Goal: Task Accomplishment & Management: Manage account settings

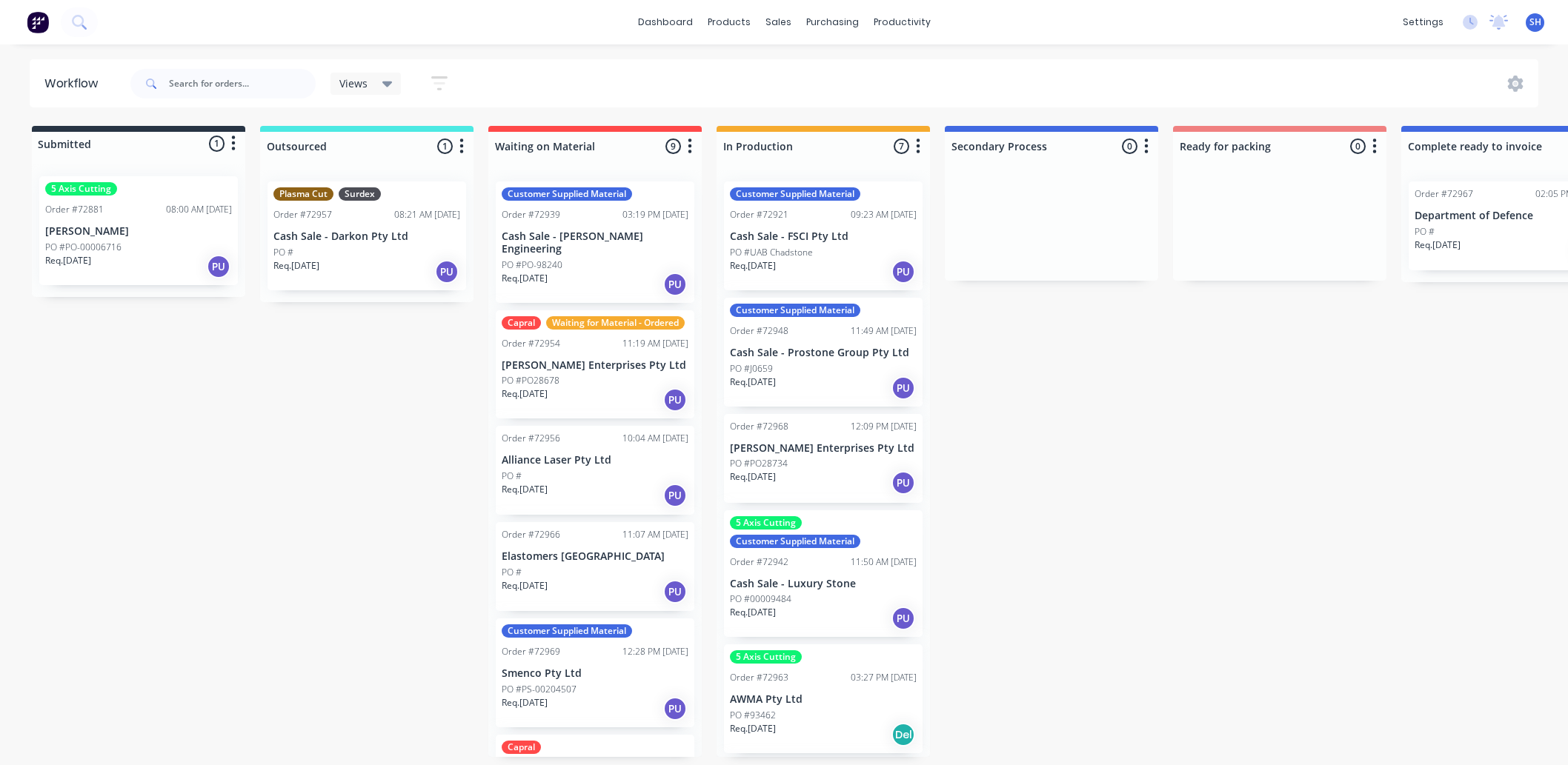
scroll to position [0, 946]
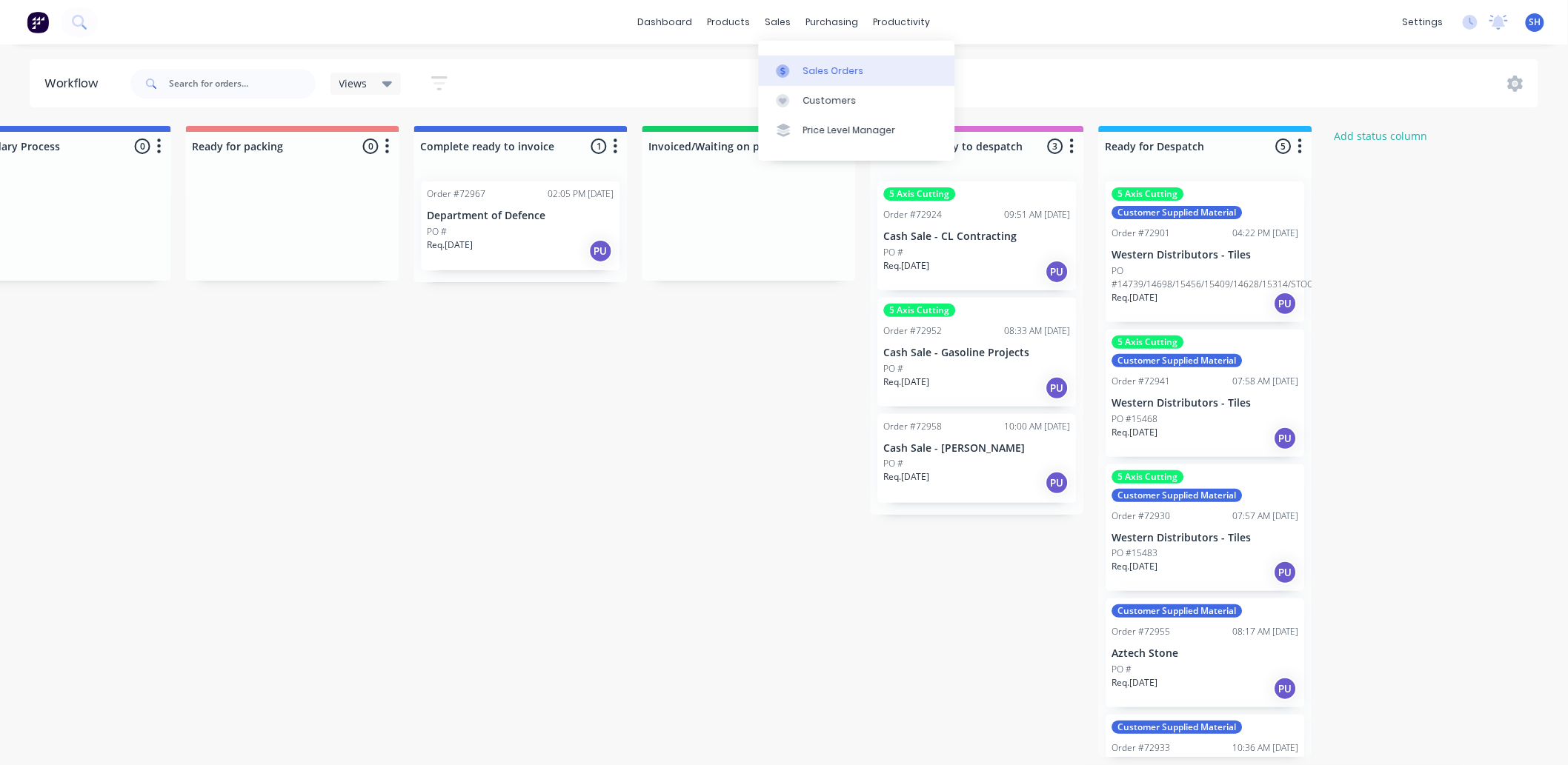
click at [798, 56] on link "Sales Orders" at bounding box center [857, 70] width 196 height 29
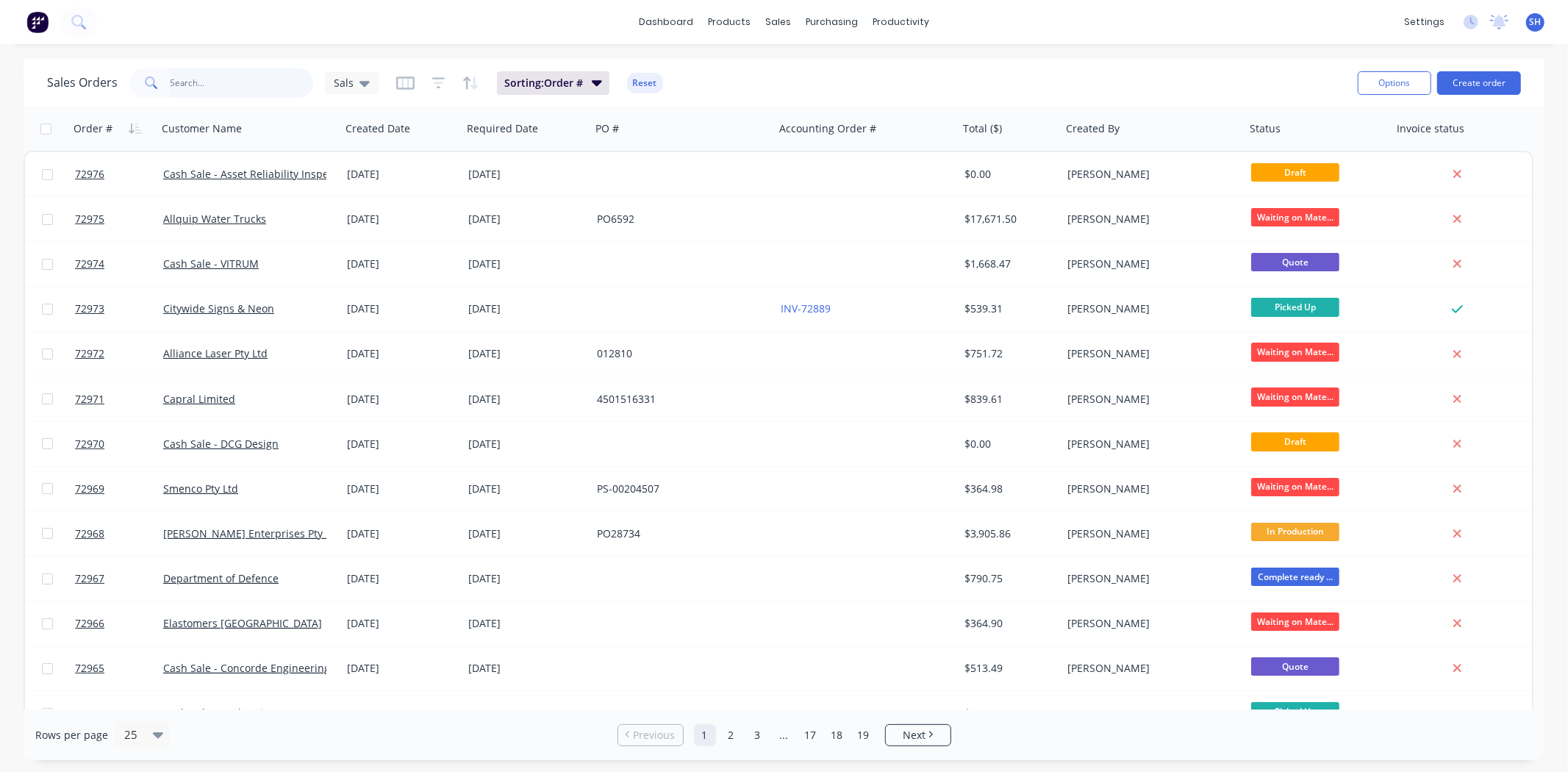
click at [207, 91] on input "text" at bounding box center [242, 83] width 144 height 29
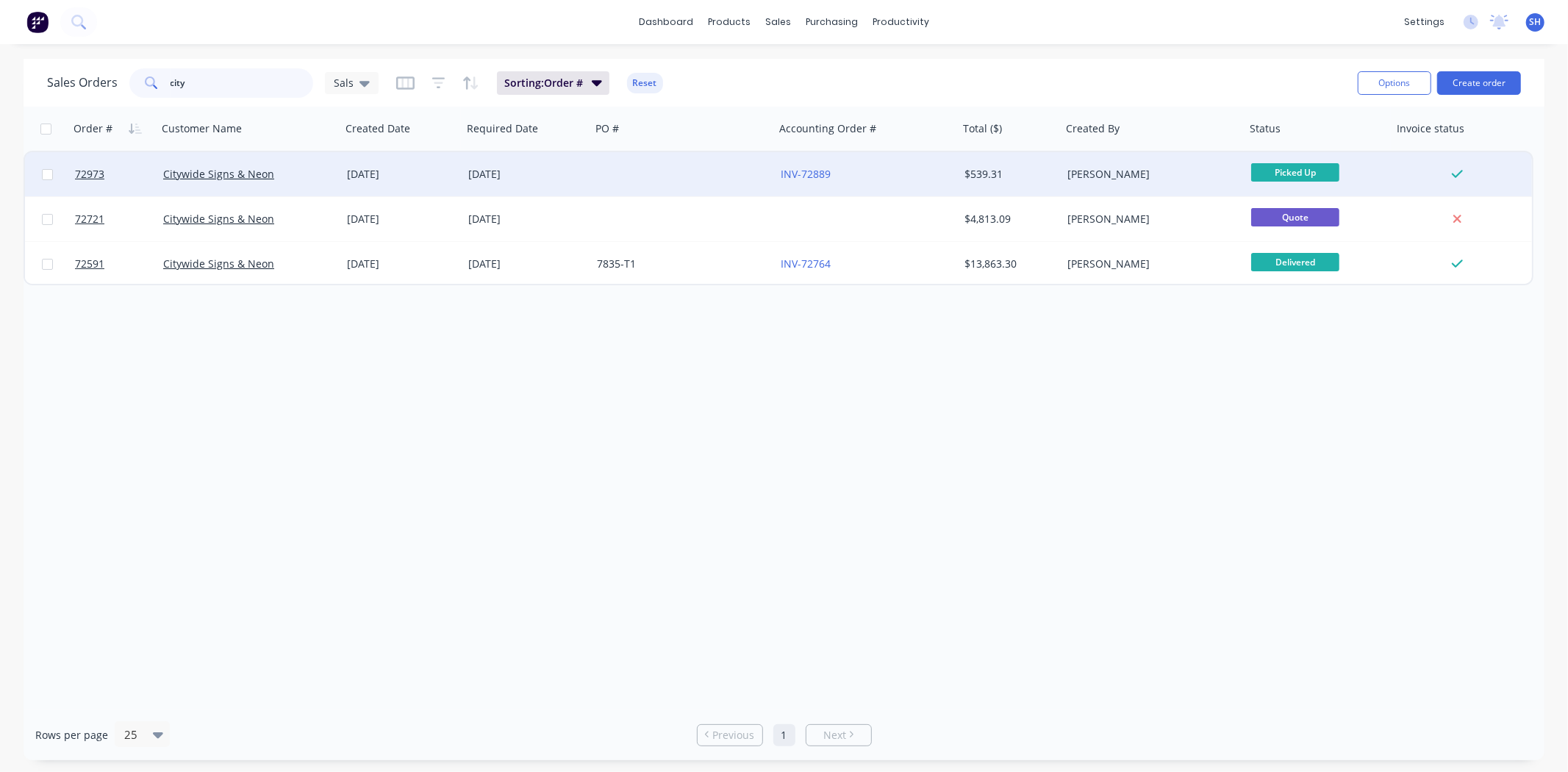
type input "city"
click at [361, 179] on div "[DATE]" at bounding box center [401, 174] width 109 height 15
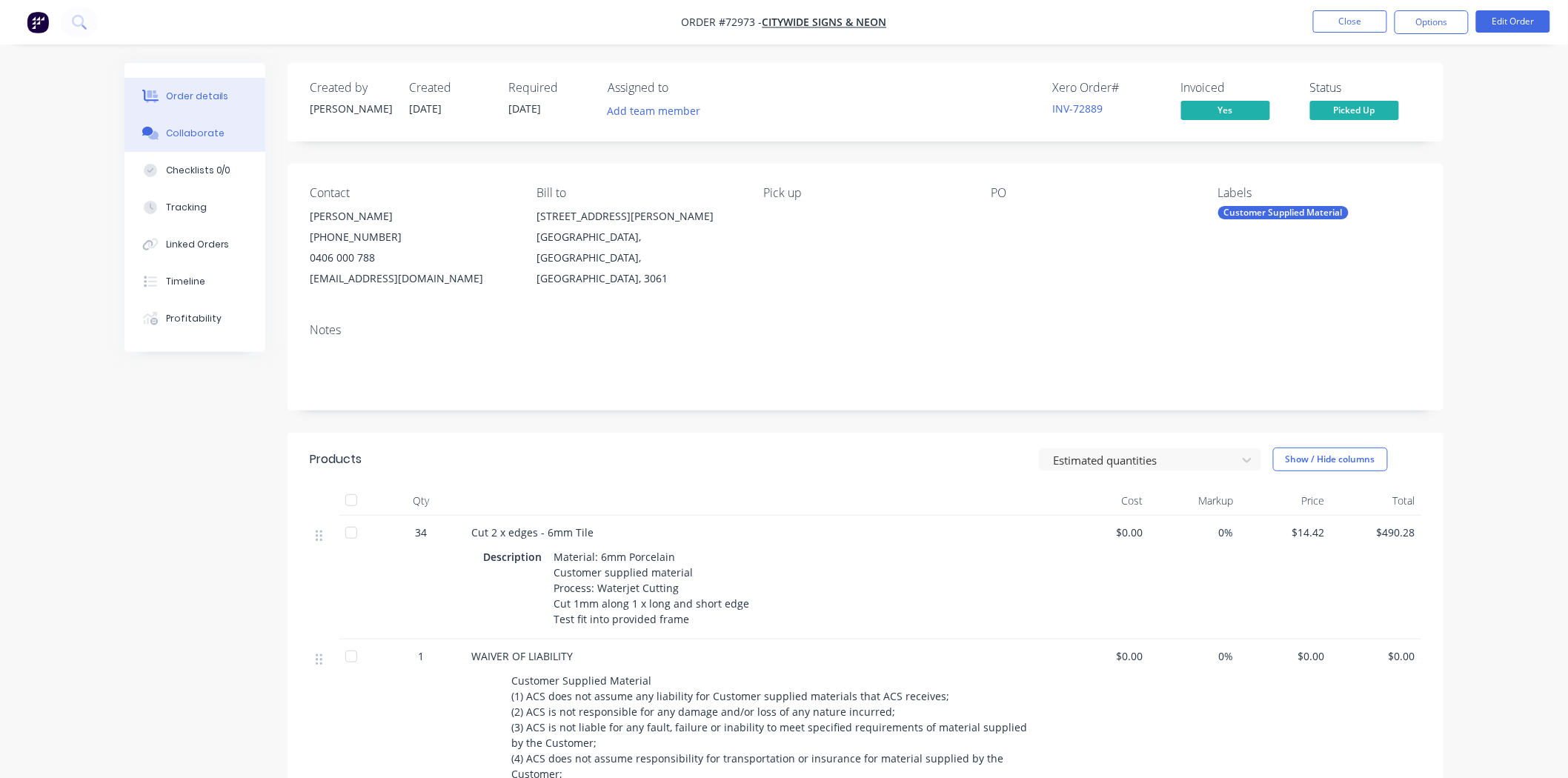
click at [180, 136] on div "Collaborate" at bounding box center [196, 133] width 59 height 13
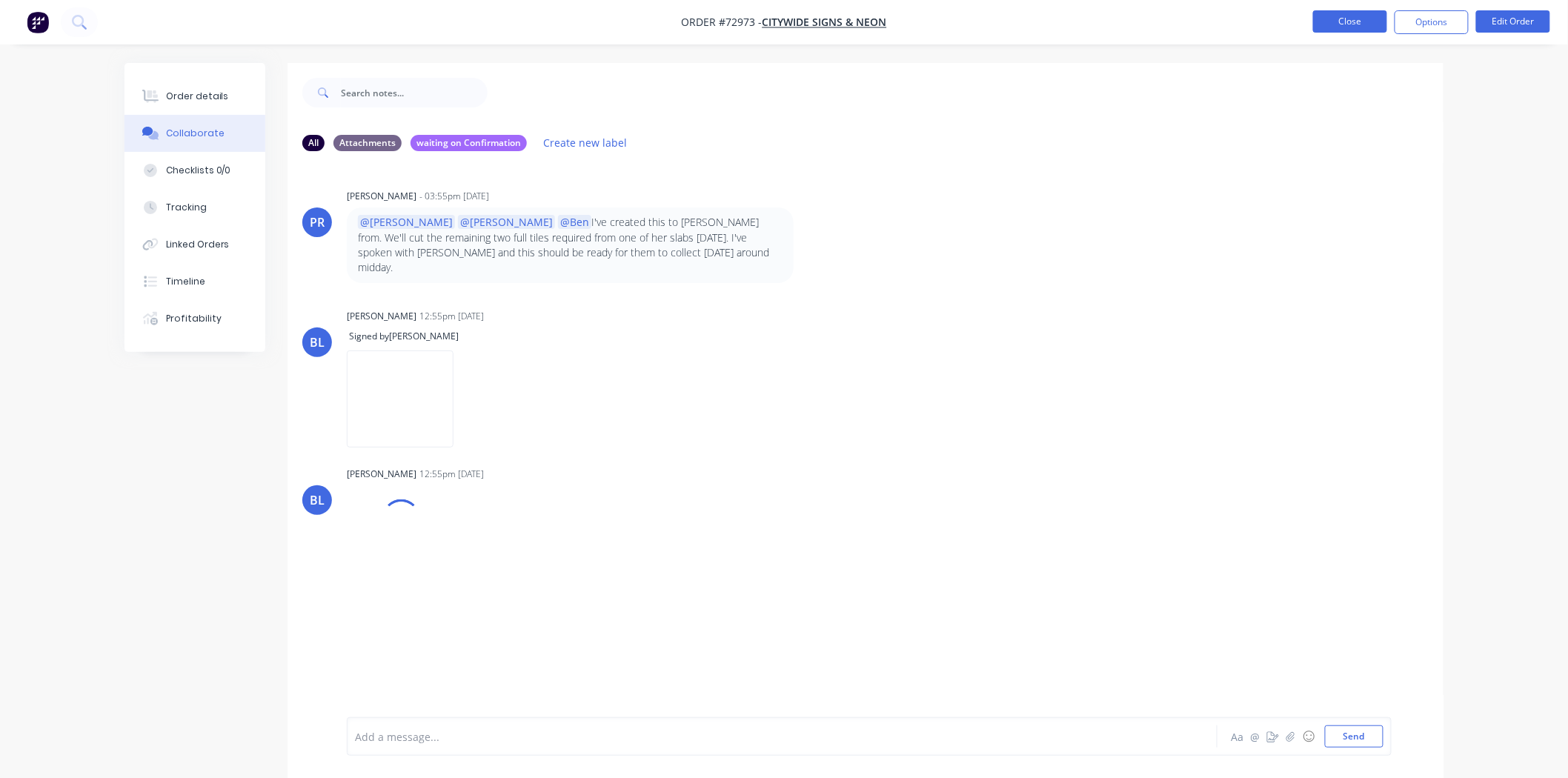
click at [1320, 23] on button "Close" at bounding box center [1349, 21] width 74 height 22
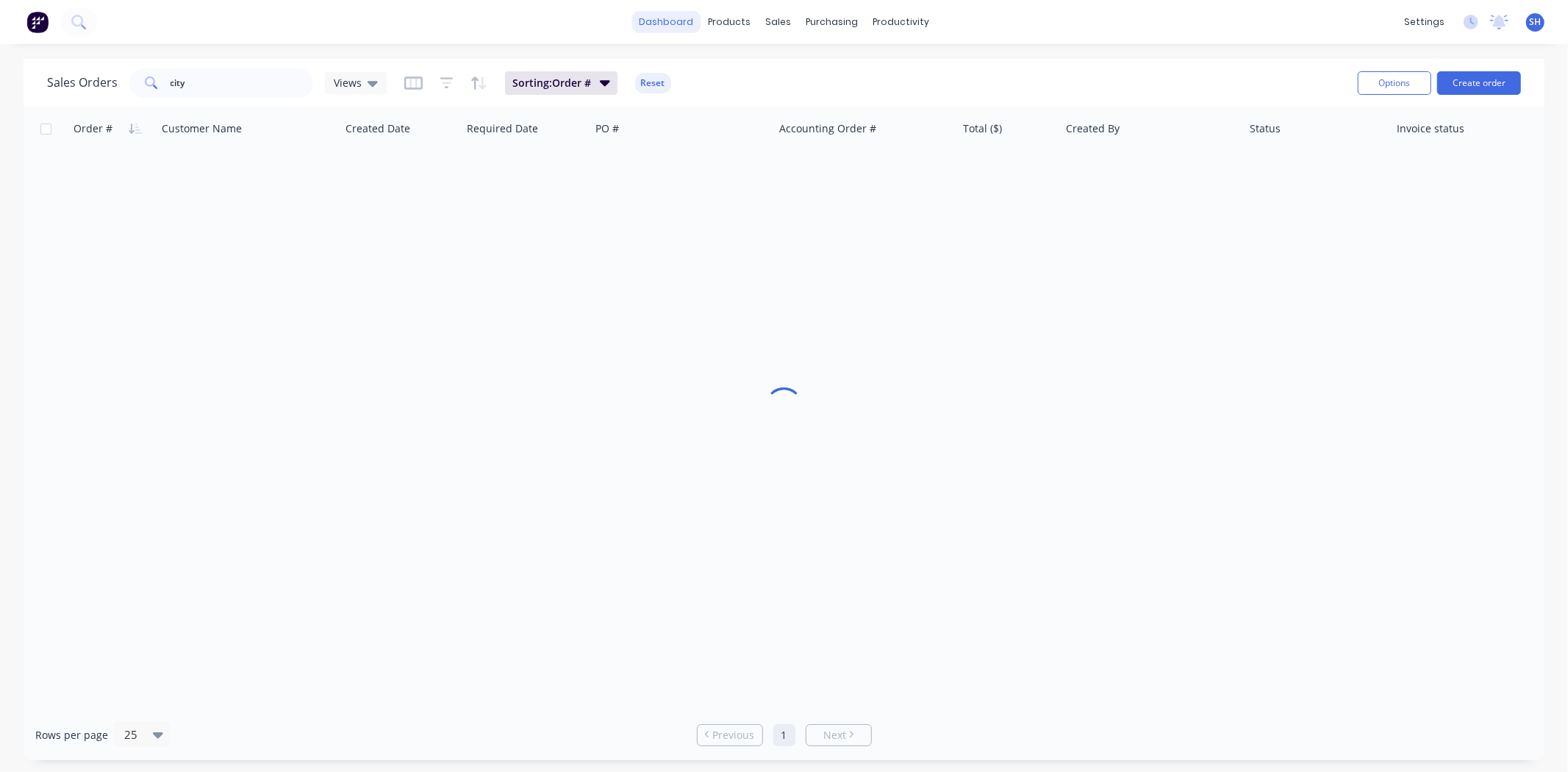
click at [665, 24] on link "dashboard" at bounding box center [666, 22] width 69 height 22
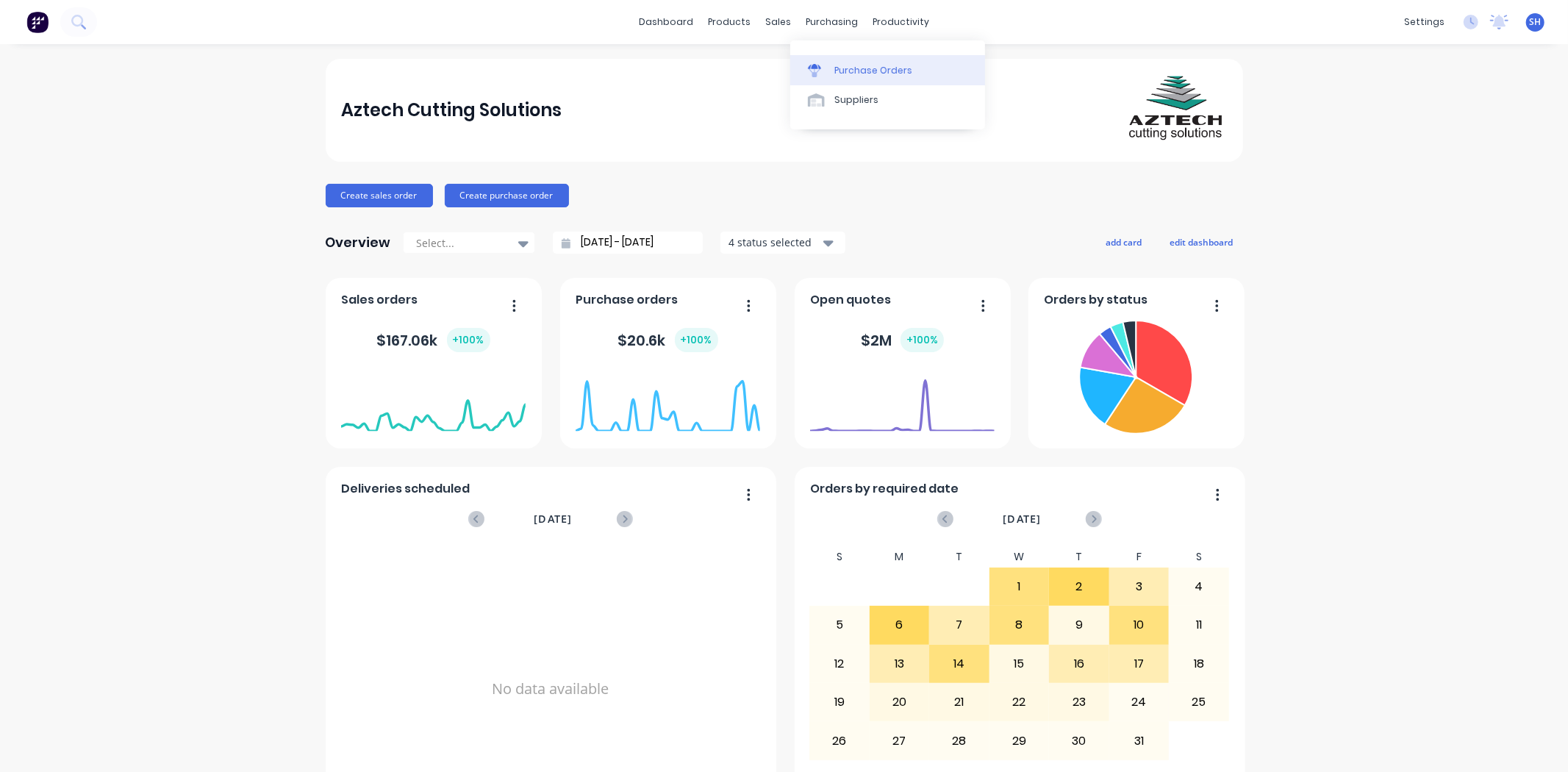
click at [853, 72] on div "Purchase Orders" at bounding box center [873, 71] width 78 height 13
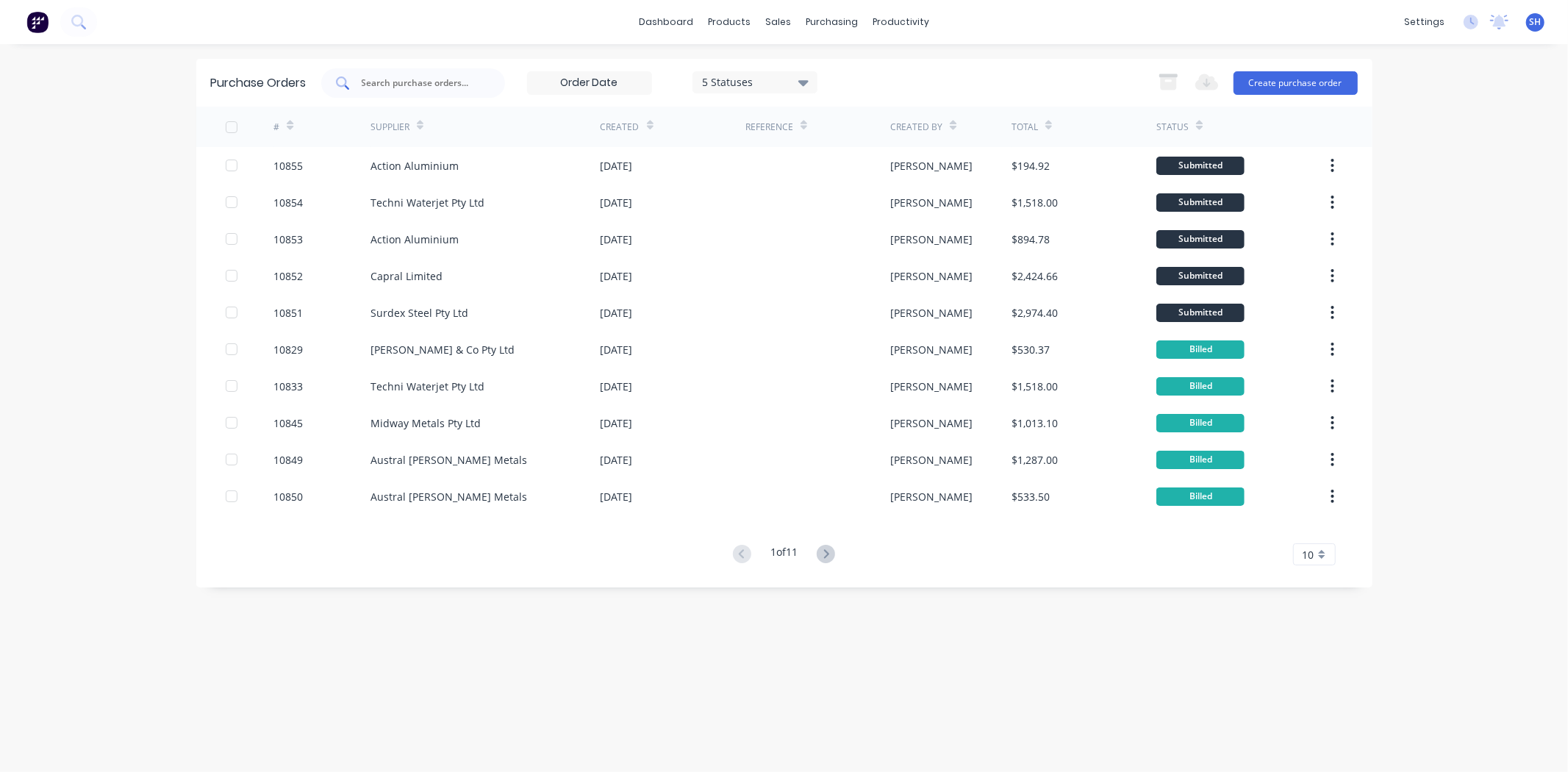
click at [392, 81] on input "text" at bounding box center [421, 83] width 122 height 15
type input "[PERSON_NAME]"
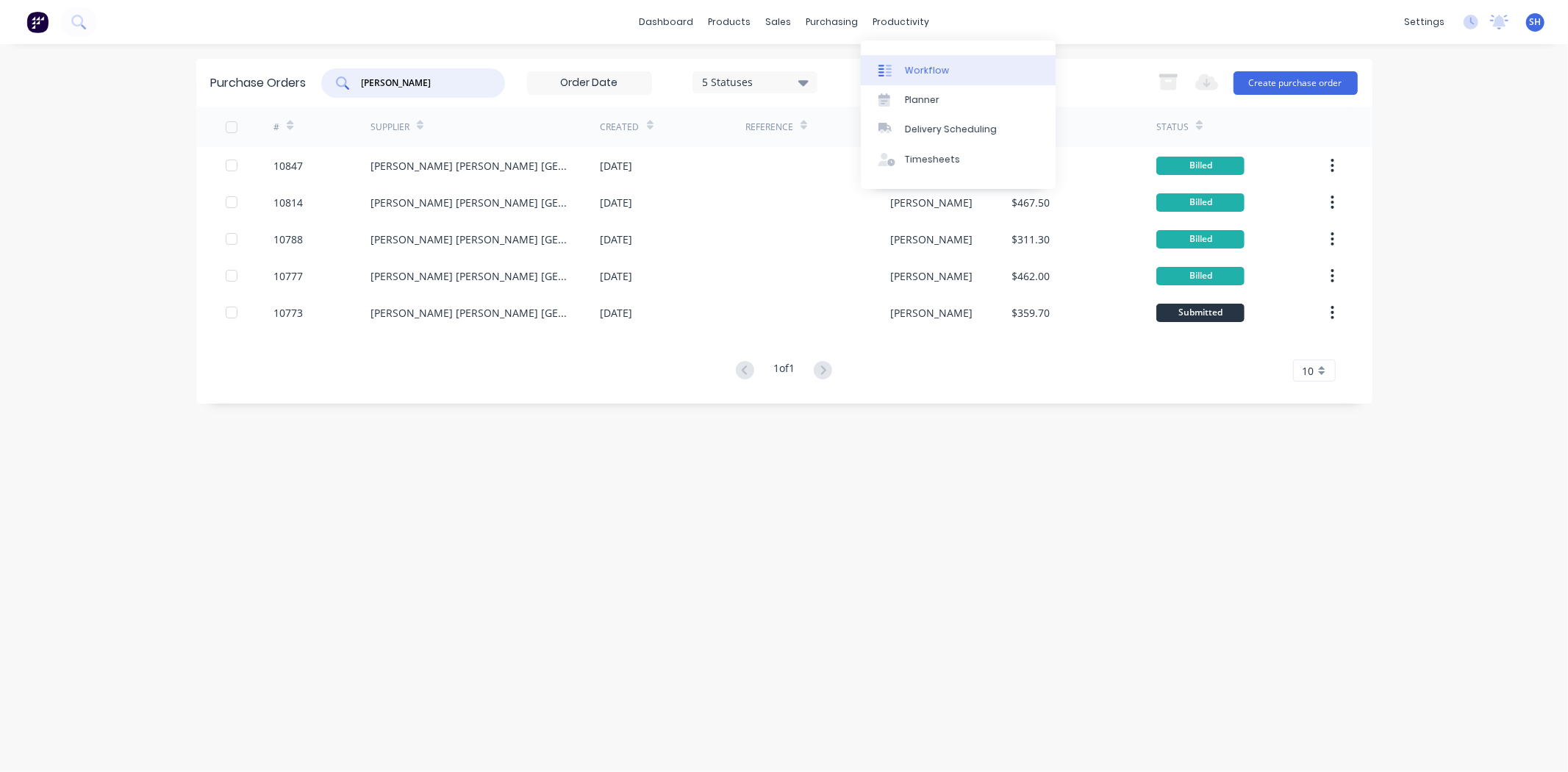
click at [913, 56] on link "Workflow" at bounding box center [958, 70] width 195 height 29
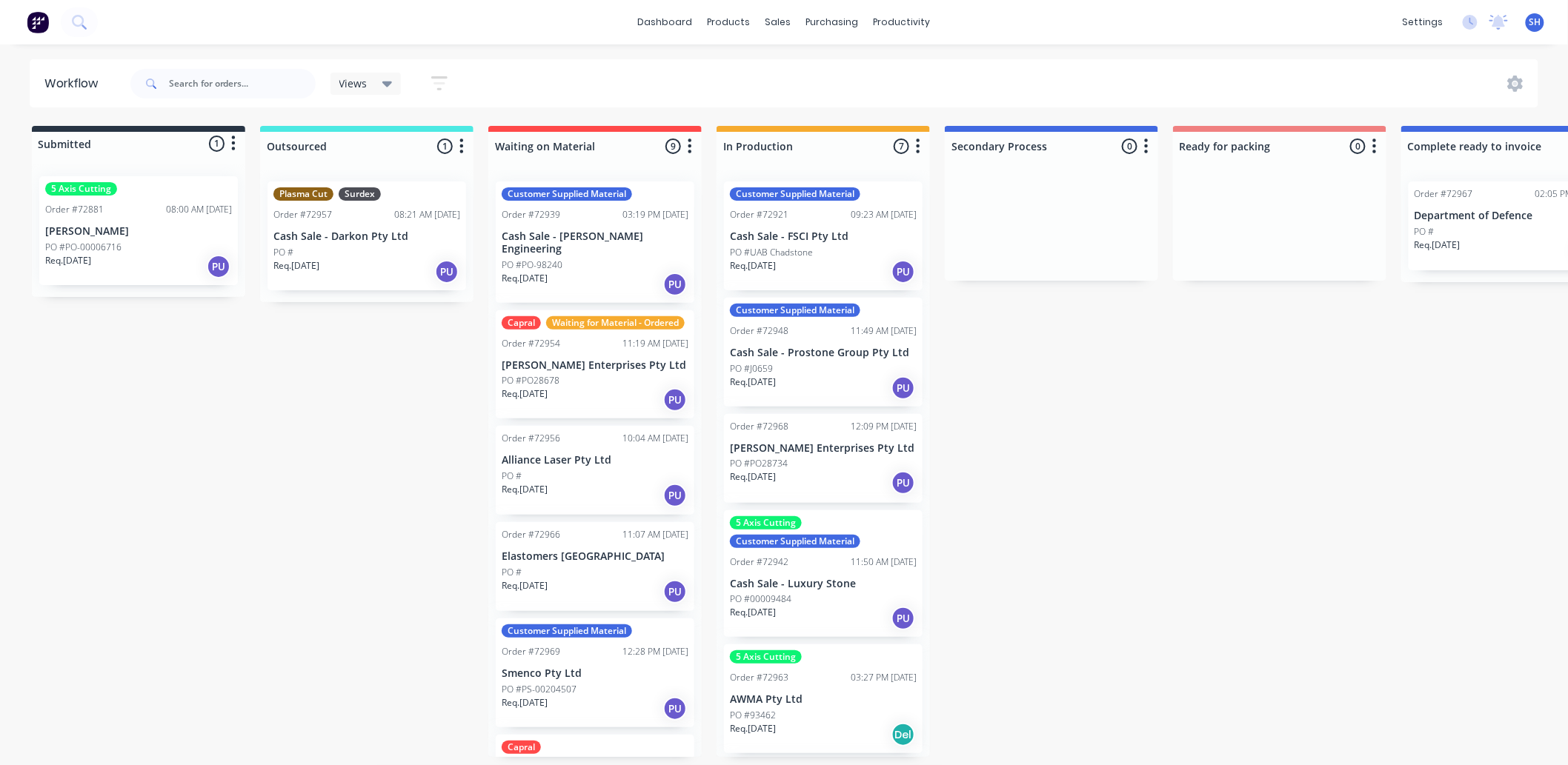
click at [548, 272] on p "Req. [DATE]" at bounding box center [524, 278] width 46 height 13
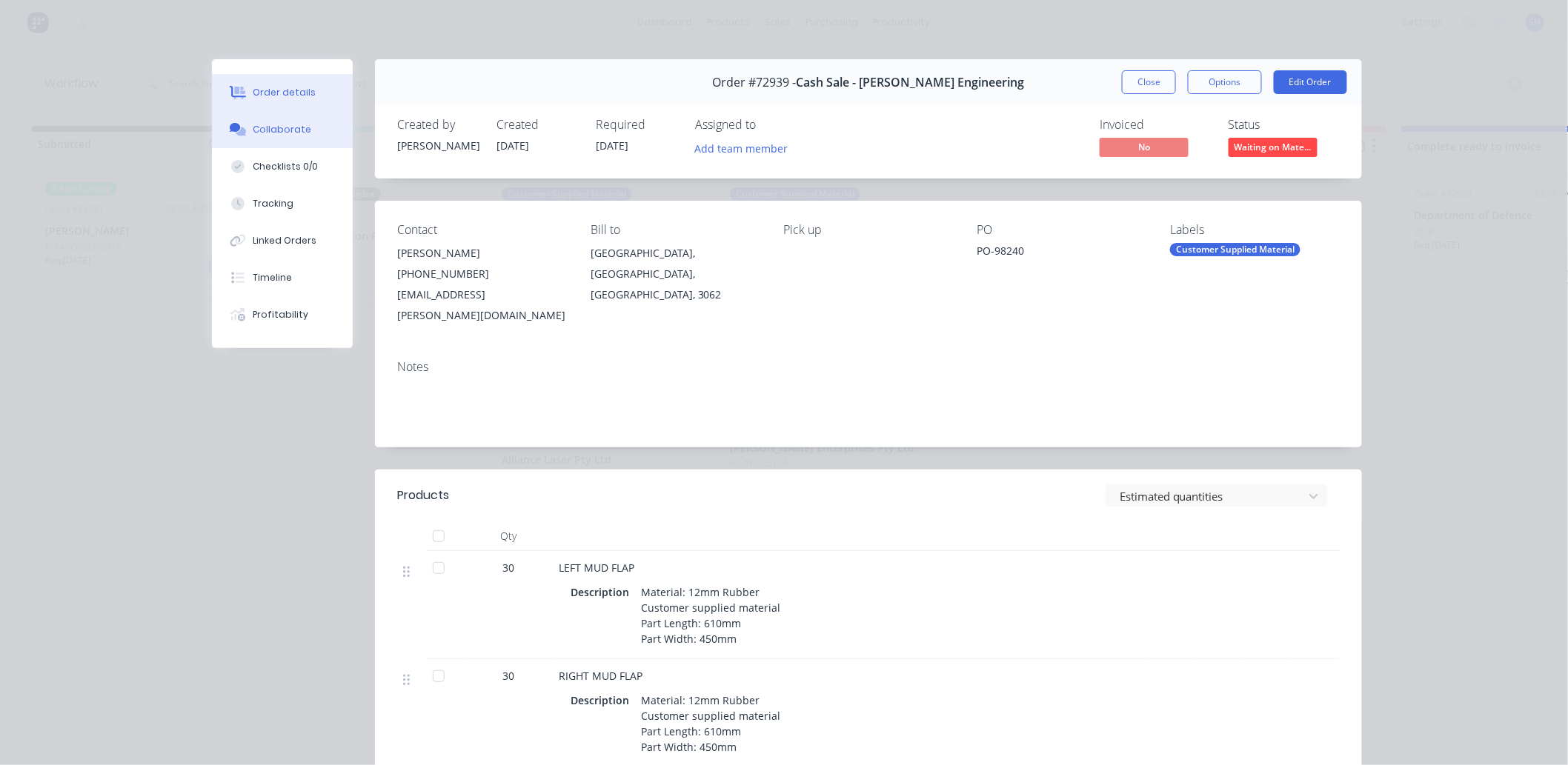
click at [267, 124] on div "Collaborate" at bounding box center [283, 129] width 59 height 13
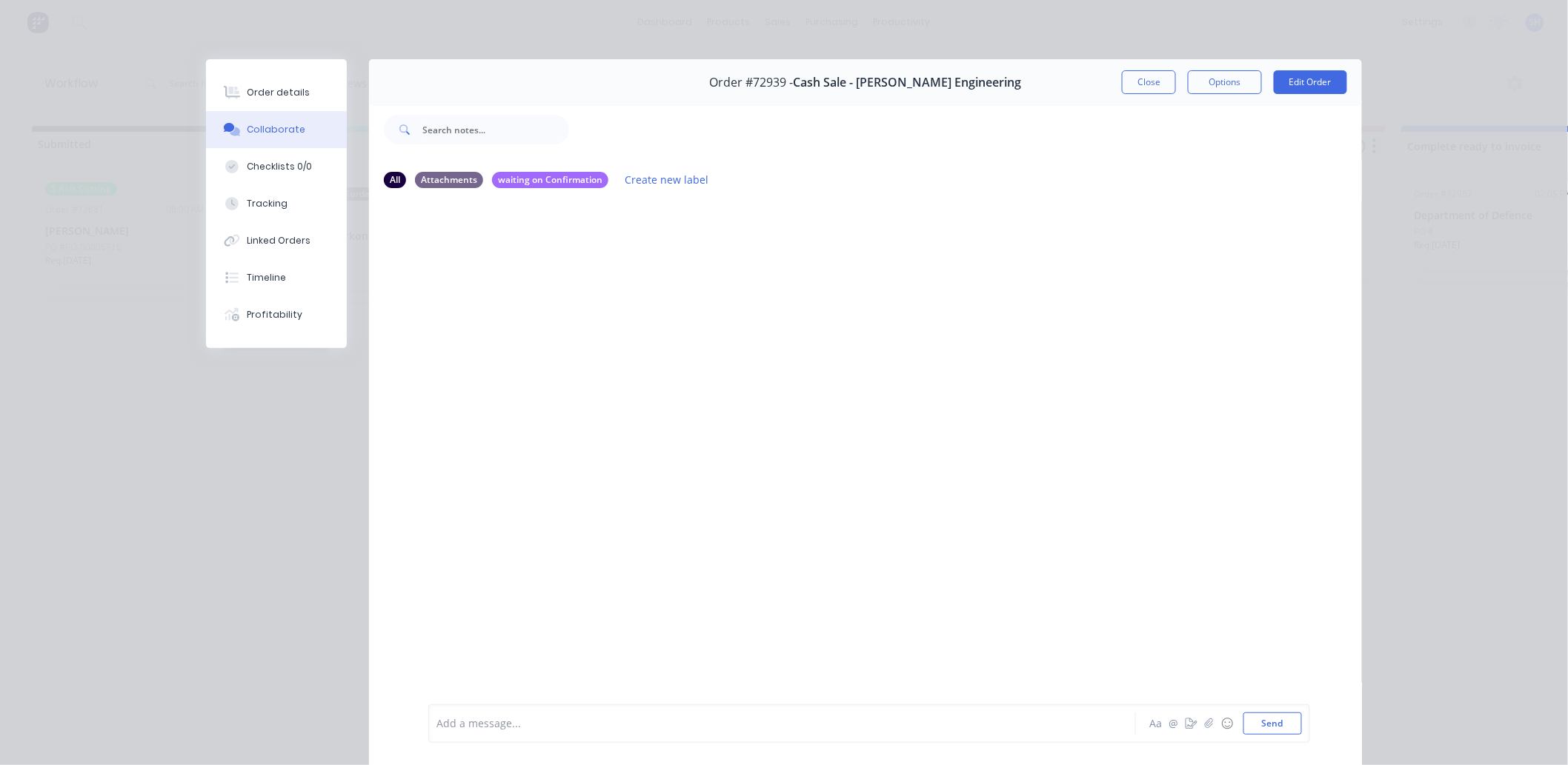
click at [527, 731] on div "Add a message..." at bounding box center [761, 723] width 649 height 22
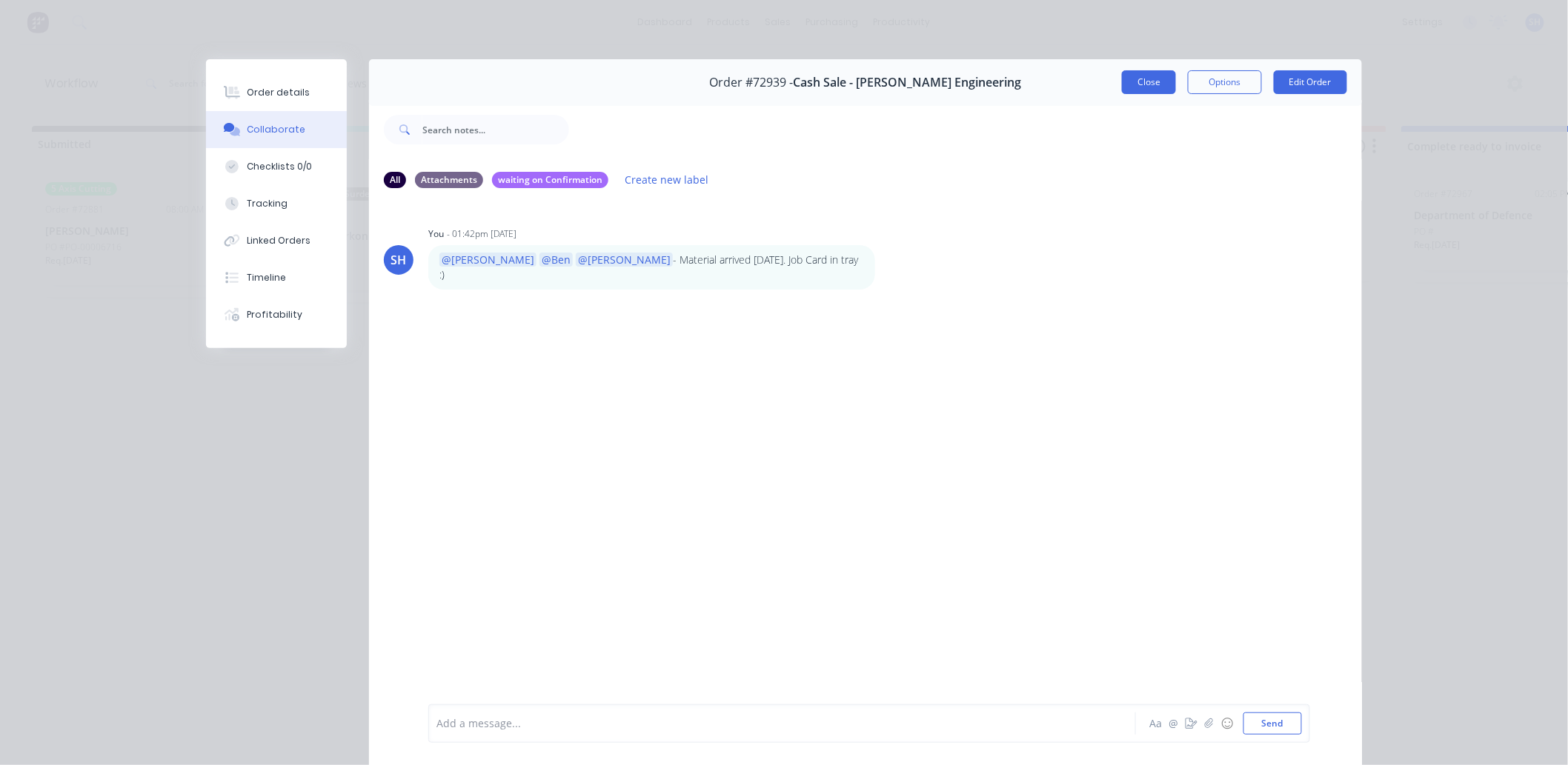
click at [1149, 80] on button "Close" at bounding box center [1148, 82] width 54 height 24
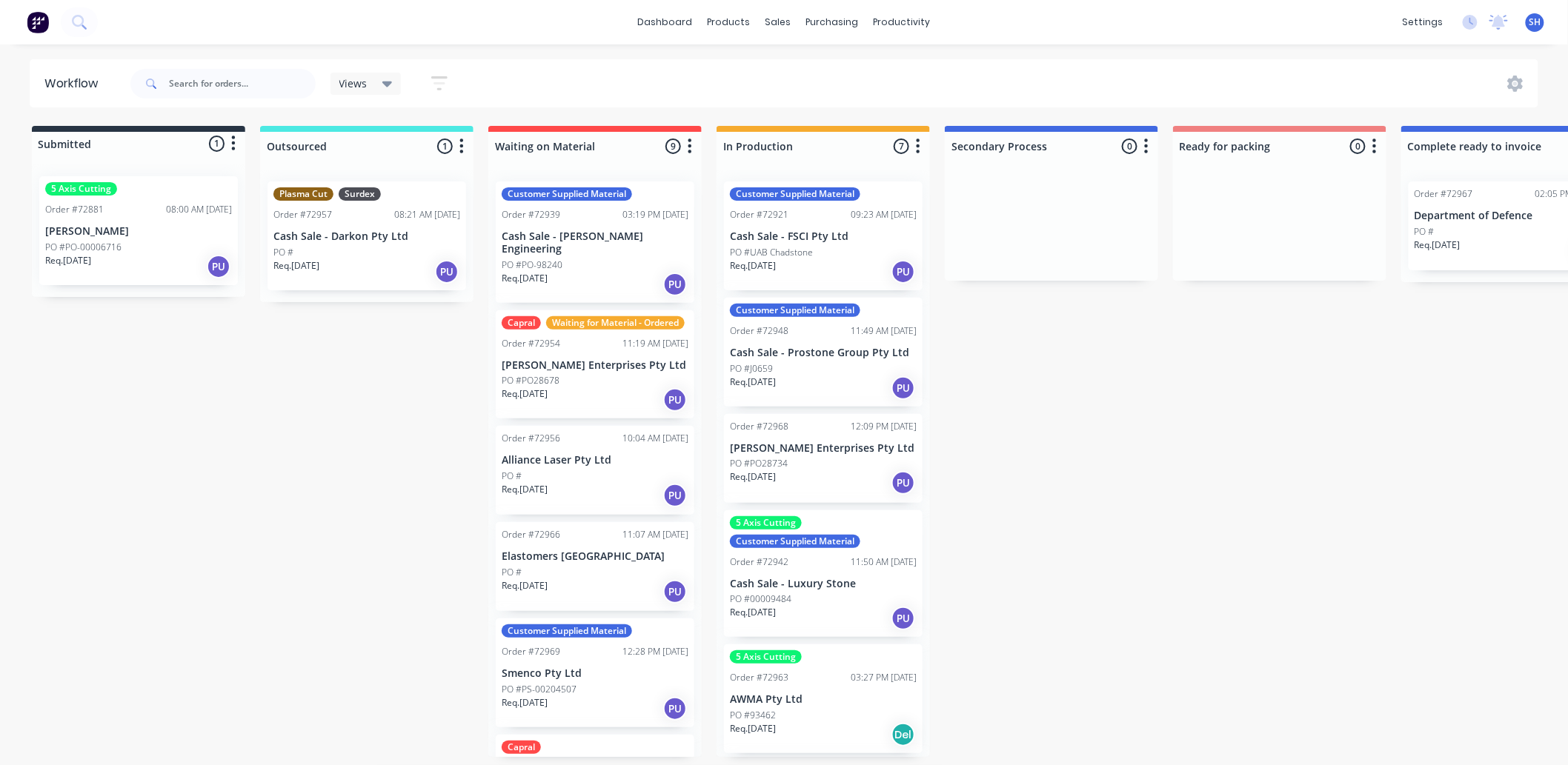
click at [573, 383] on div "PO #PO28678" at bounding box center [595, 380] width 187 height 13
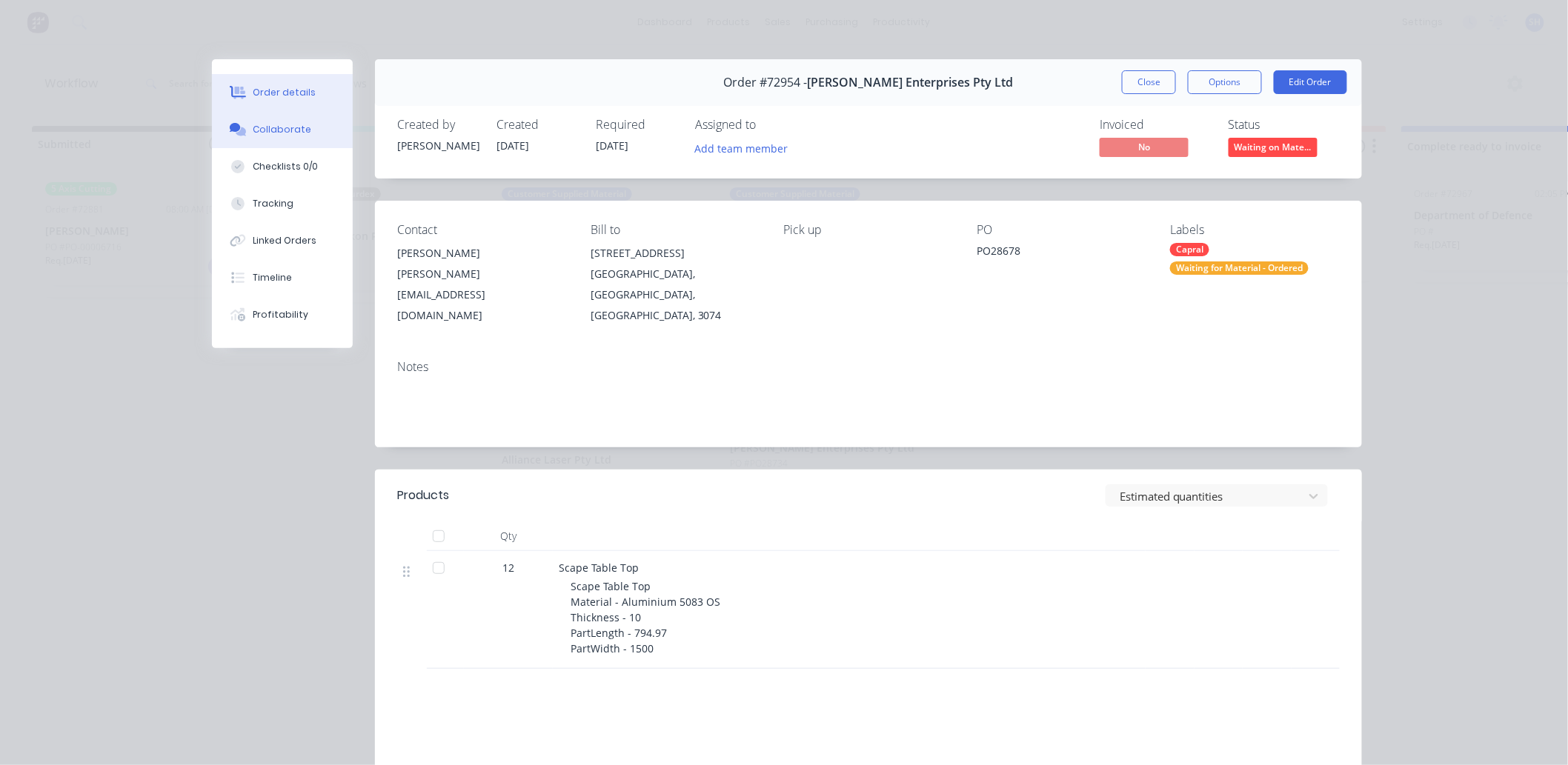
click at [268, 131] on div "Collaborate" at bounding box center [283, 129] width 59 height 13
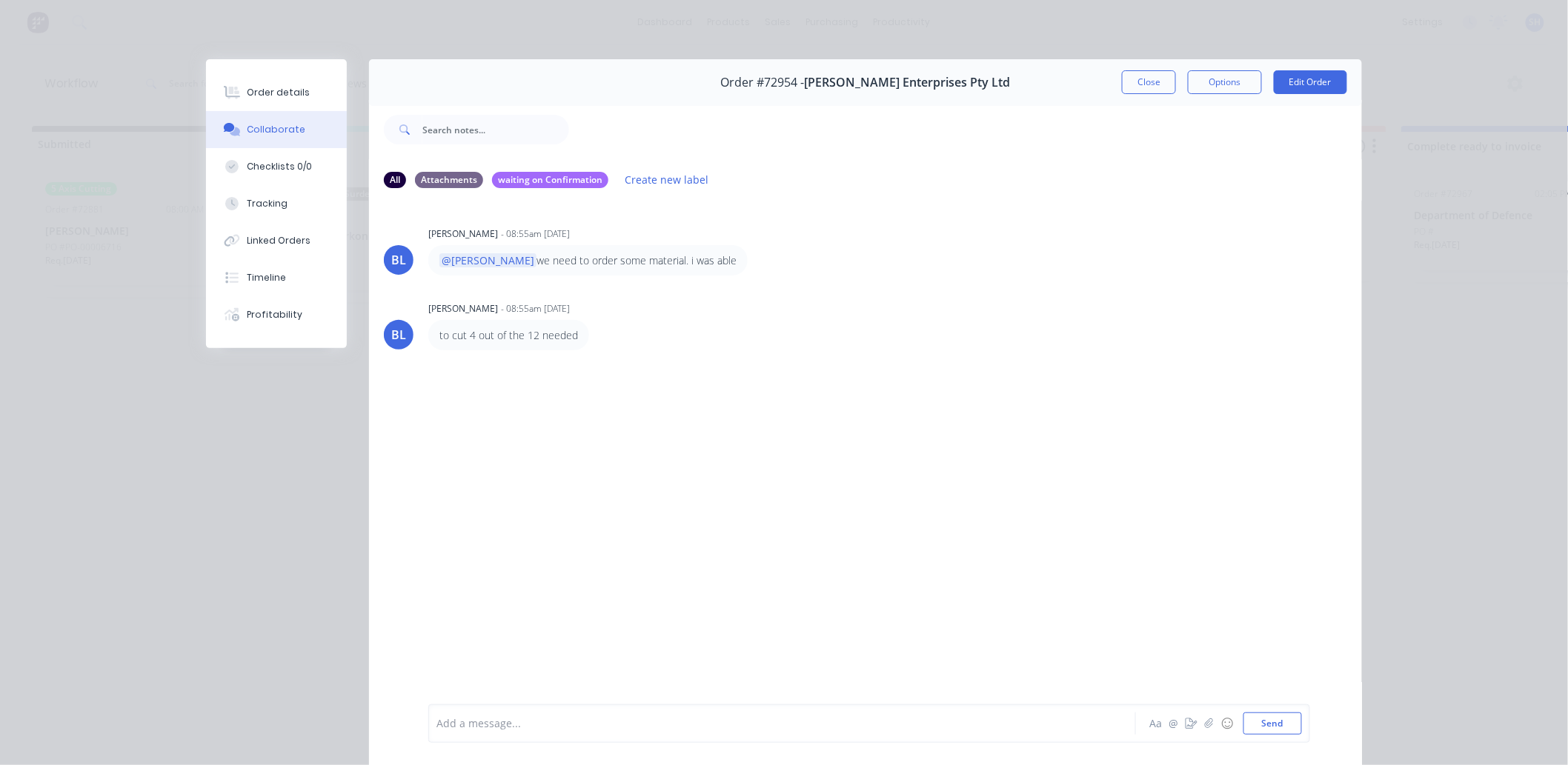
click at [569, 708] on div "Add a message... Aa @ ☺ Send" at bounding box center [869, 723] width 882 height 38
click at [253, 100] on button "Order details" at bounding box center [276, 92] width 140 height 37
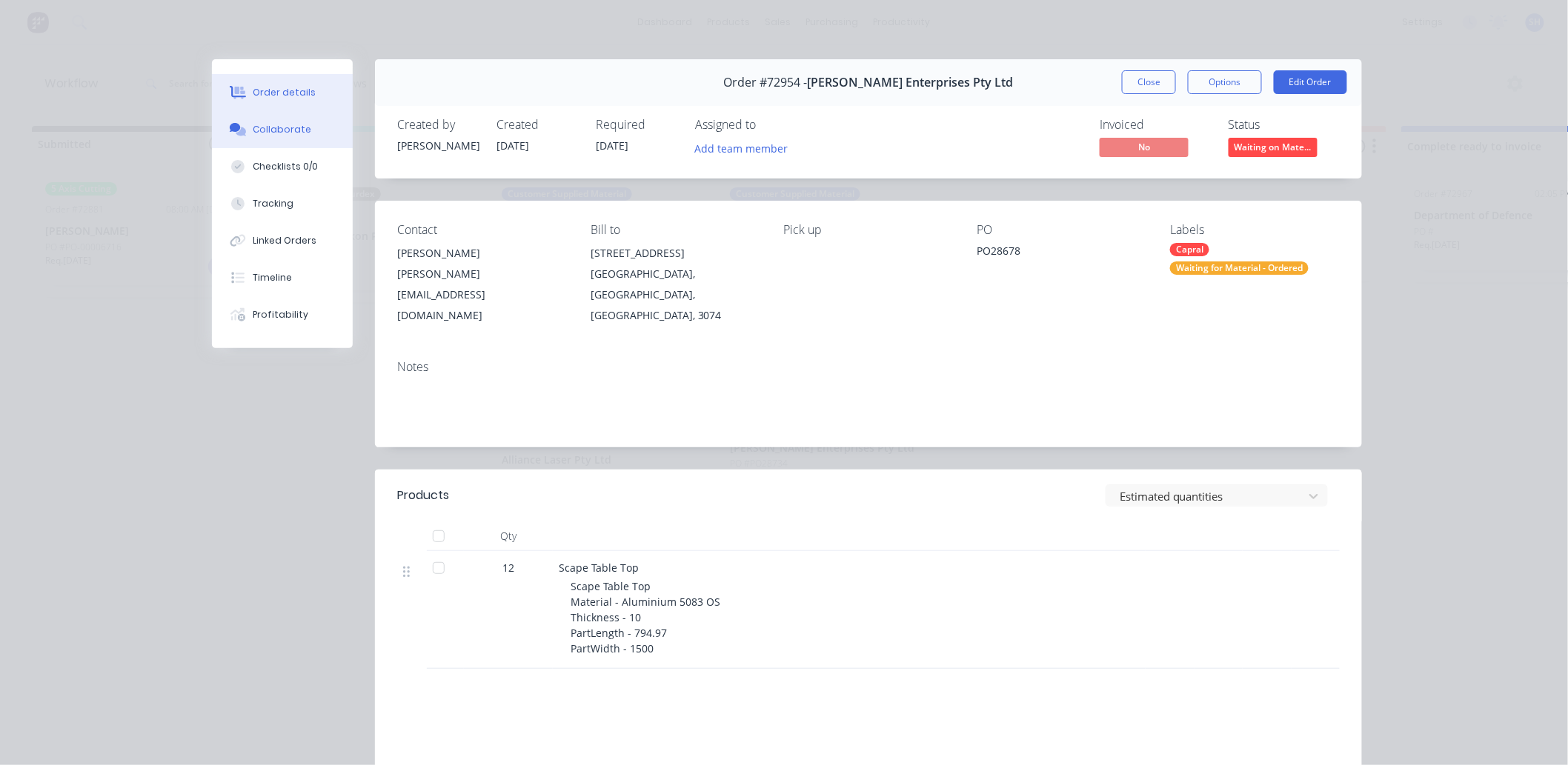
click at [275, 134] on div "Collaborate" at bounding box center [283, 129] width 59 height 13
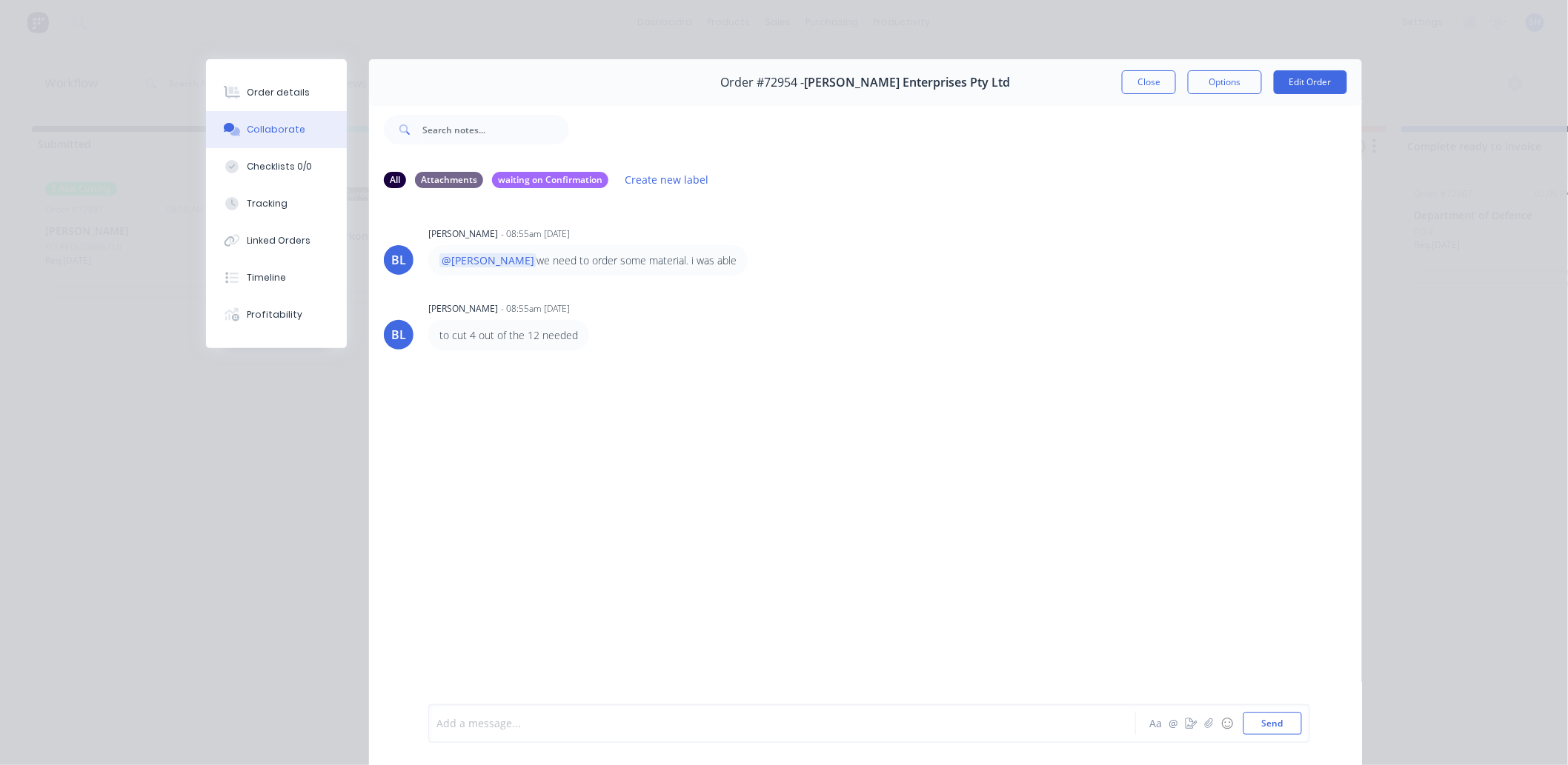
click at [556, 722] on div at bounding box center [761, 724] width 648 height 16
click at [1272, 724] on button "Send" at bounding box center [1273, 723] width 59 height 22
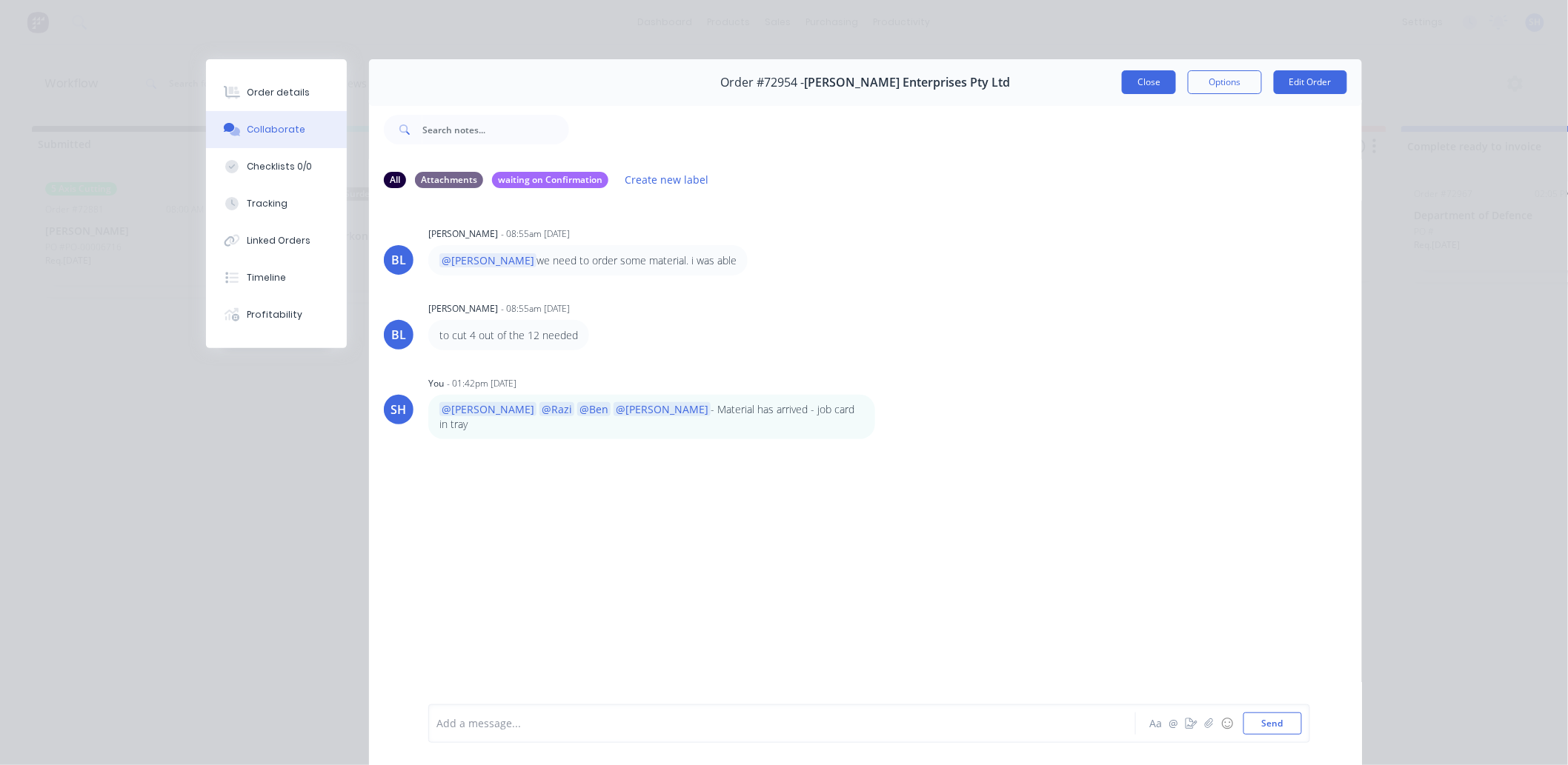
click at [1142, 84] on button "Close" at bounding box center [1148, 82] width 54 height 24
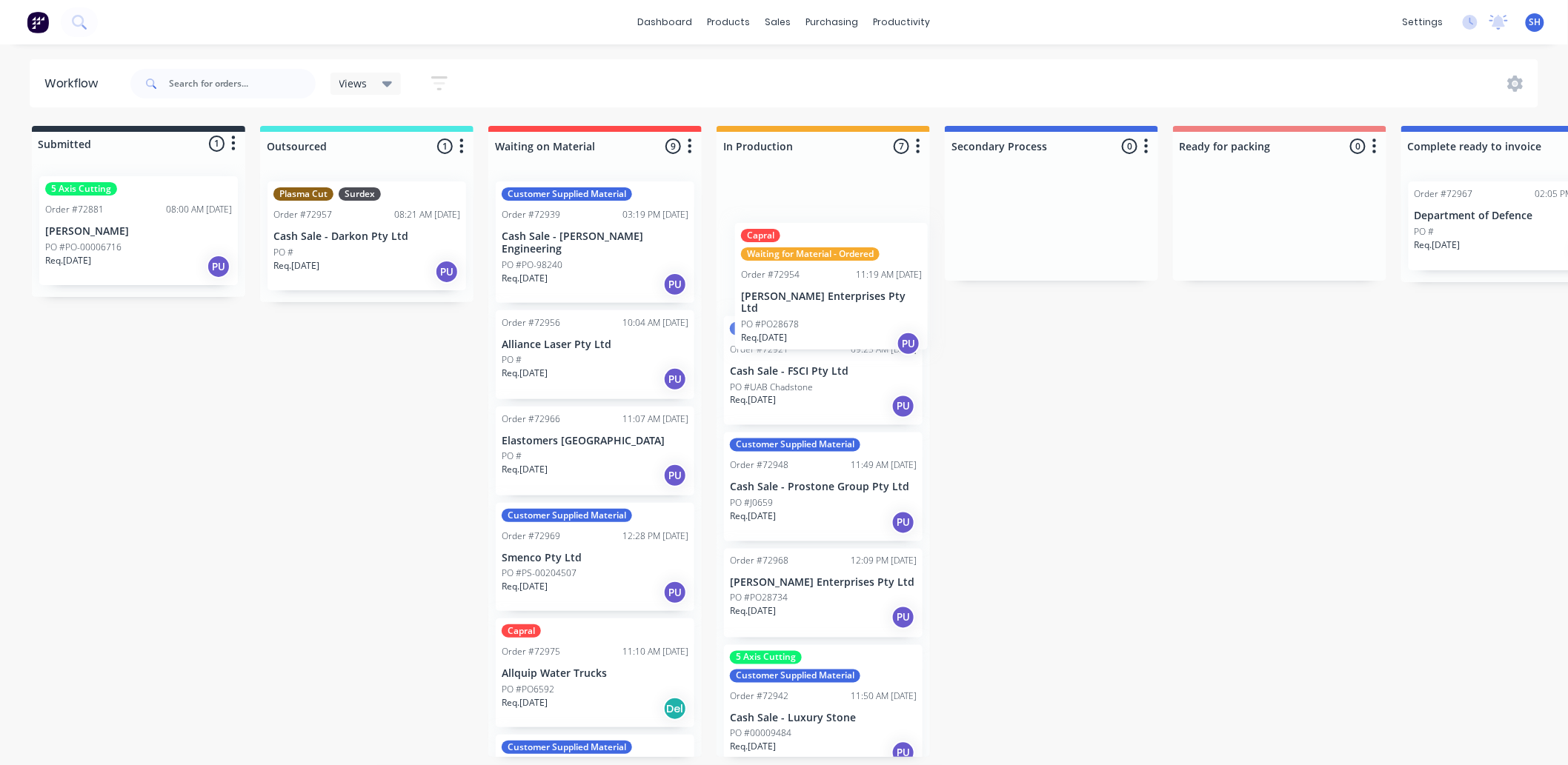
drag, startPoint x: 550, startPoint y: 389, endPoint x: 796, endPoint y: 314, distance: 257.2
click at [796, 314] on div "Submitted 1 Status colour #273444 hex #273444 Save Cancel Summaries Total order…" at bounding box center [1332, 442] width 2686 height 631
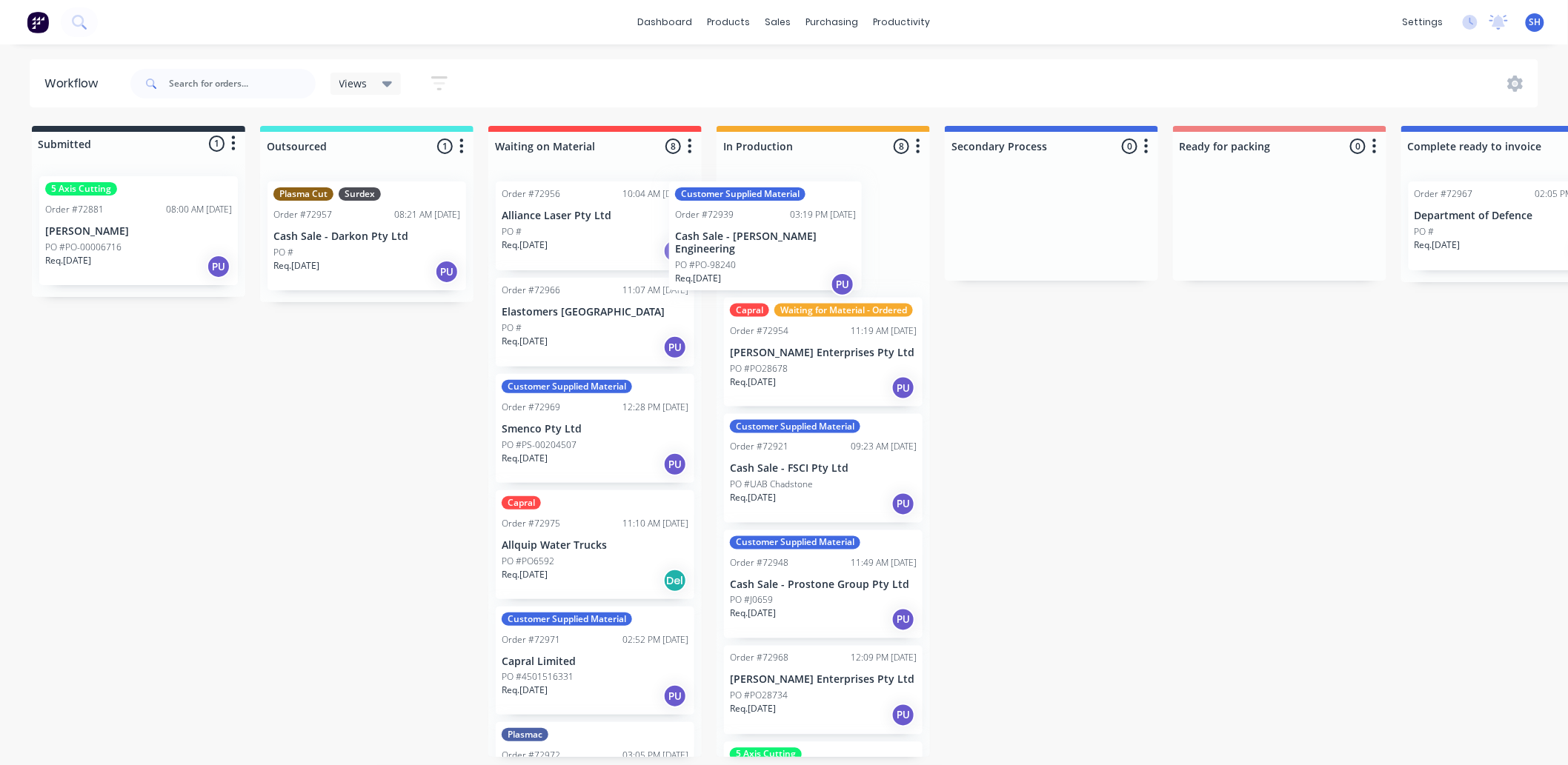
drag, startPoint x: 584, startPoint y: 268, endPoint x: 813, endPoint y: 265, distance: 229.0
click at [813, 265] on div "Submitted 1 Status colour #273444 hex #273444 Save Cancel Summaries Total order…" at bounding box center [1332, 442] width 2686 height 631
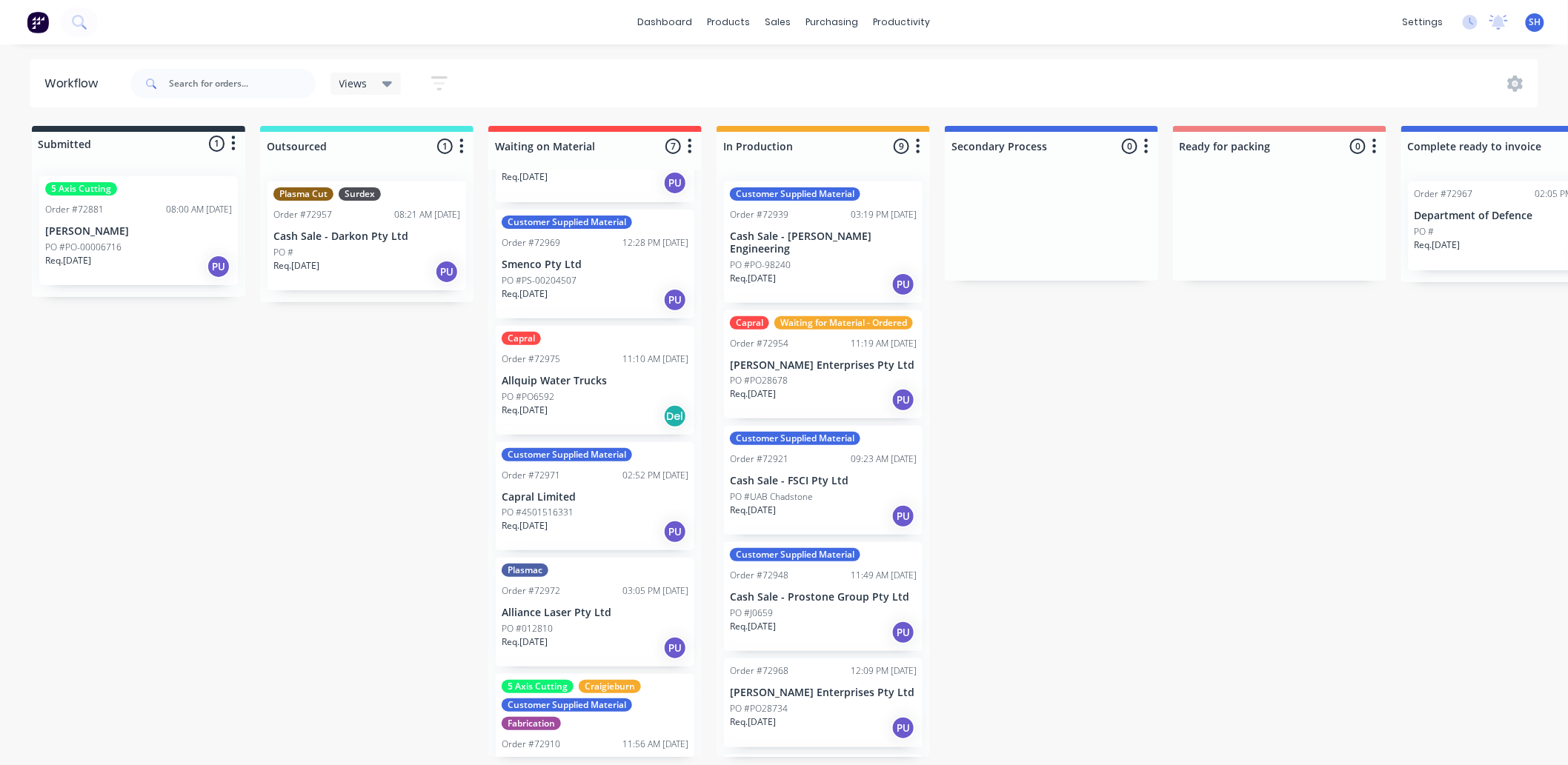
scroll to position [226, 0]
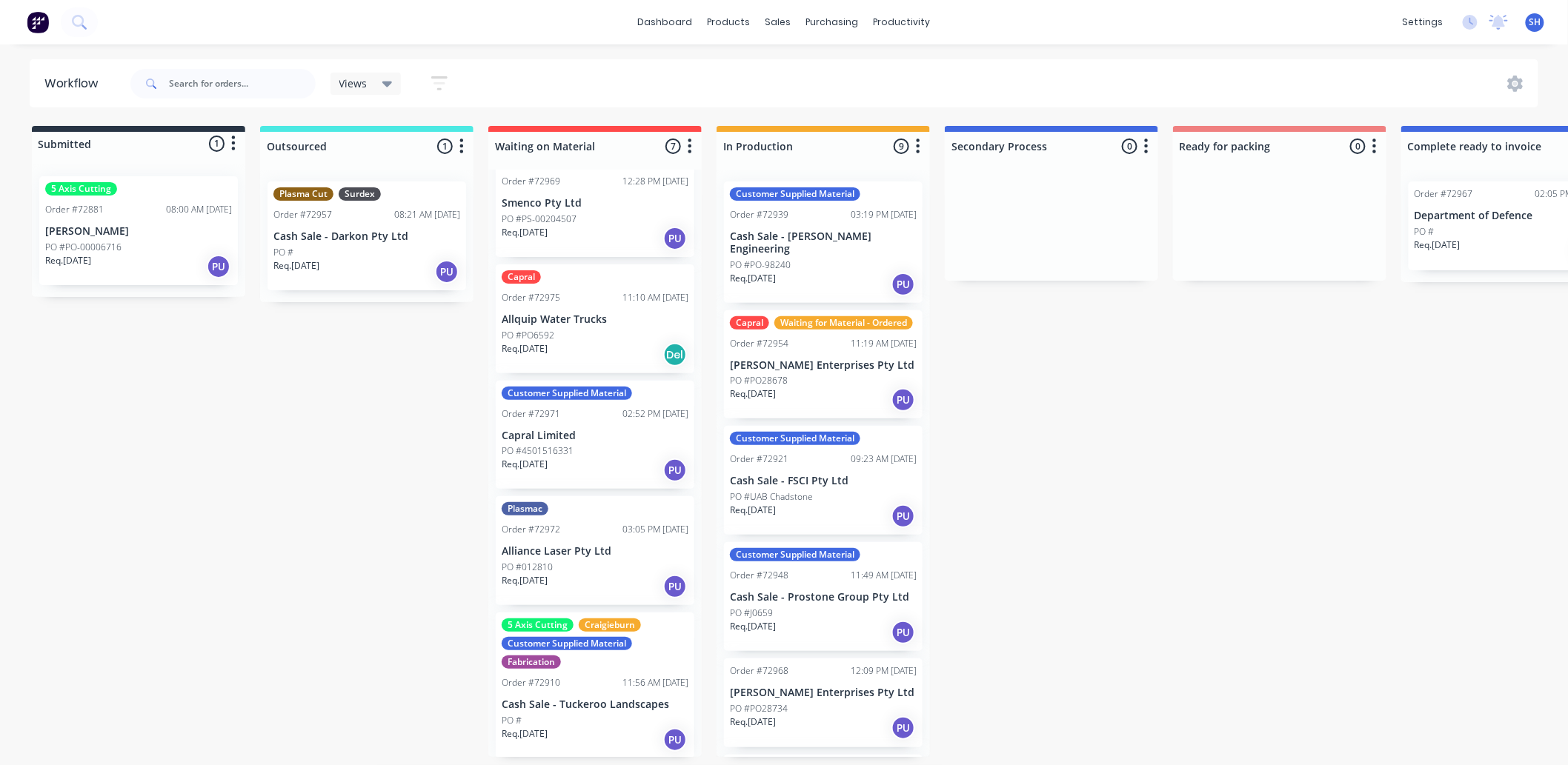
click at [571, 449] on p "PO #4501516331" at bounding box center [537, 450] width 72 height 13
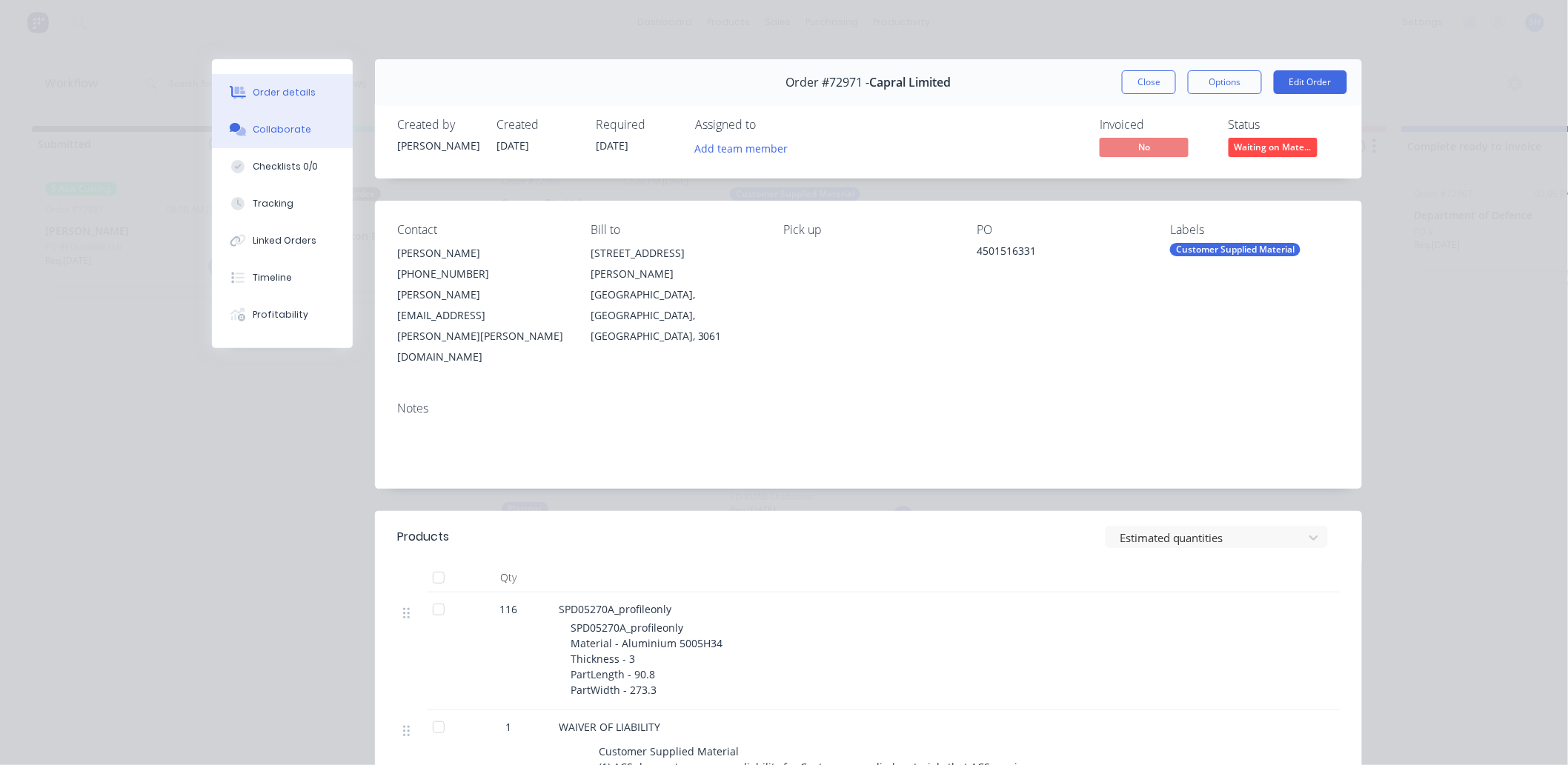
click at [265, 131] on div "Collaborate" at bounding box center [283, 129] width 59 height 13
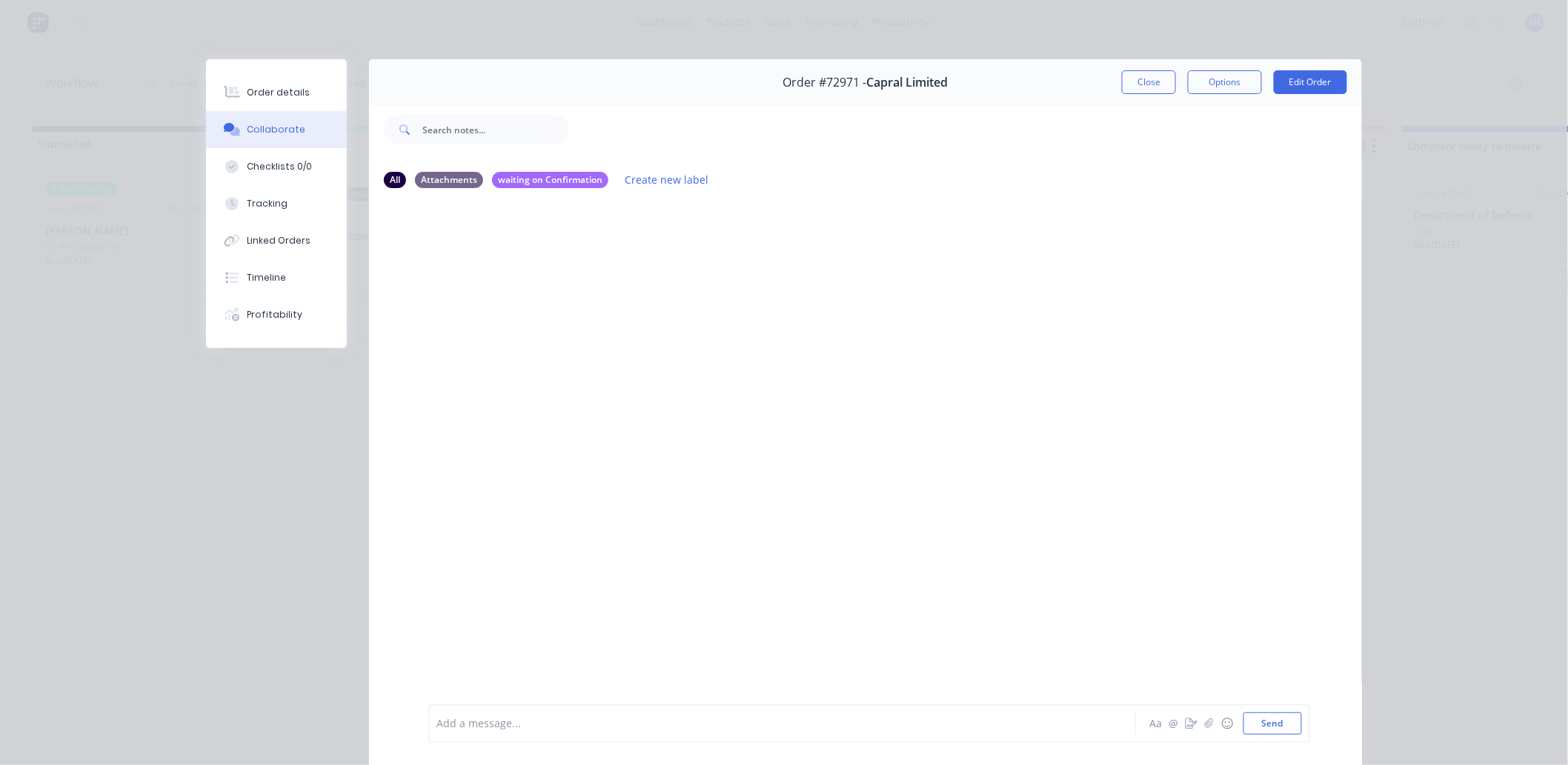
click at [464, 713] on div "Add a message..." at bounding box center [761, 723] width 649 height 22
drag, startPoint x: 519, startPoint y: 695, endPoint x: 617, endPoint y: 729, distance: 103.7
drag, startPoint x: 531, startPoint y: 693, endPoint x: 562, endPoint y: 709, distance: 34.9
click at [1265, 728] on button "Send" at bounding box center [1273, 723] width 59 height 22
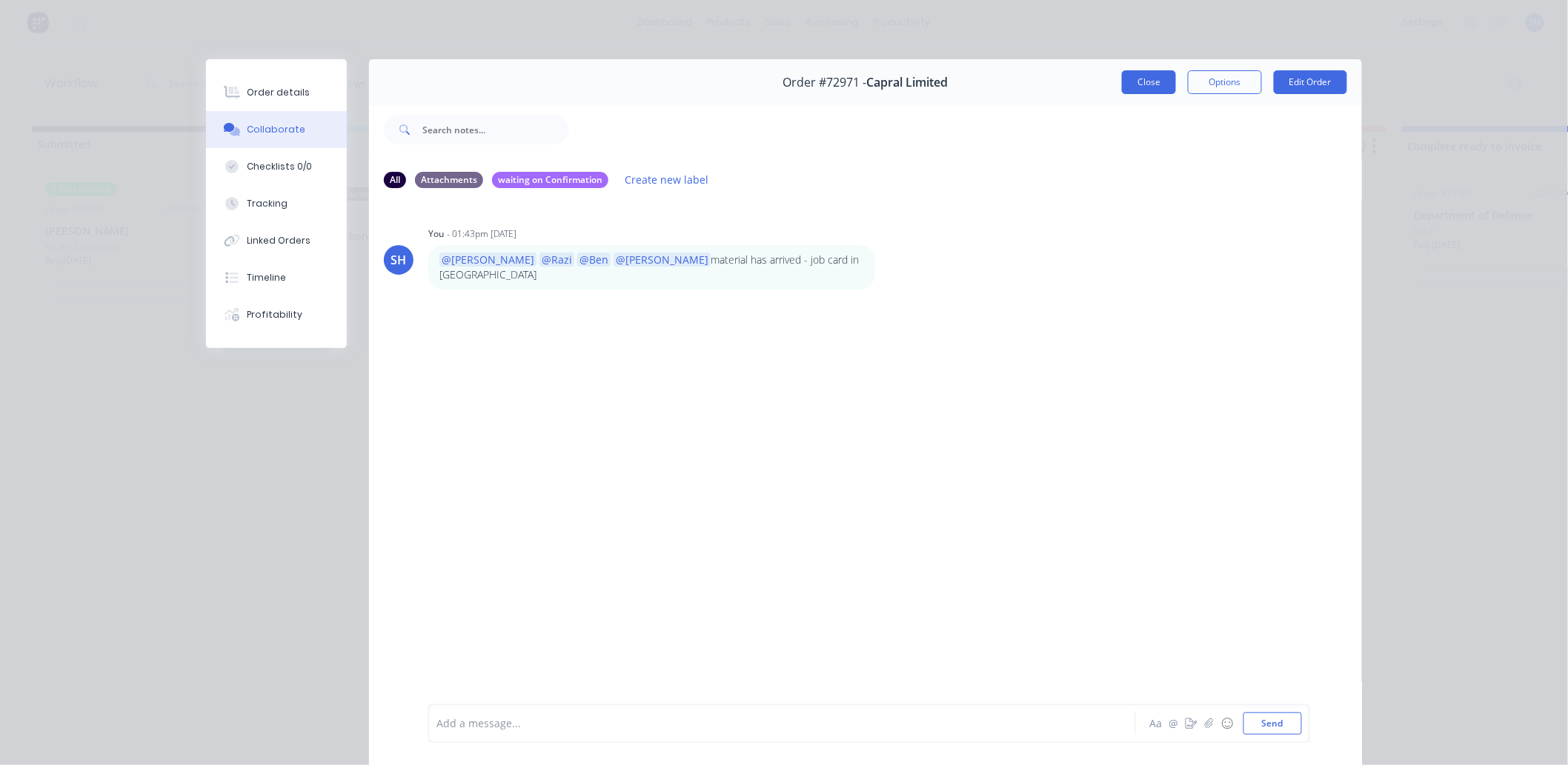
click at [1143, 86] on button "Close" at bounding box center [1148, 82] width 54 height 24
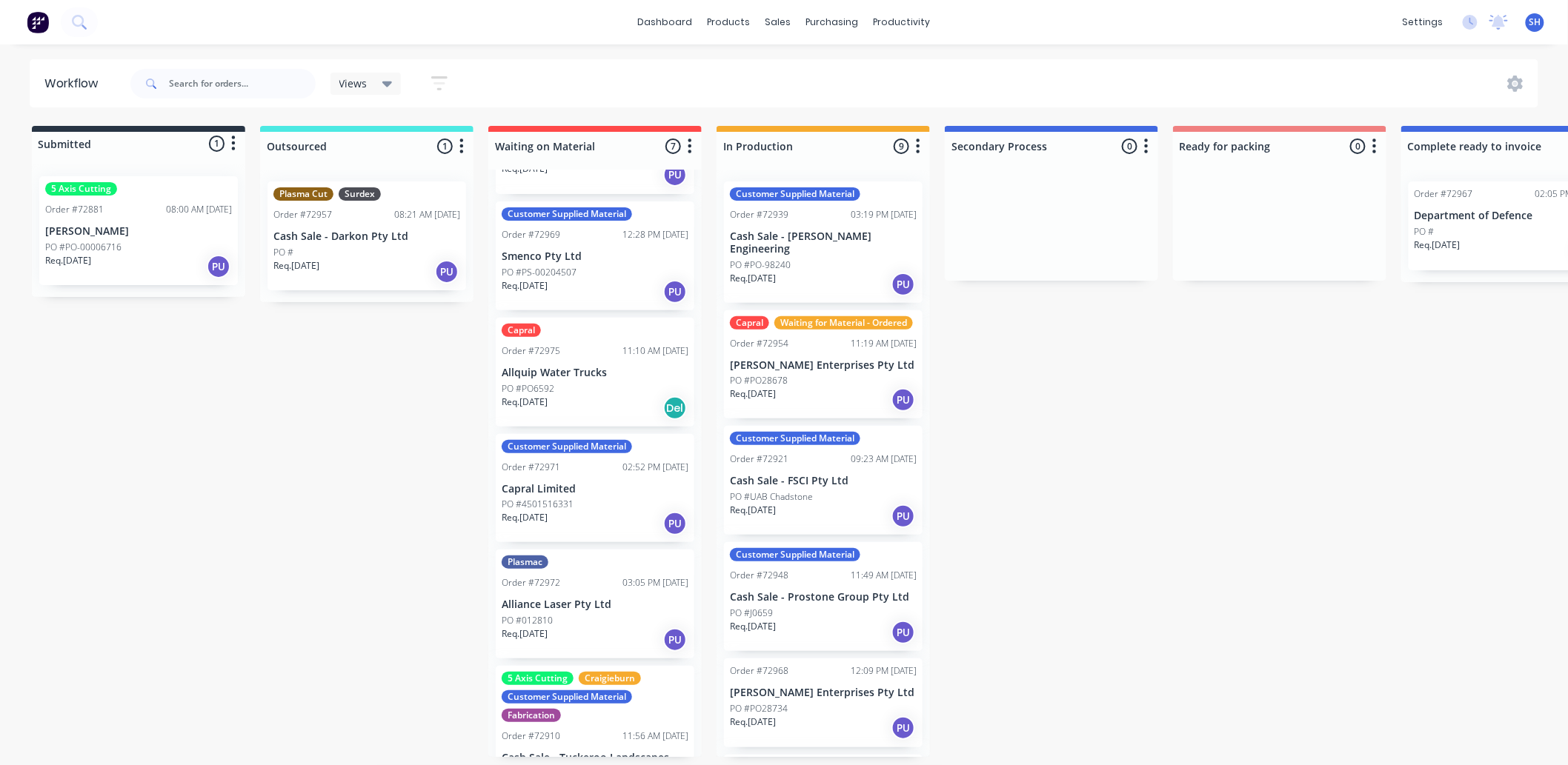
scroll to position [144, 0]
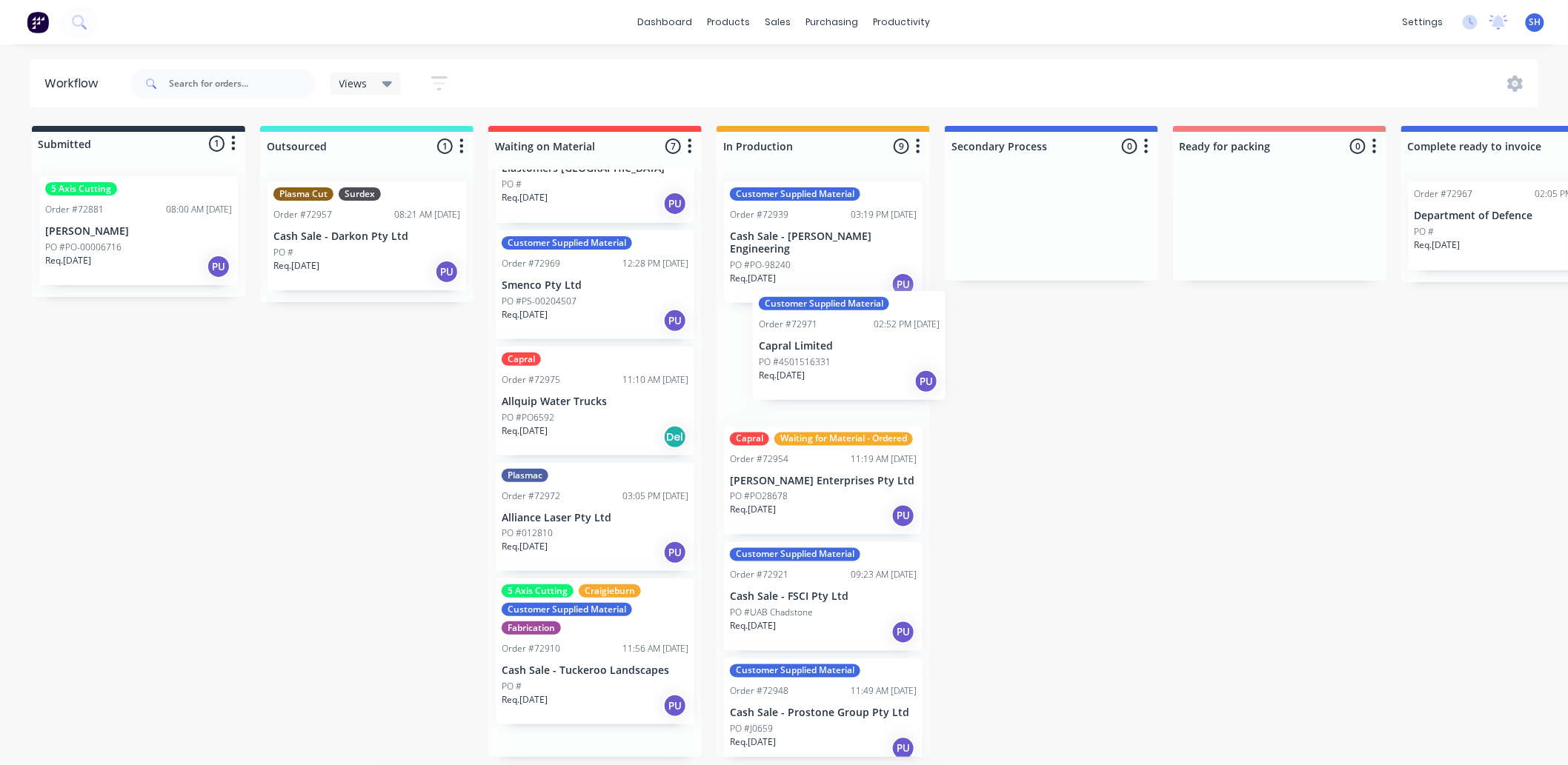
drag, startPoint x: 601, startPoint y: 517, endPoint x: 855, endPoint y: 346, distance: 306.2
click at [855, 346] on div "Submitted 1 Status colour #273444 hex #273444 Save Cancel Summaries Total order…" at bounding box center [1332, 442] width 2686 height 631
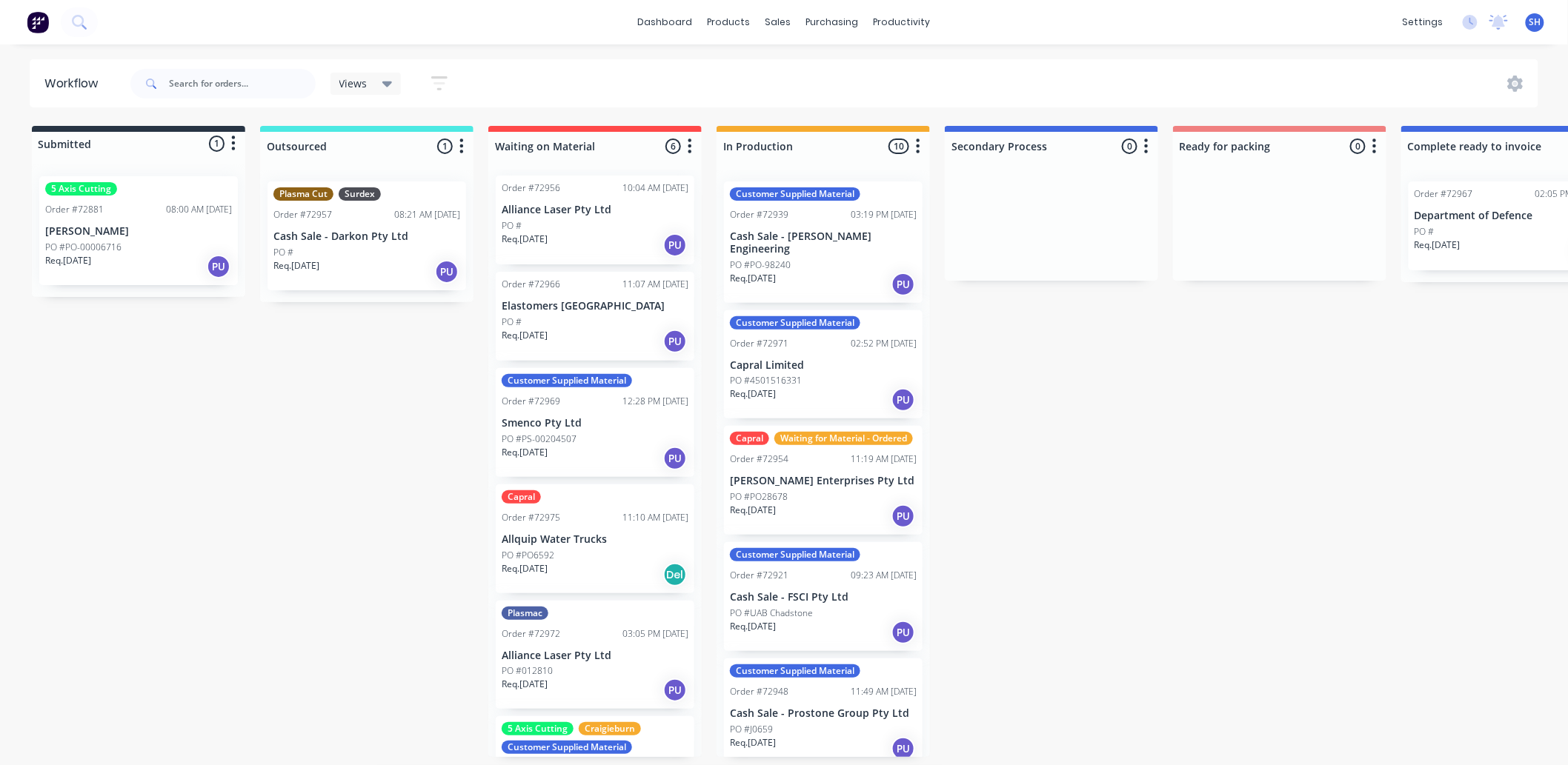
scroll to position [0, 0]
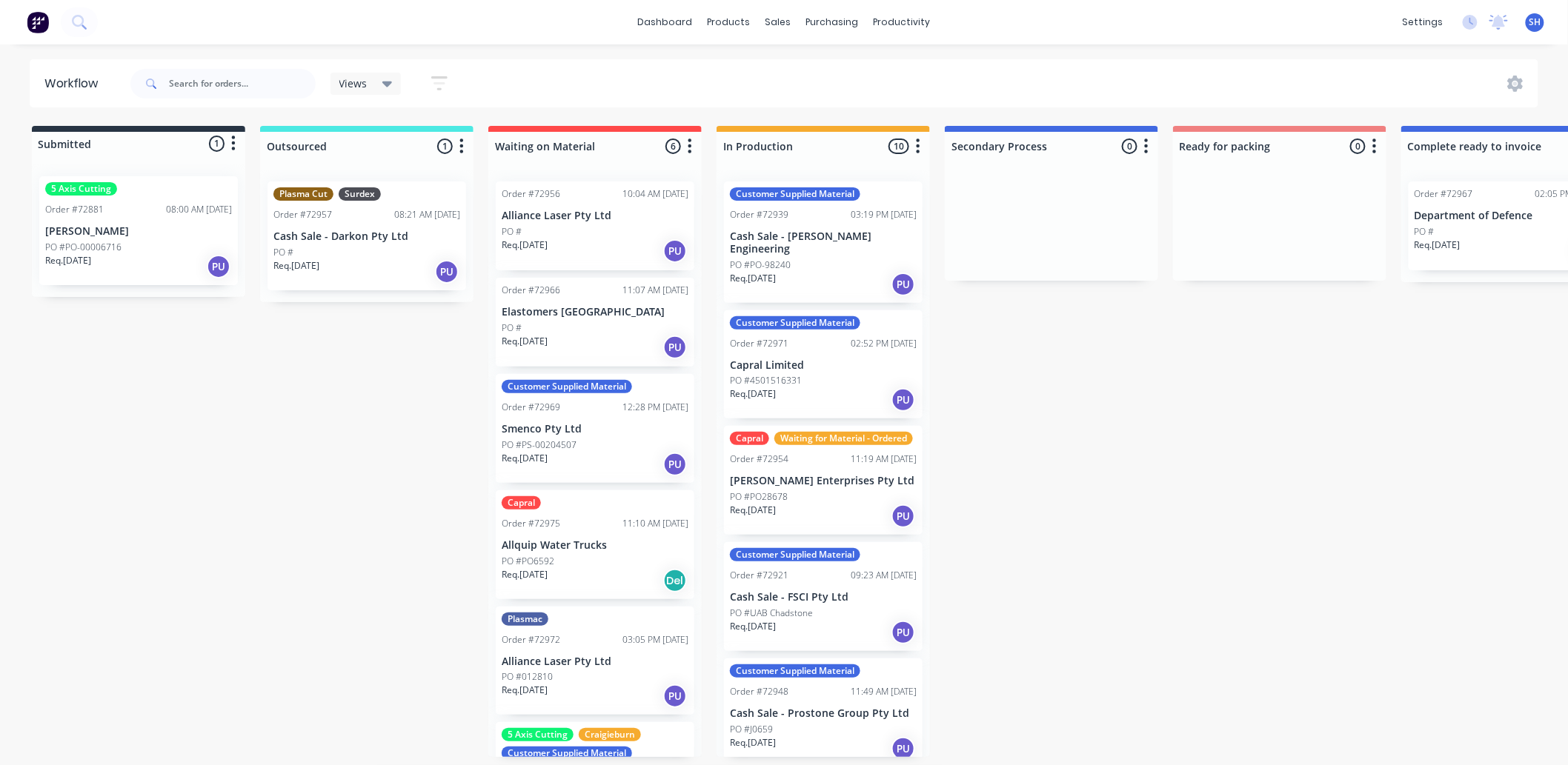
click at [587, 677] on div "PO #012810" at bounding box center [595, 676] width 187 height 13
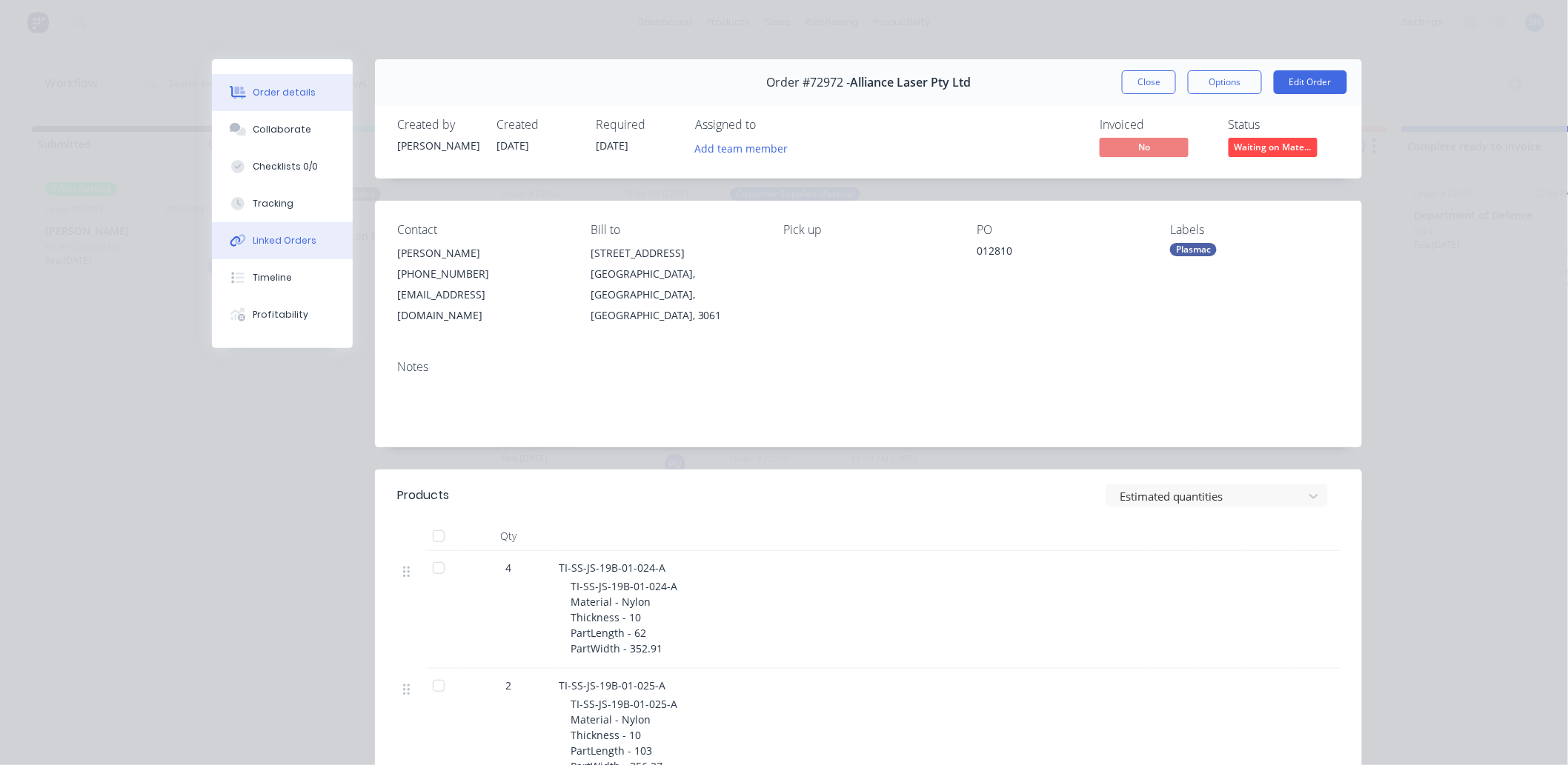
click at [256, 242] on div "Linked Orders" at bounding box center [285, 240] width 64 height 13
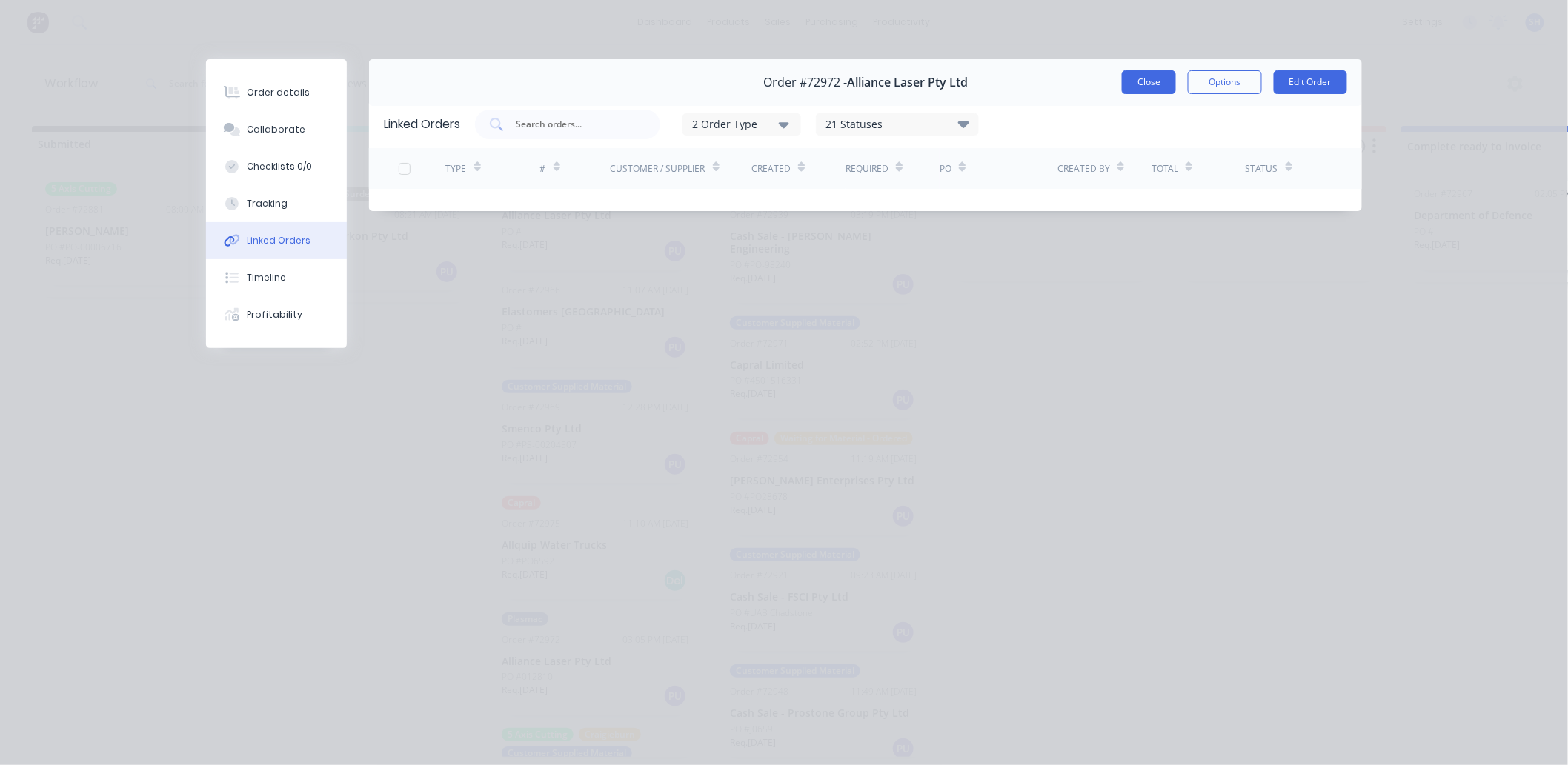
click at [1127, 92] on button "Close" at bounding box center [1148, 82] width 54 height 24
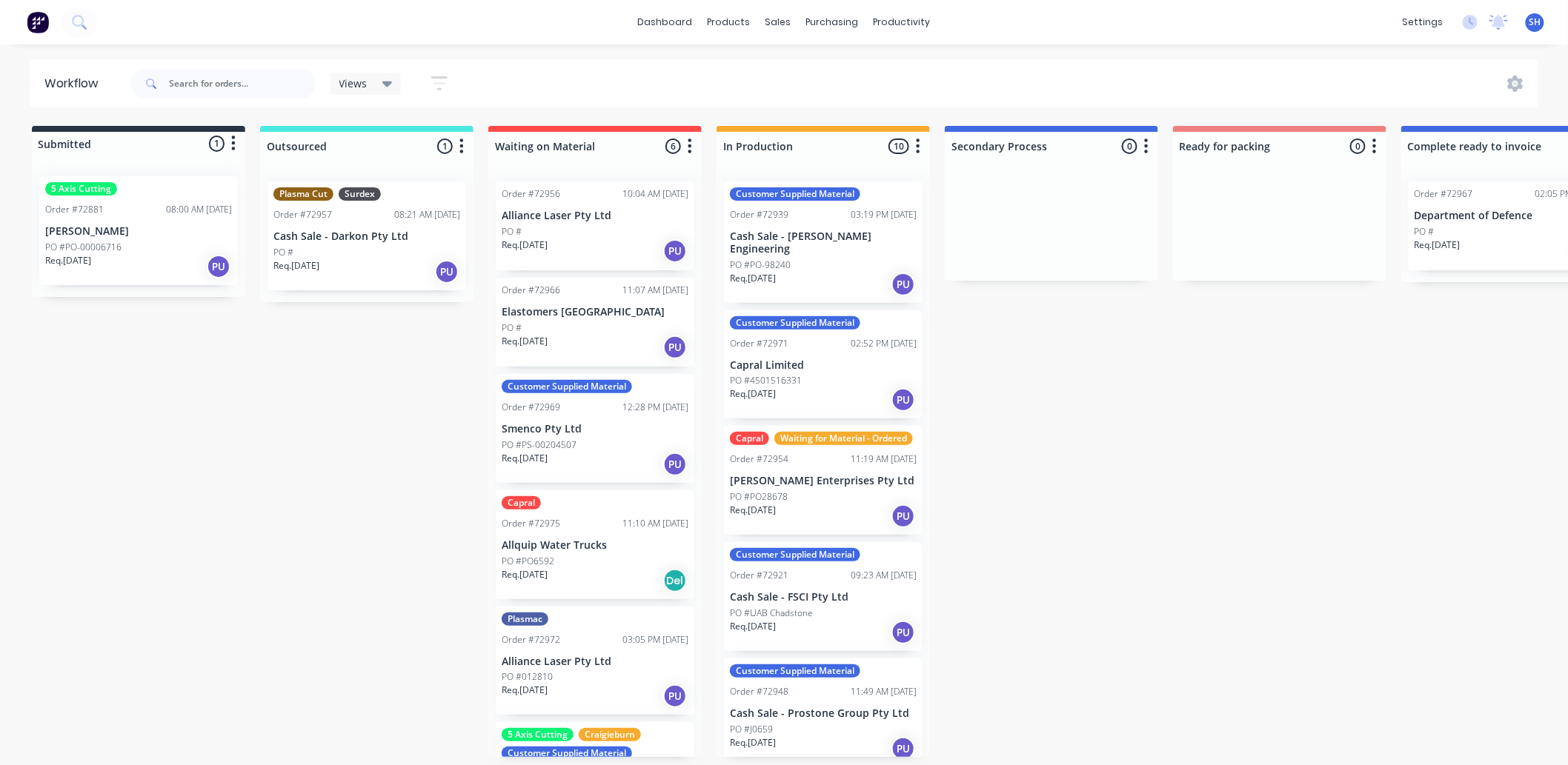
click at [598, 238] on div "Req. [DATE] PU" at bounding box center [595, 251] width 187 height 25
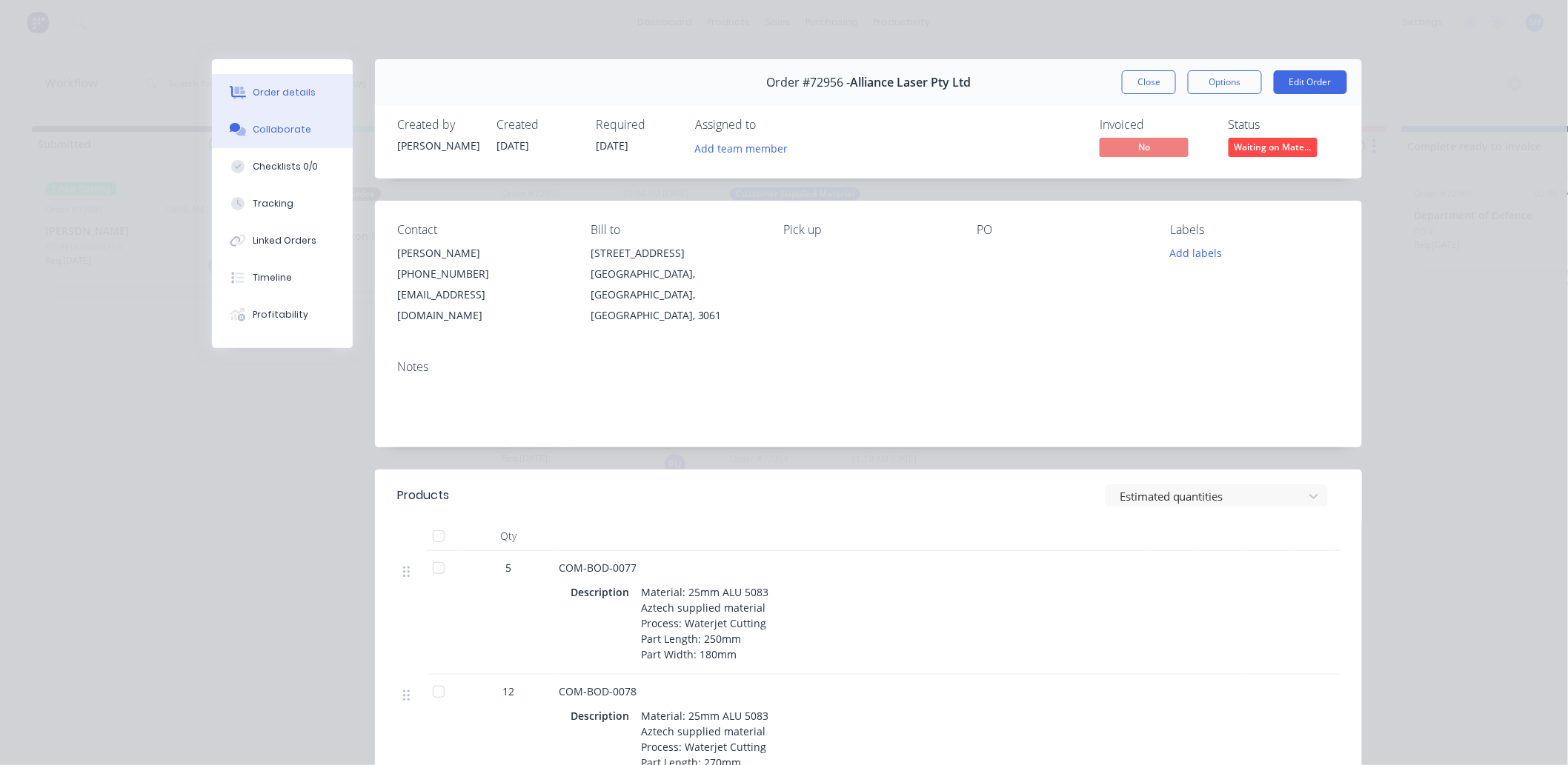
click at [261, 136] on div "Collaborate" at bounding box center [283, 129] width 59 height 13
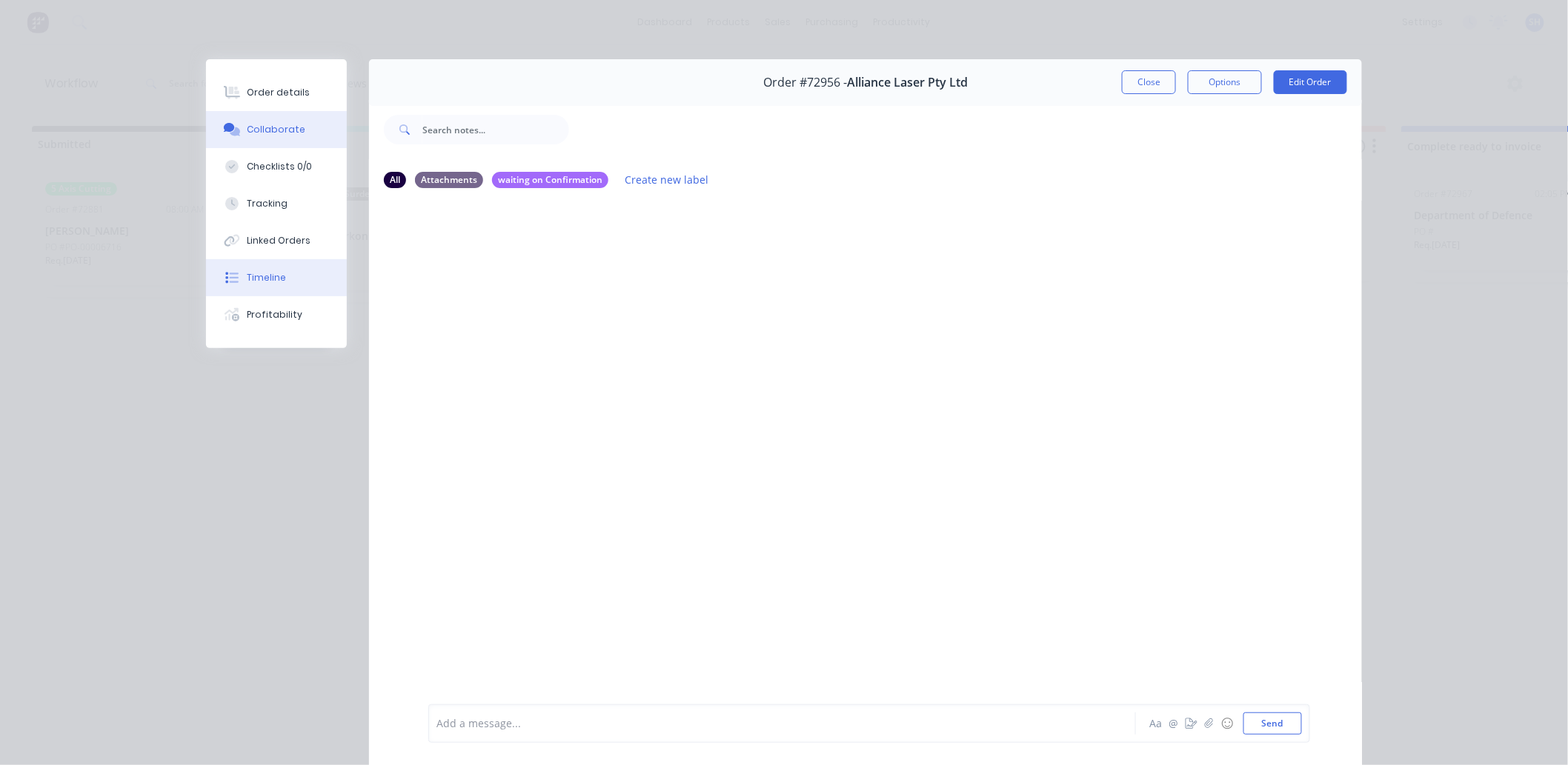
click at [265, 283] on div "Timeline" at bounding box center [267, 277] width 39 height 13
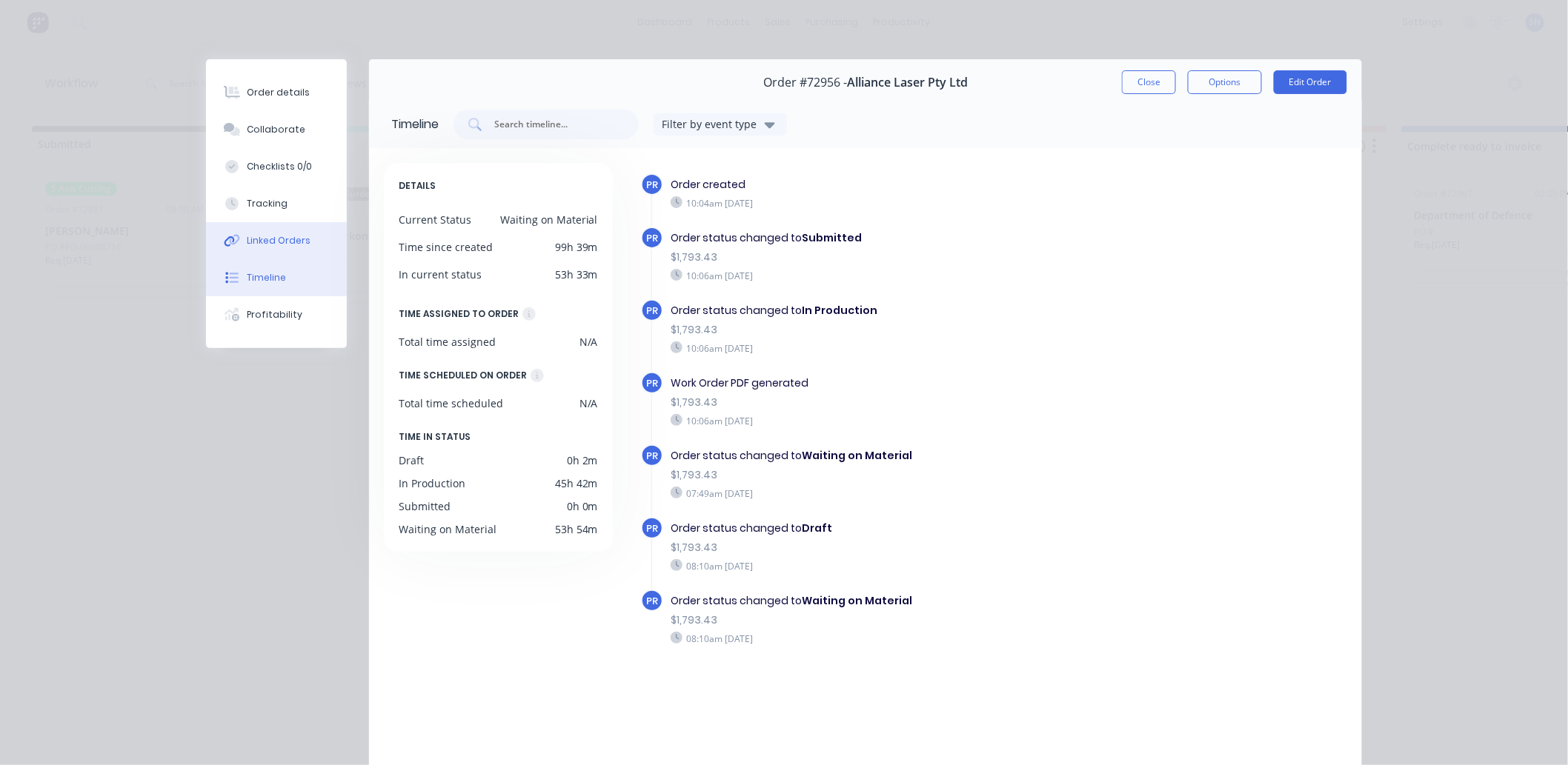
click at [260, 241] on div "Linked Orders" at bounding box center [279, 240] width 64 height 13
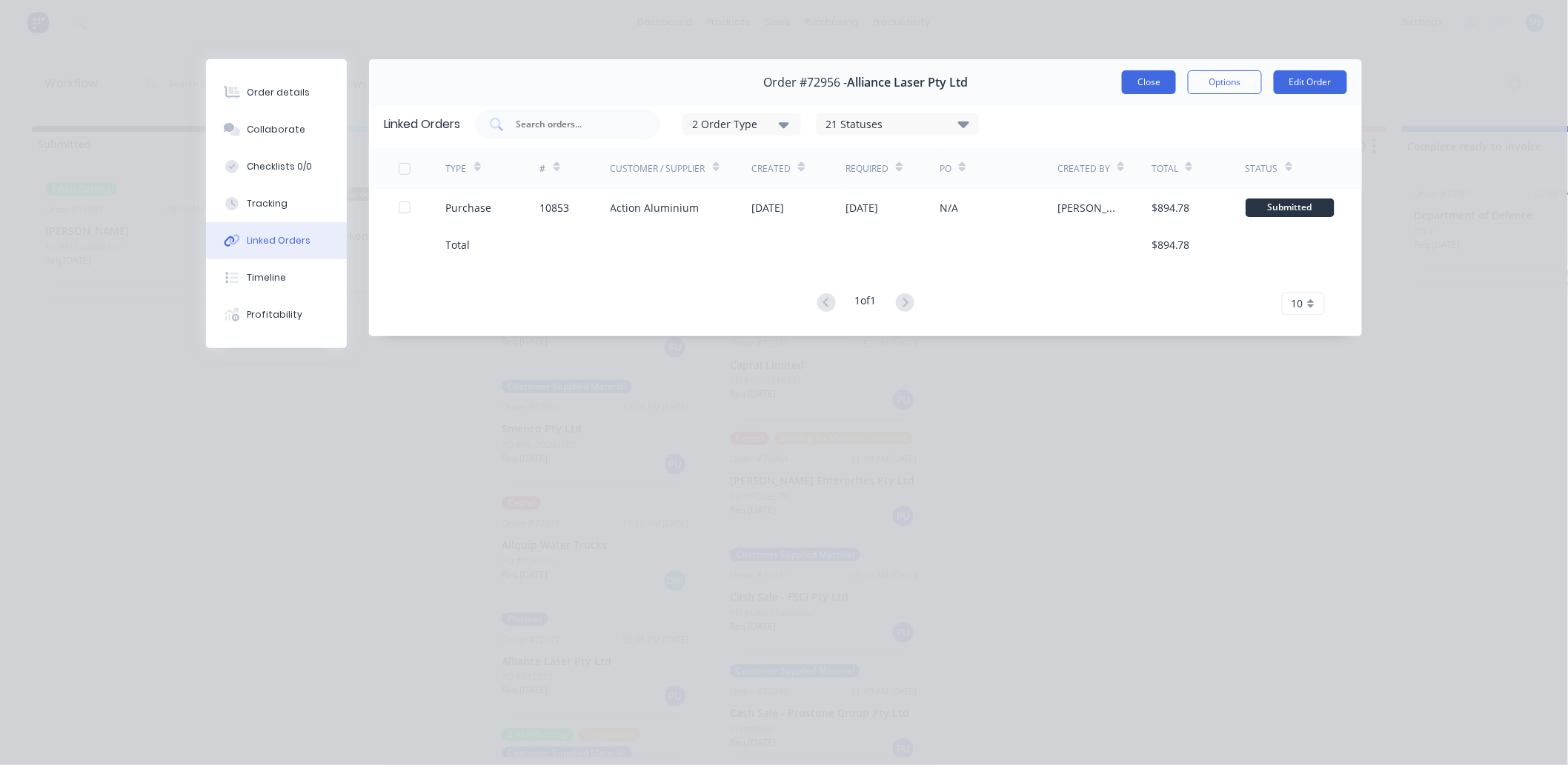
click at [1124, 86] on button "Close" at bounding box center [1148, 82] width 54 height 24
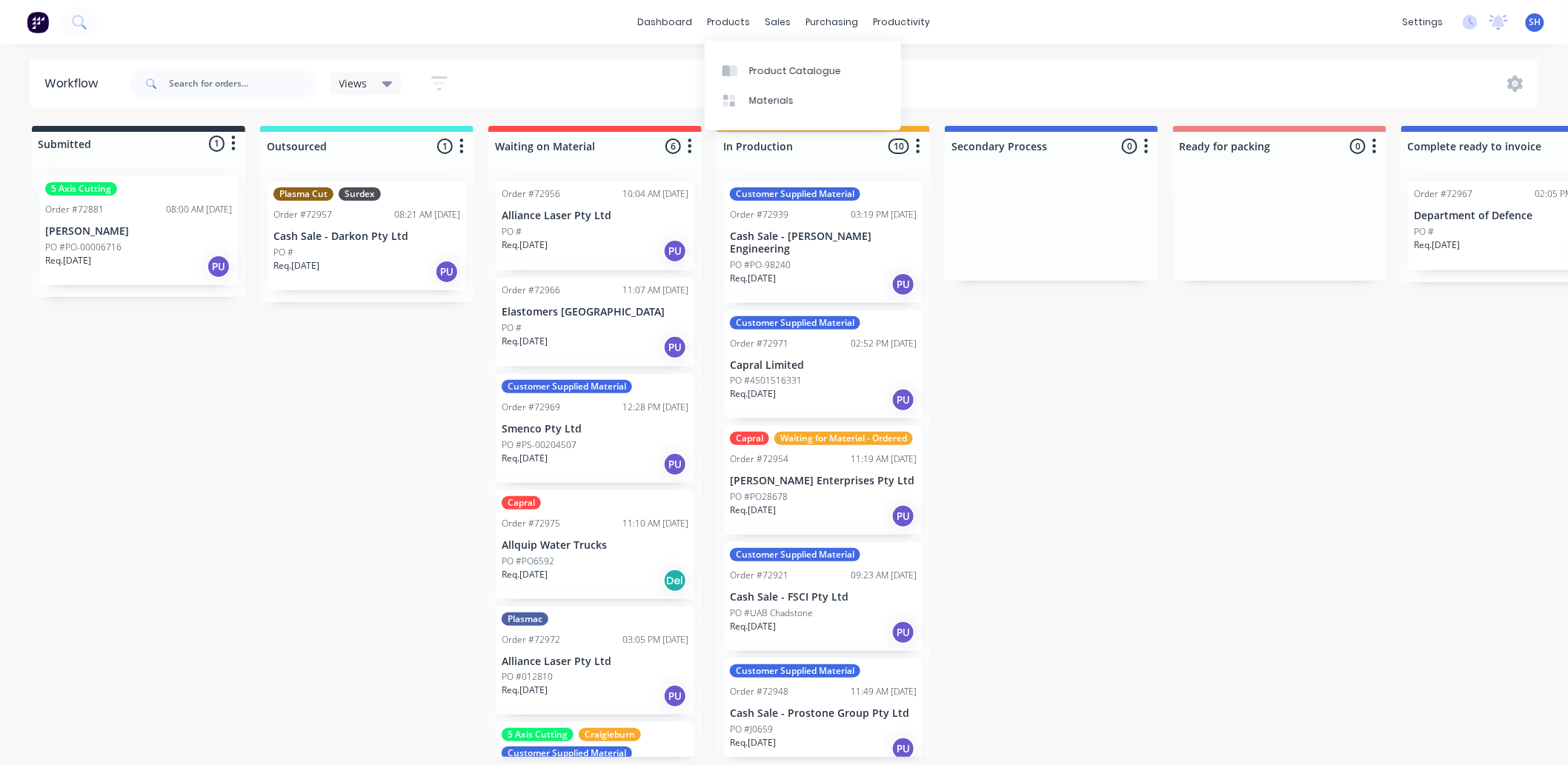
click at [758, 28] on div "sales" at bounding box center [779, 22] width 41 height 22
click at [790, 65] on div at bounding box center [788, 71] width 22 height 13
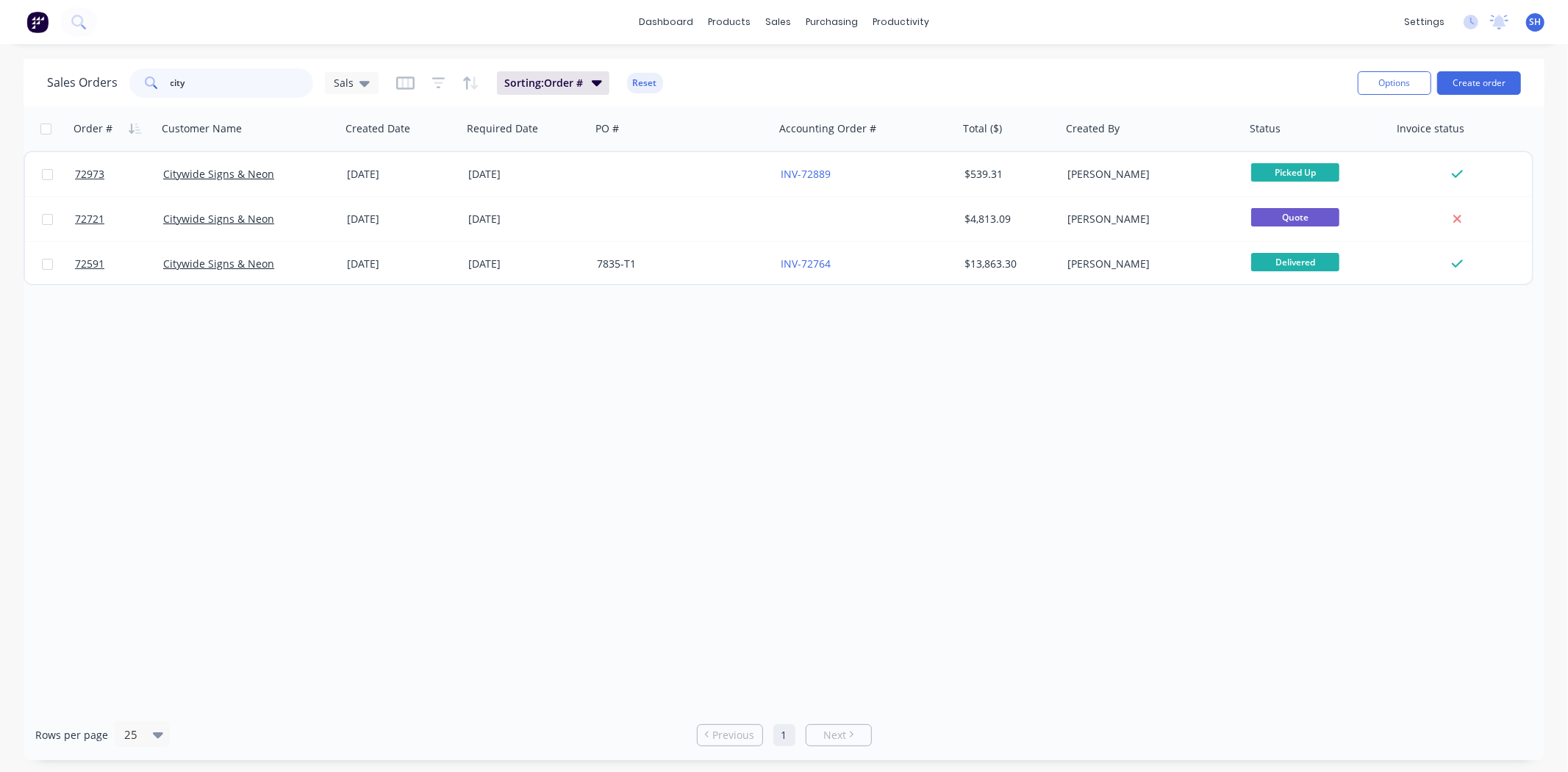
drag, startPoint x: 201, startPoint y: 88, endPoint x: 152, endPoint y: 88, distance: 49.0
click at [152, 88] on div "city" at bounding box center [221, 83] width 183 height 29
type input "fsci"
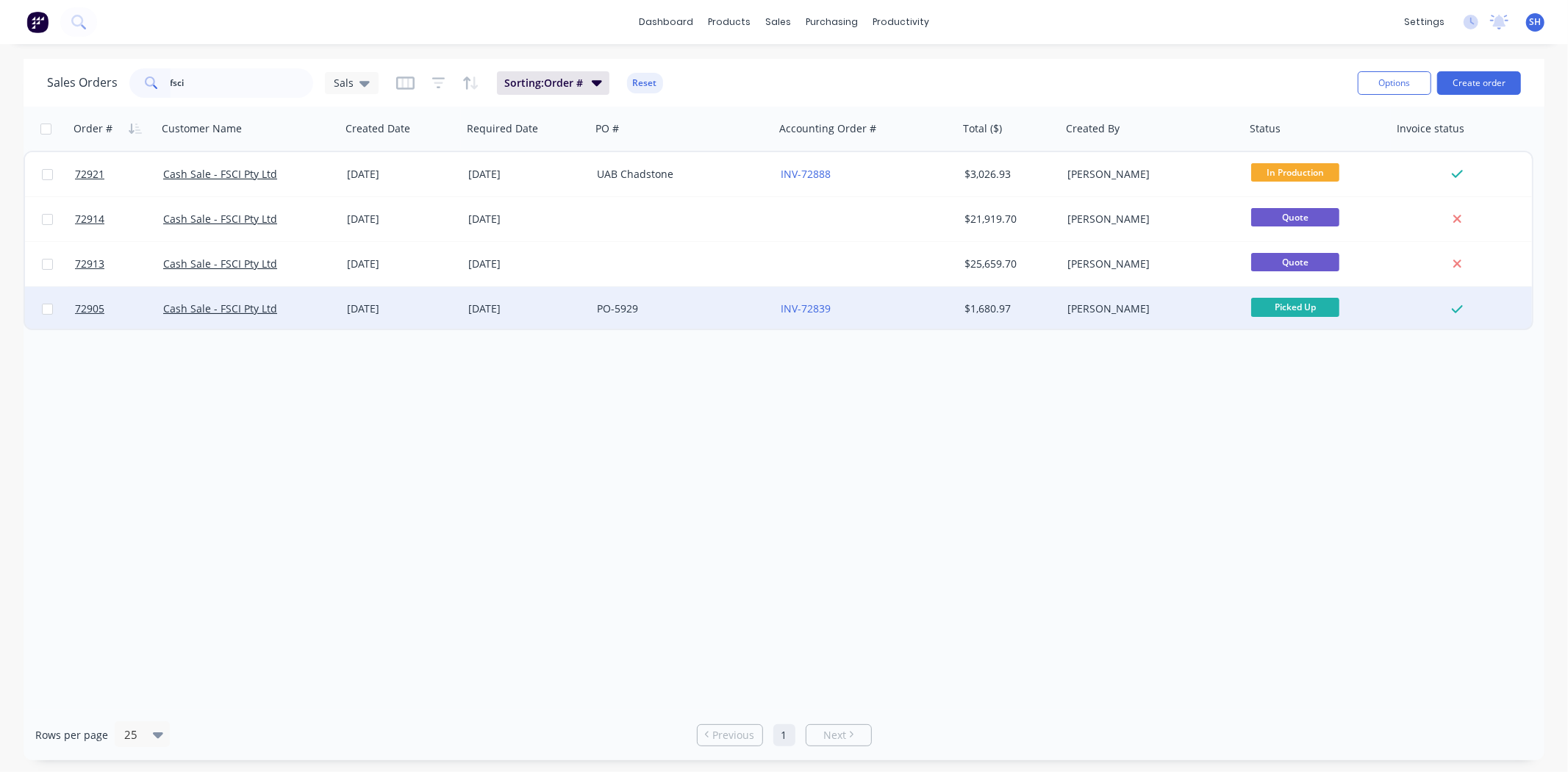
click at [480, 304] on div "[DATE]" at bounding box center [526, 309] width 117 height 15
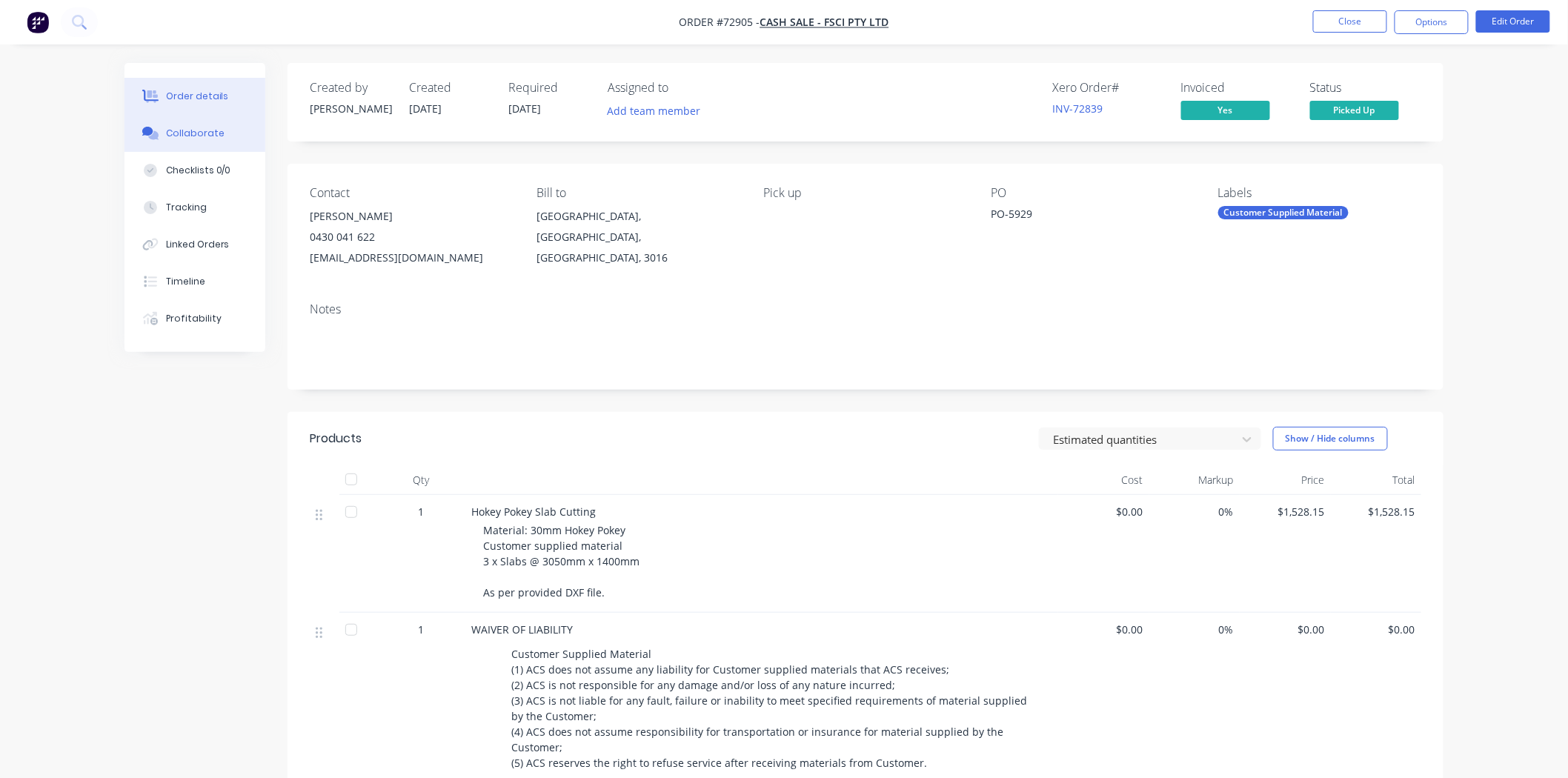
click at [205, 132] on div "Collaborate" at bounding box center [196, 133] width 59 height 13
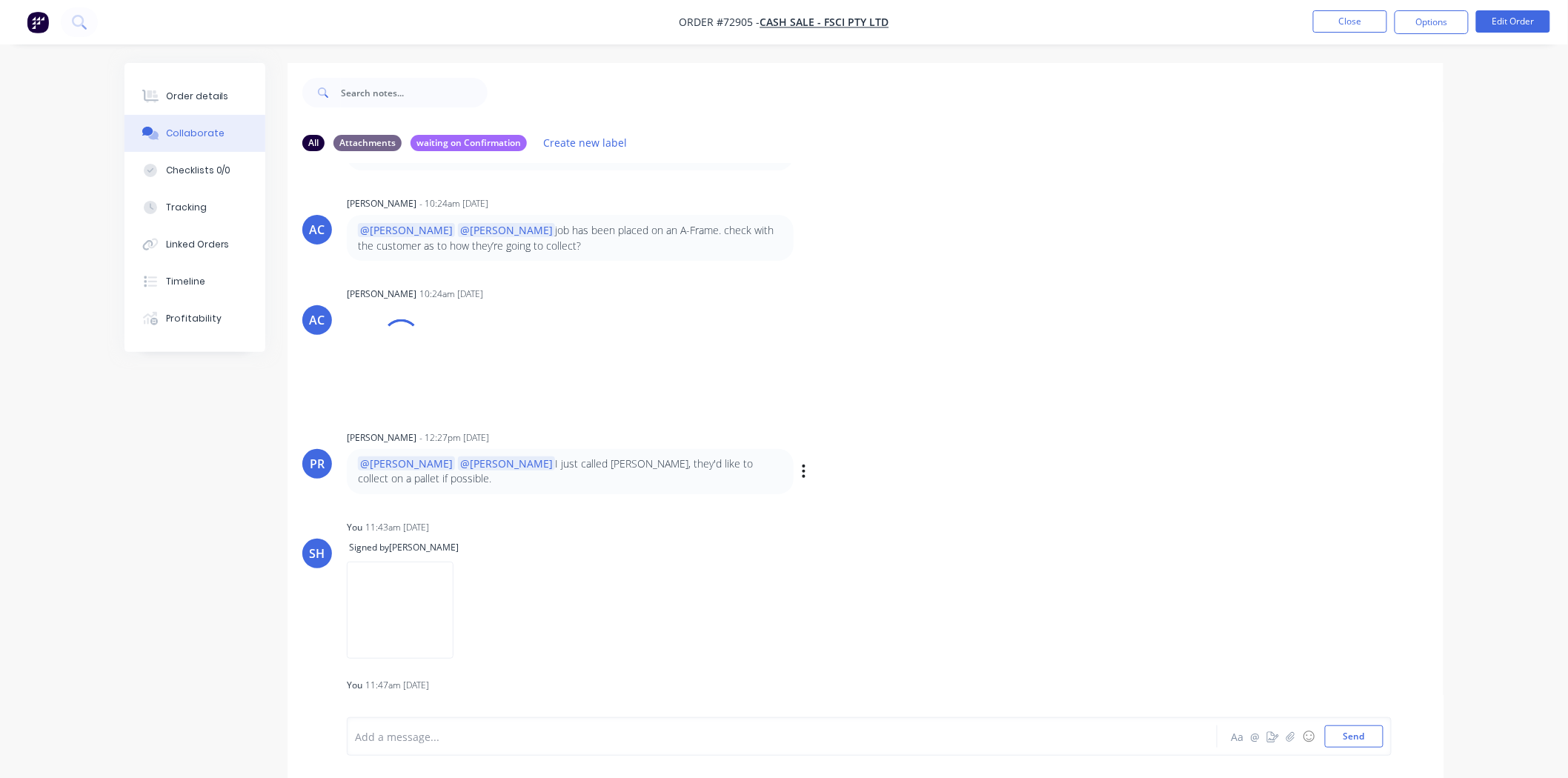
scroll to position [145, 0]
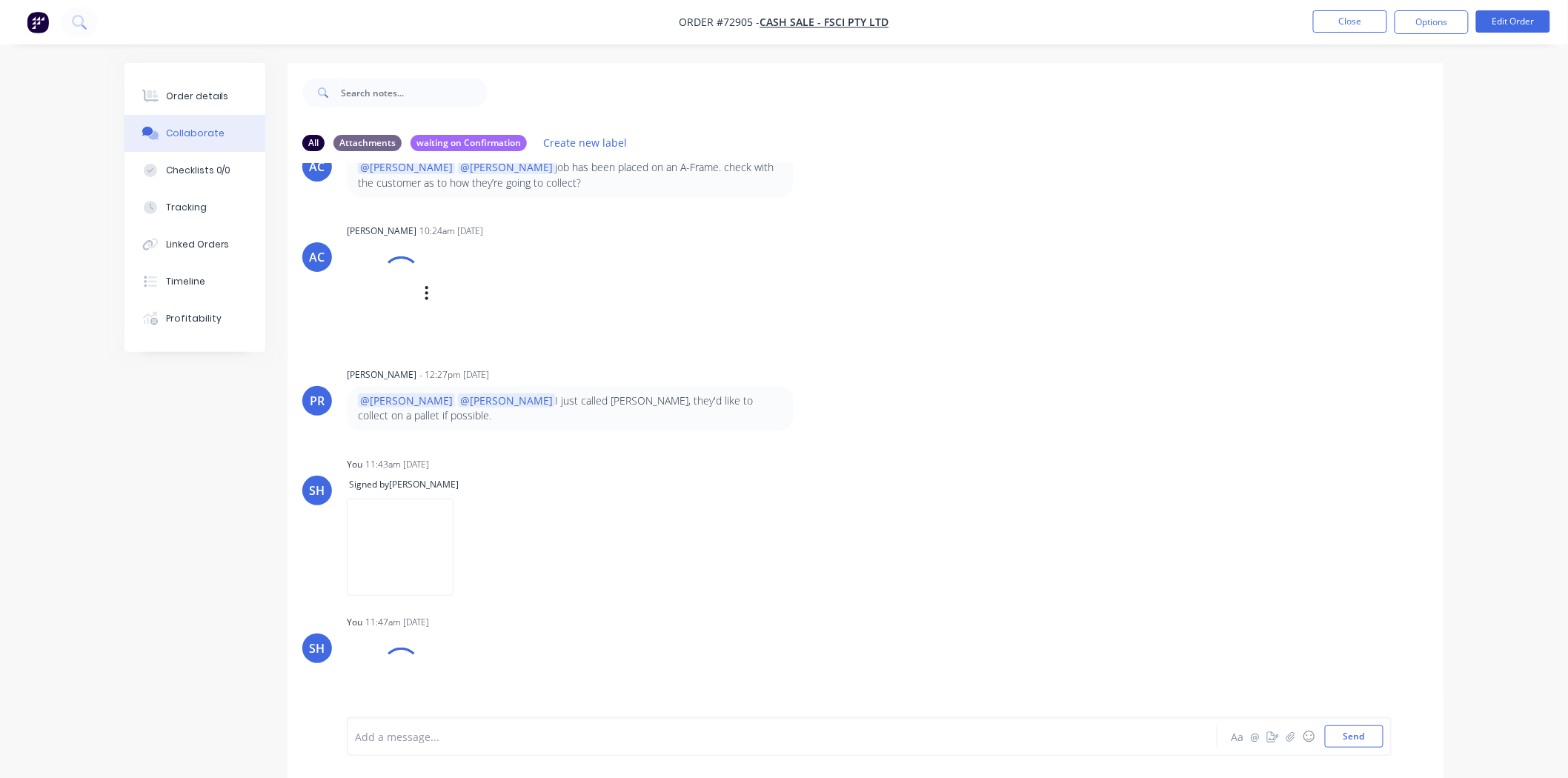
click at [394, 279] on div at bounding box center [401, 275] width 44 height 44
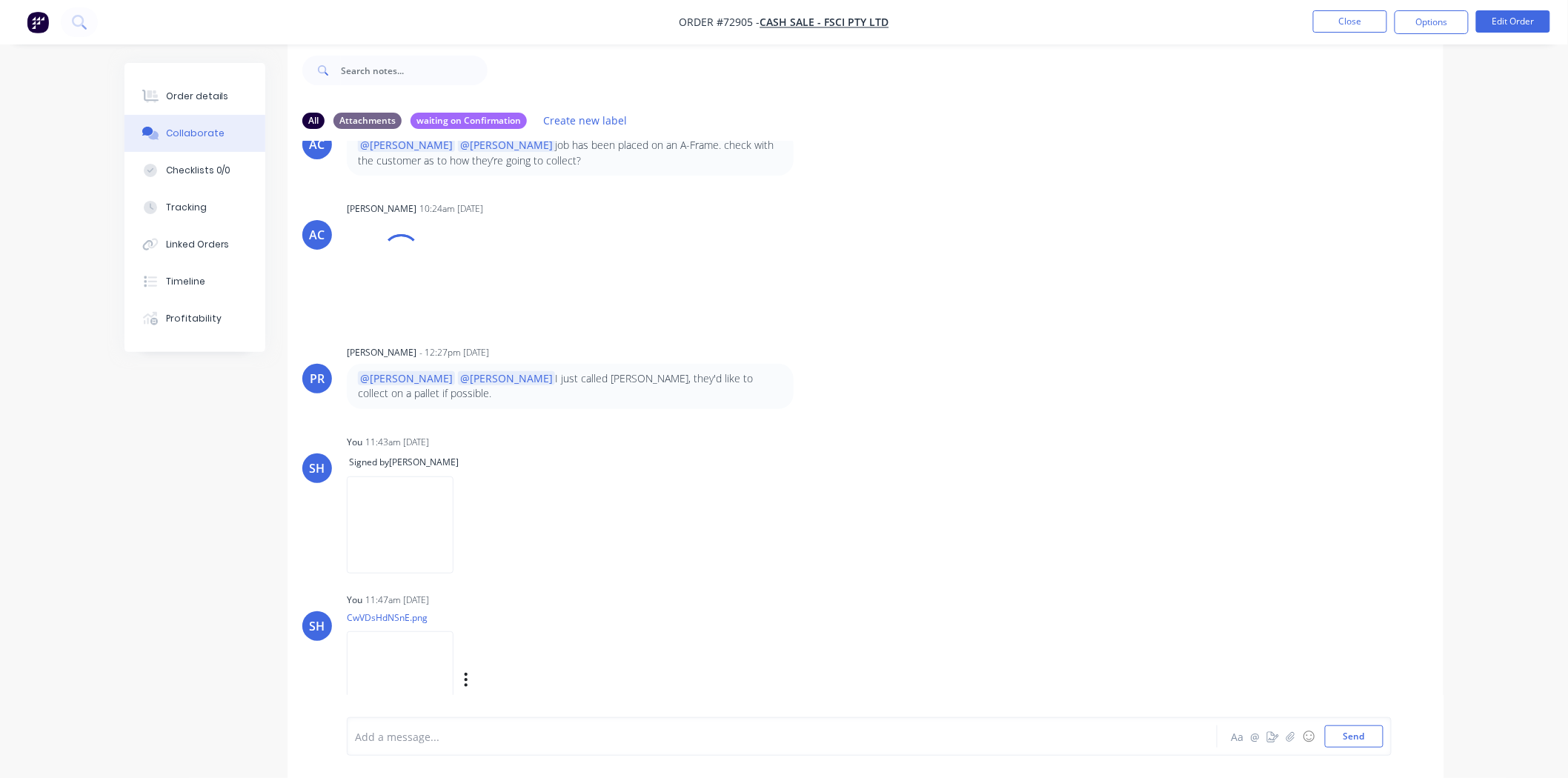
click at [413, 645] on img at bounding box center [400, 679] width 107 height 97
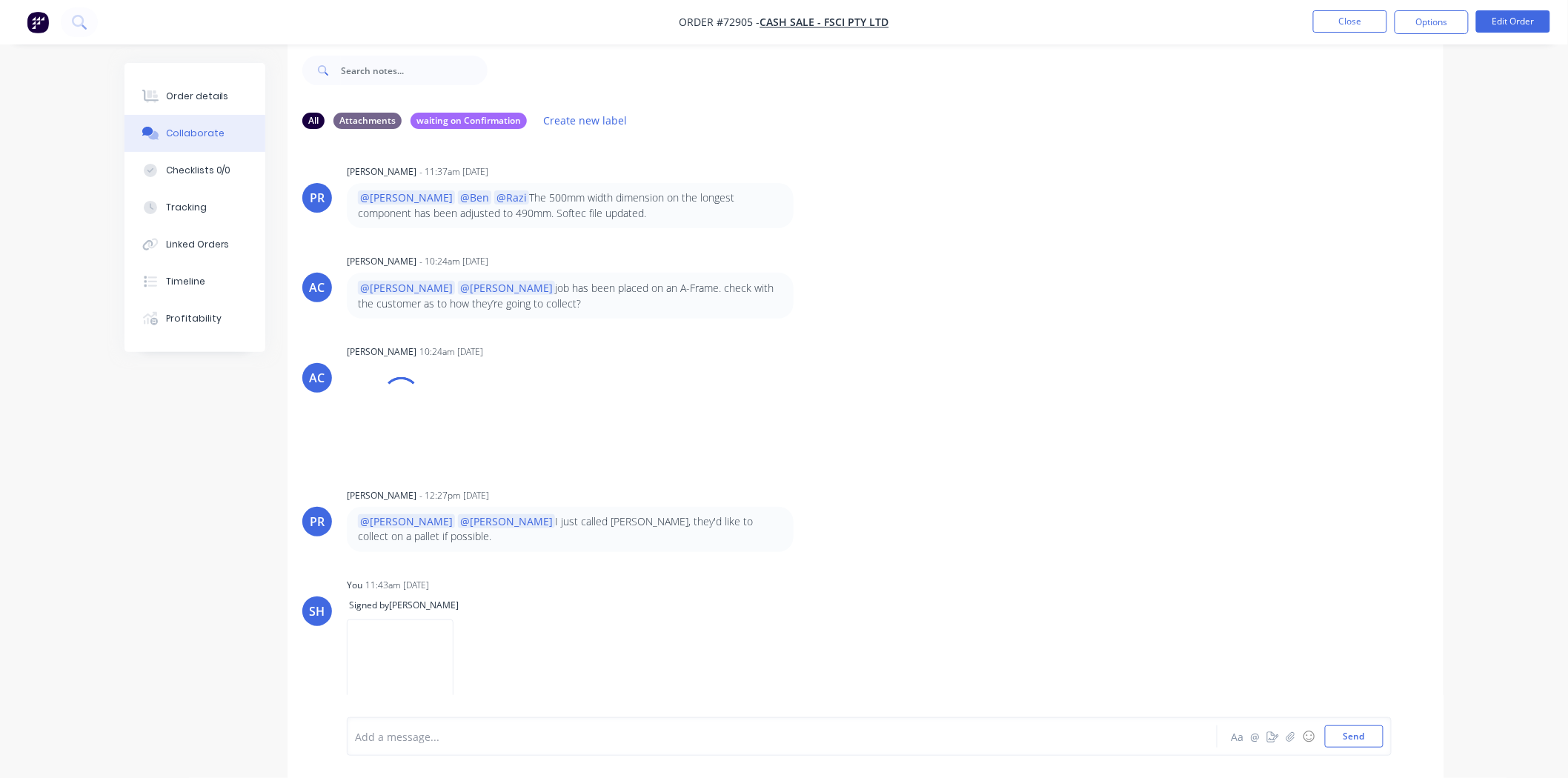
scroll to position [0, 0]
click at [406, 404] on div at bounding box center [402, 398] width 52 height 52
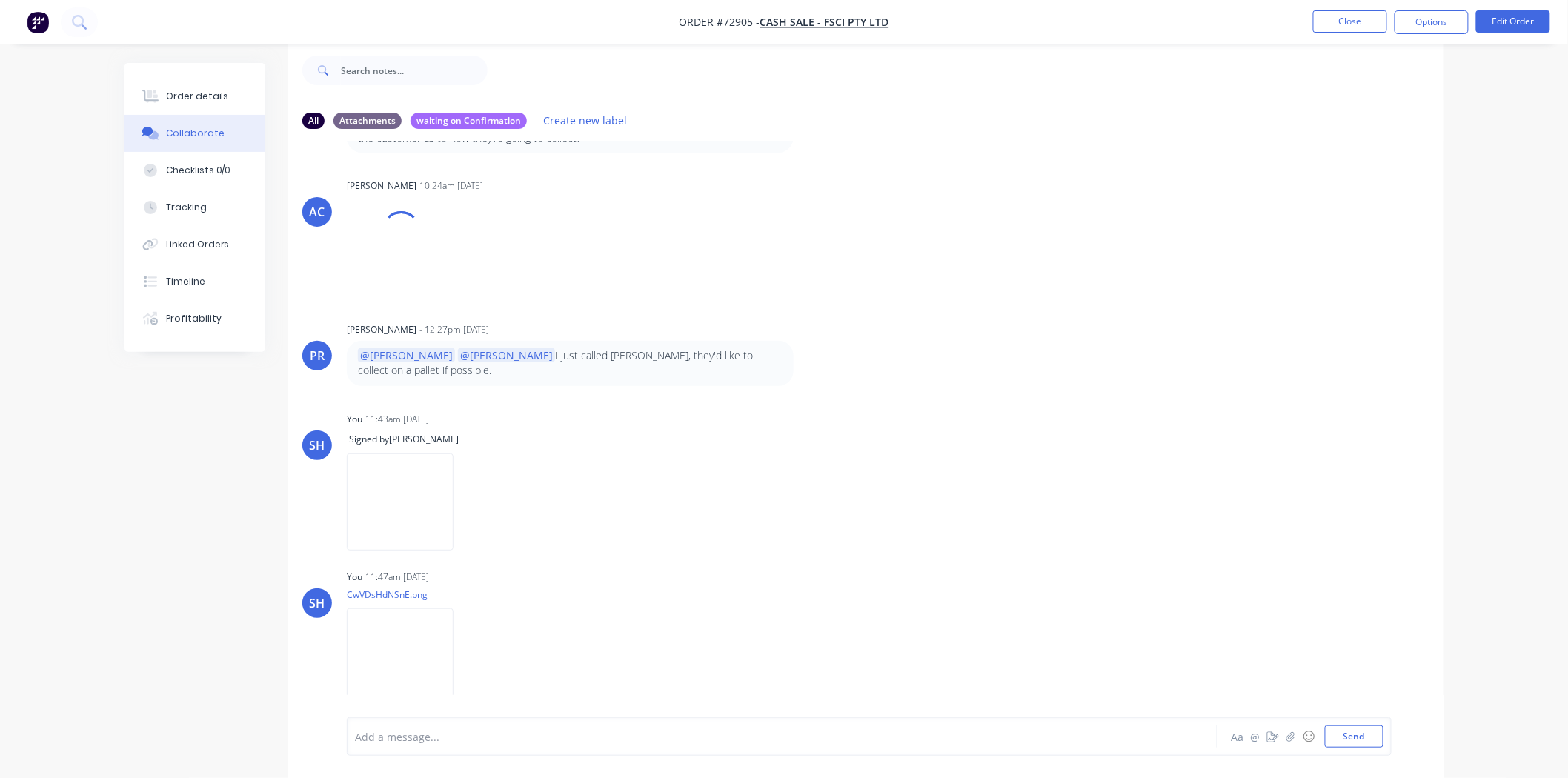
scroll to position [169, 0]
click at [396, 623] on img at bounding box center [400, 656] width 107 height 97
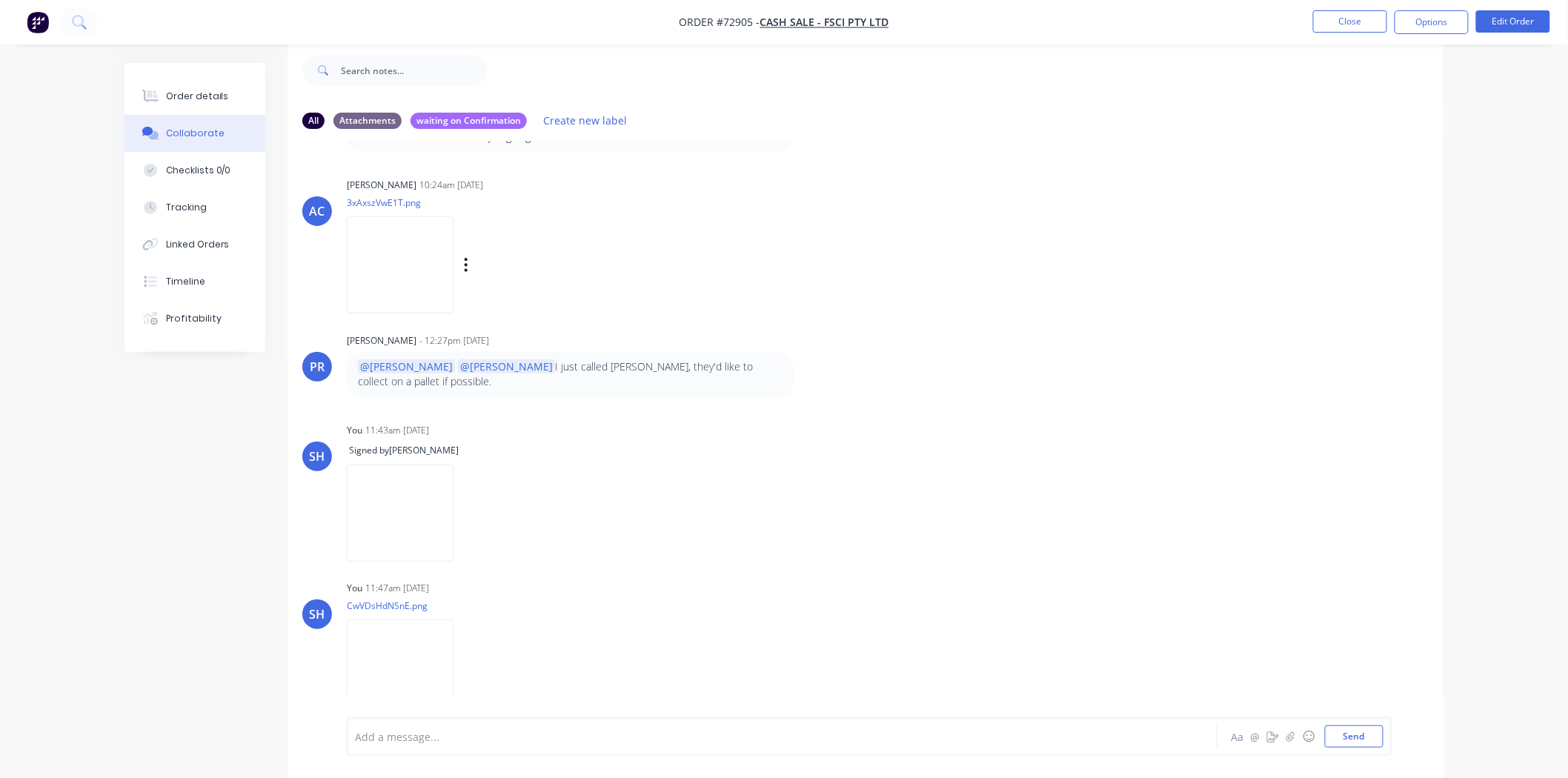
click at [453, 290] on img at bounding box center [400, 264] width 107 height 97
click at [1364, 26] on button "Close" at bounding box center [1349, 21] width 74 height 22
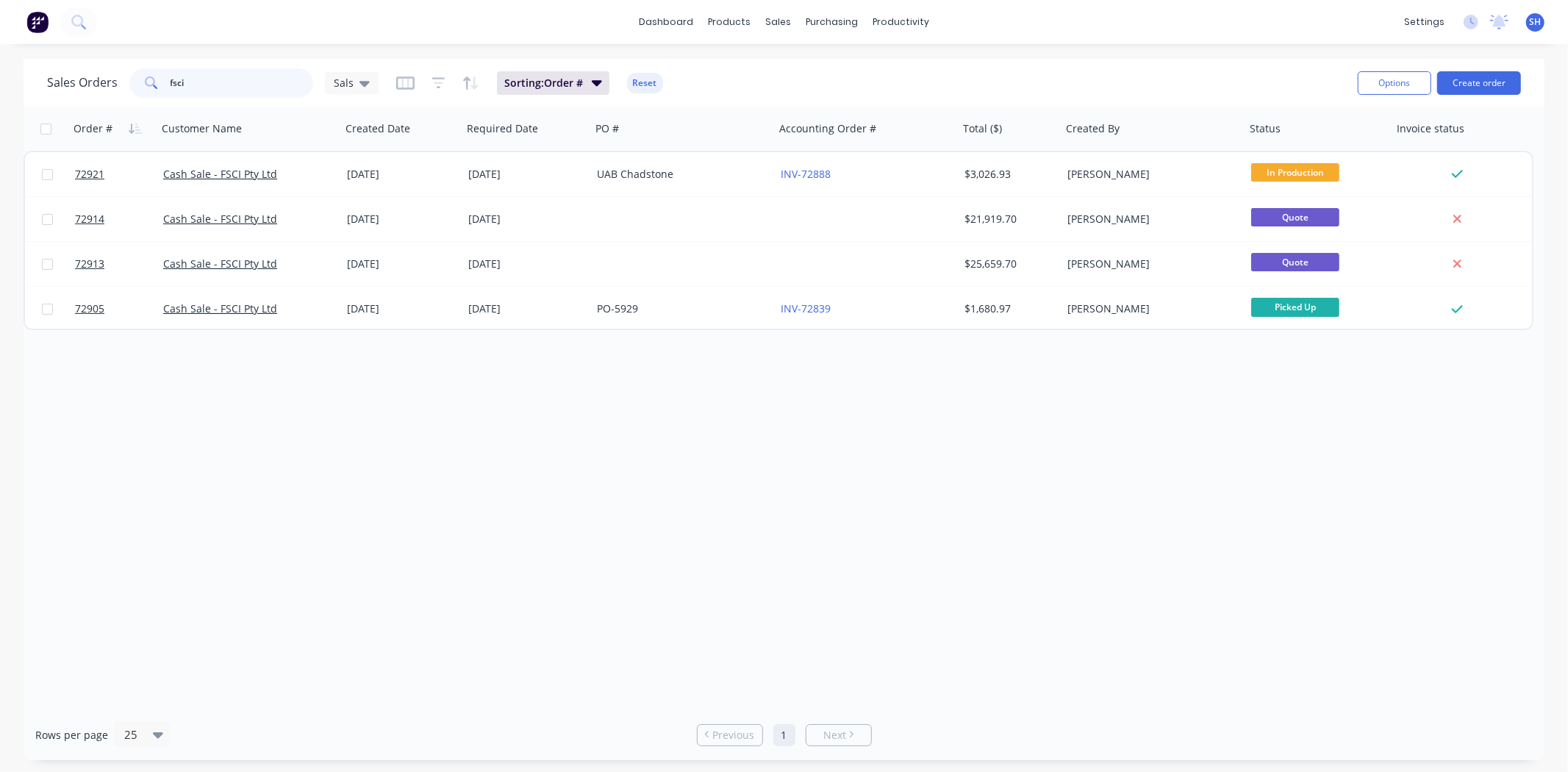
drag, startPoint x: 210, startPoint y: 86, endPoint x: 150, endPoint y: 86, distance: 60.0
click at [150, 86] on div "fsci" at bounding box center [221, 83] width 183 height 29
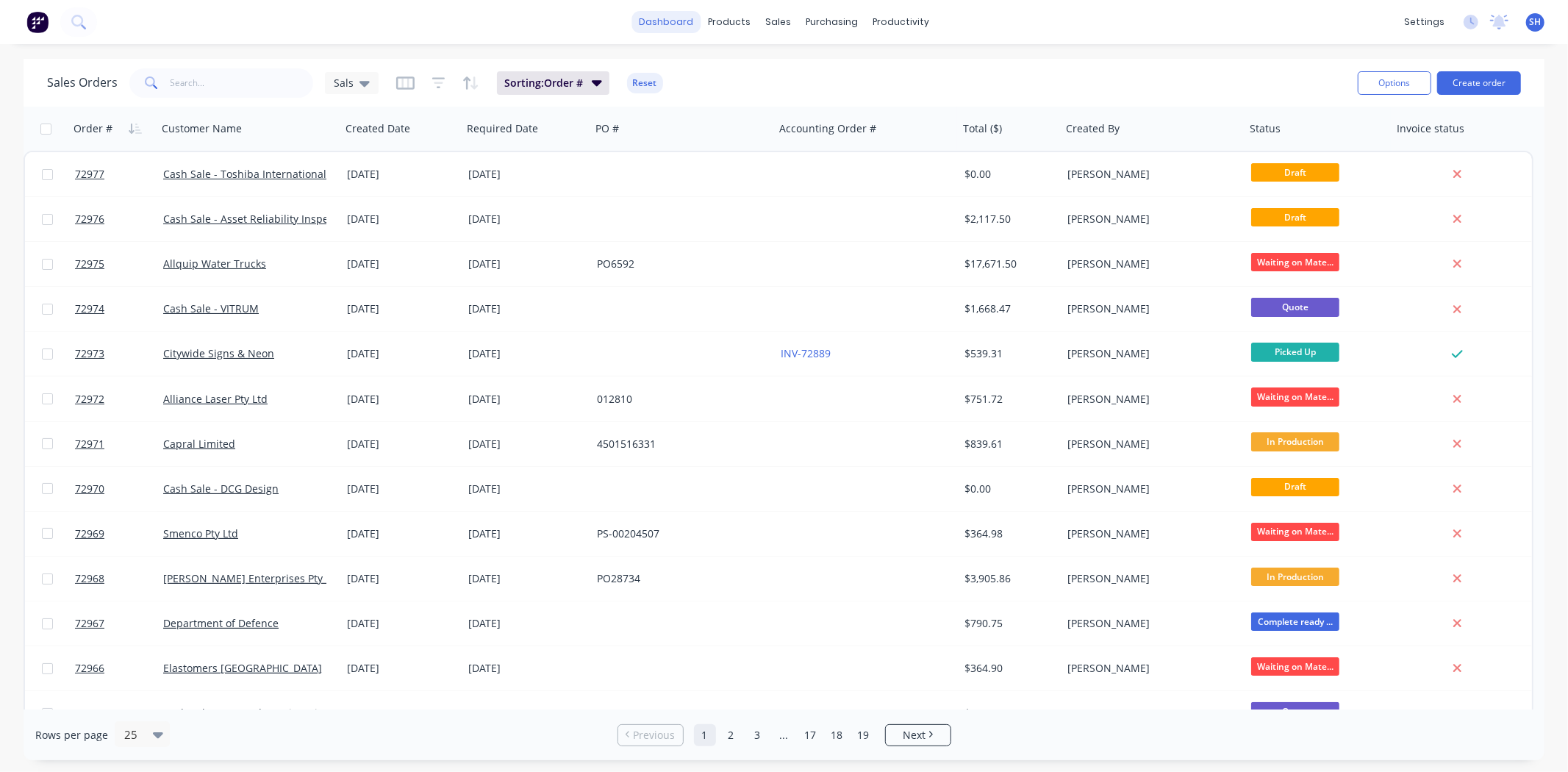
click at [668, 24] on link "dashboard" at bounding box center [666, 22] width 69 height 22
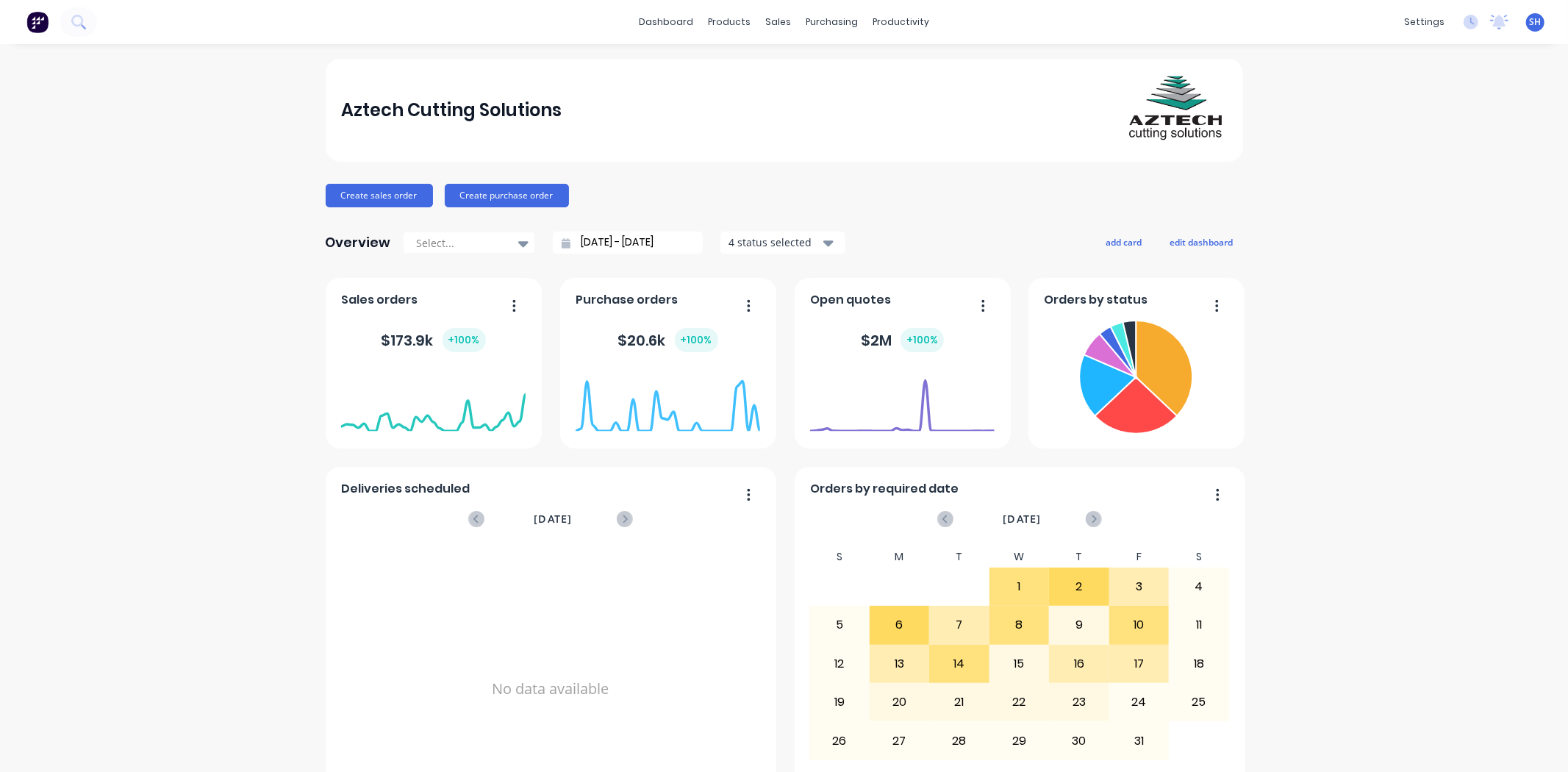
drag, startPoint x: 1482, startPoint y: 32, endPoint x: 1482, endPoint y: 40, distance: 8.0
click at [1485, 39] on div "dashboard products sales purchasing productivity dashboard products Product Cat…" at bounding box center [784, 22] width 1568 height 44
click at [1480, 35] on div "dashboard products sales purchasing productivity dashboard products Product Cat…" at bounding box center [784, 22] width 1568 height 44
click at [1490, 26] on icon at bounding box center [1499, 22] width 19 height 15
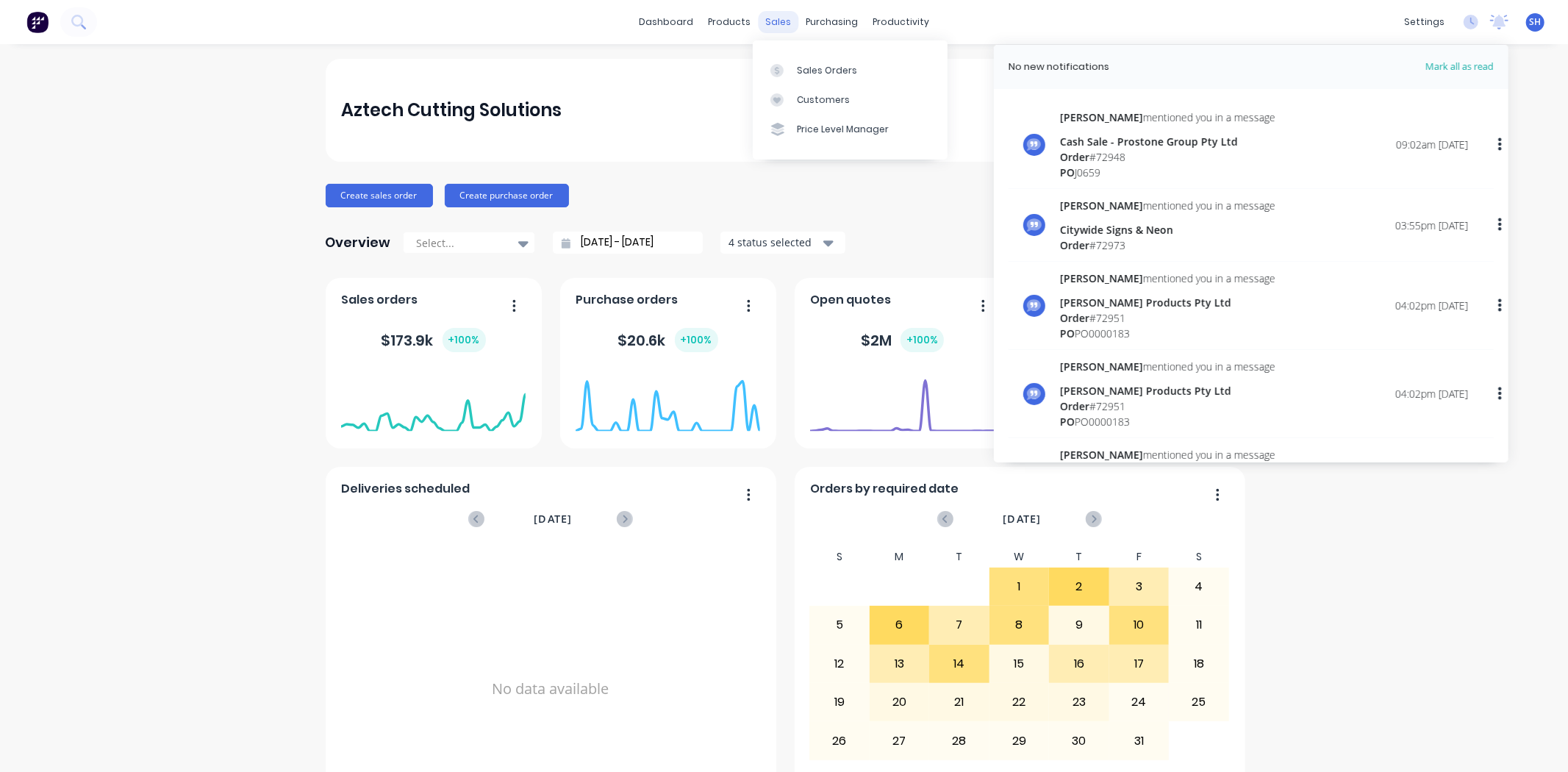
click at [770, 19] on div "sales" at bounding box center [778, 22] width 41 height 22
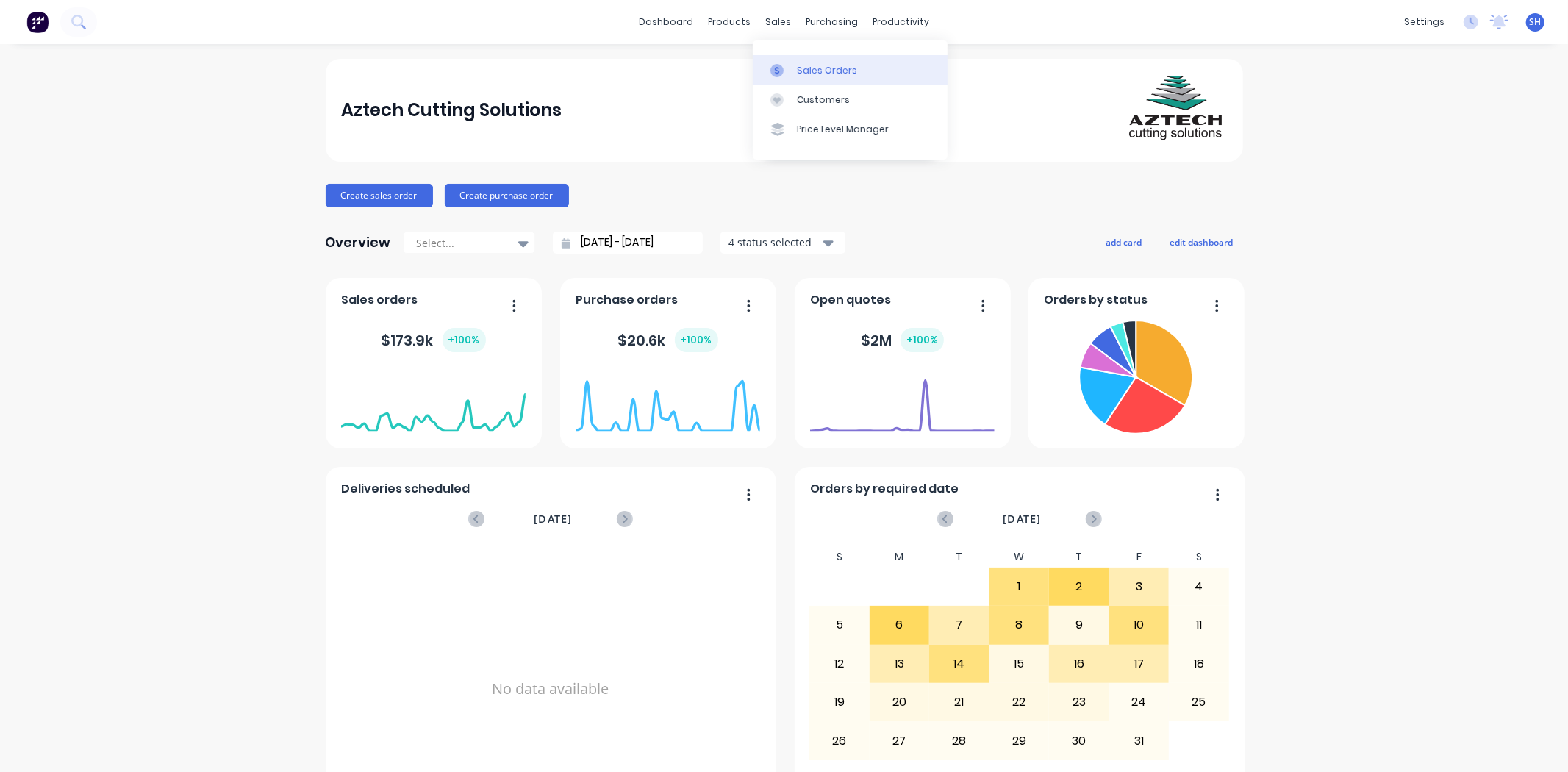
click at [810, 59] on link "Sales Orders" at bounding box center [850, 70] width 195 height 29
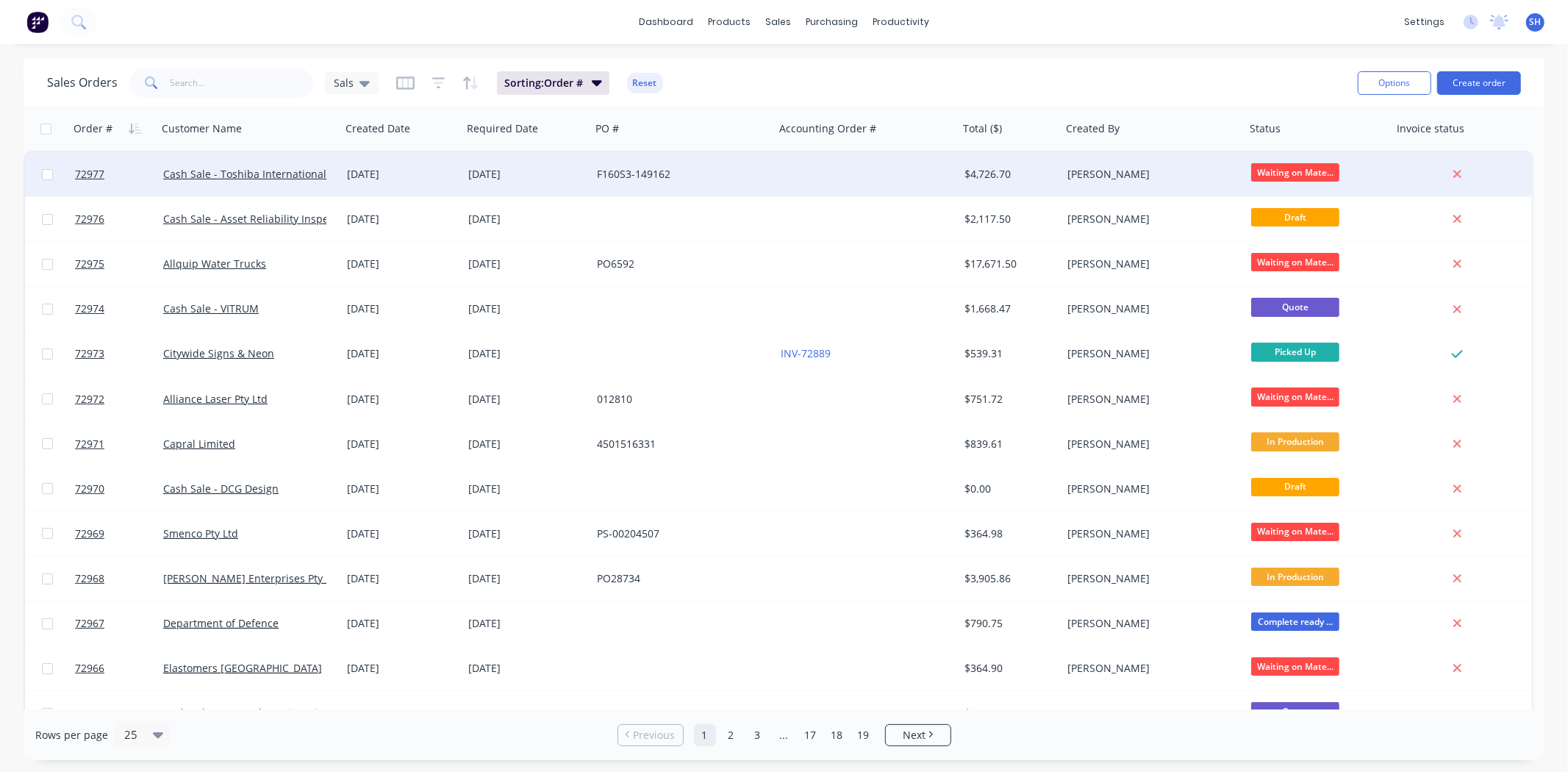
click at [736, 184] on div "F160S3-149162" at bounding box center [683, 175] width 183 height 44
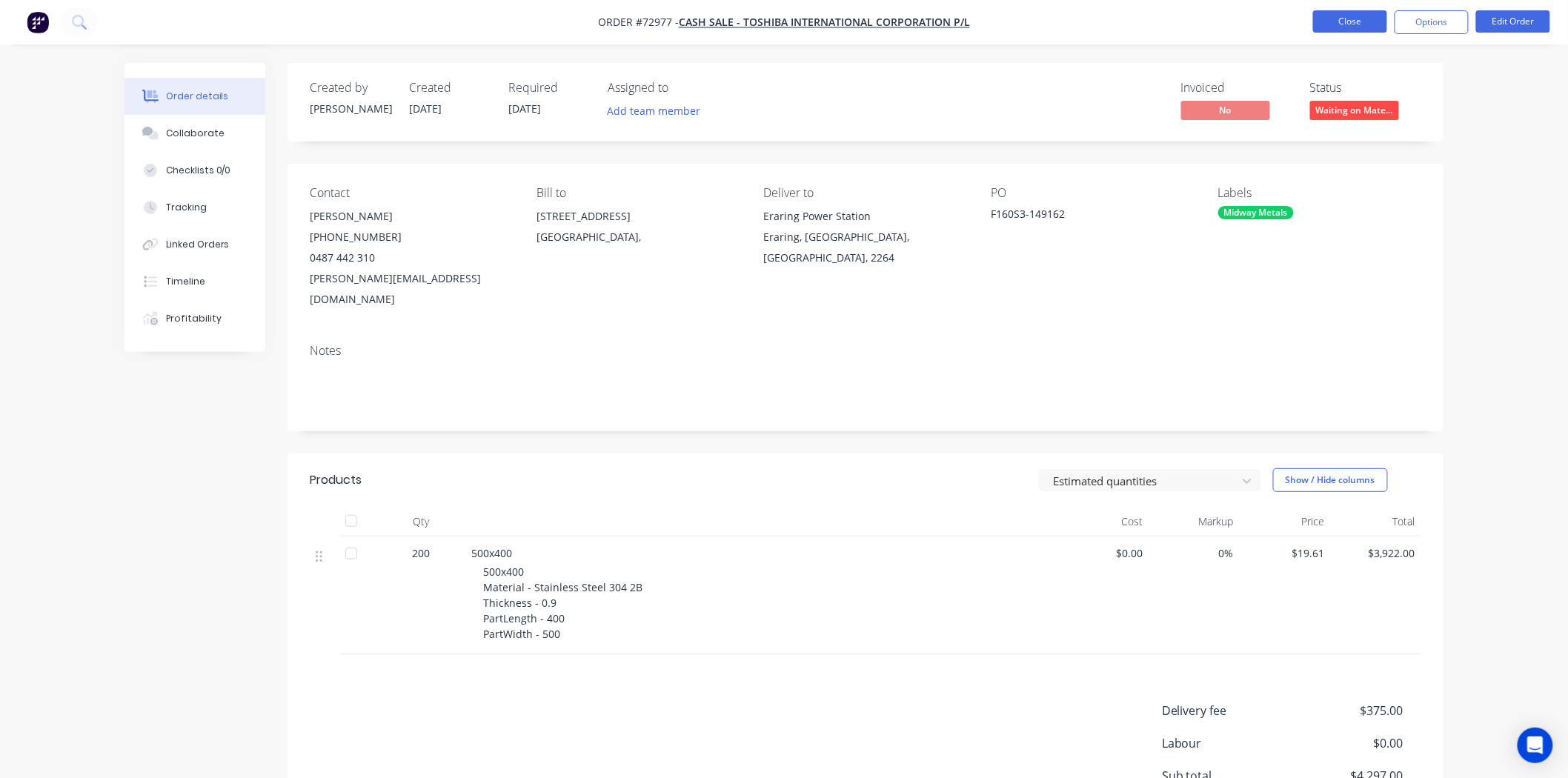
click at [1329, 17] on button "Close" at bounding box center [1349, 21] width 74 height 22
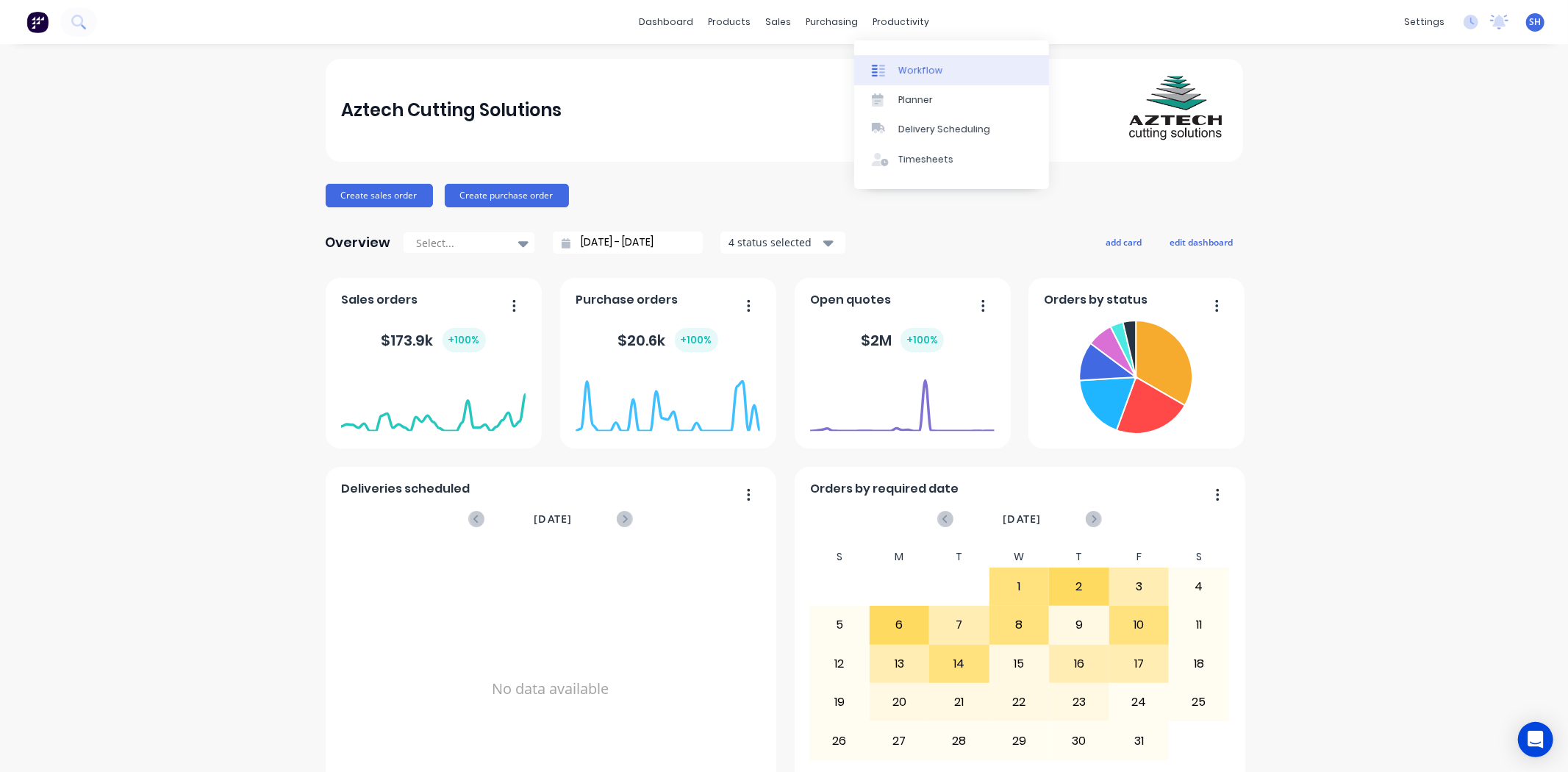
click at [922, 68] on div "Workflow" at bounding box center [921, 71] width 44 height 13
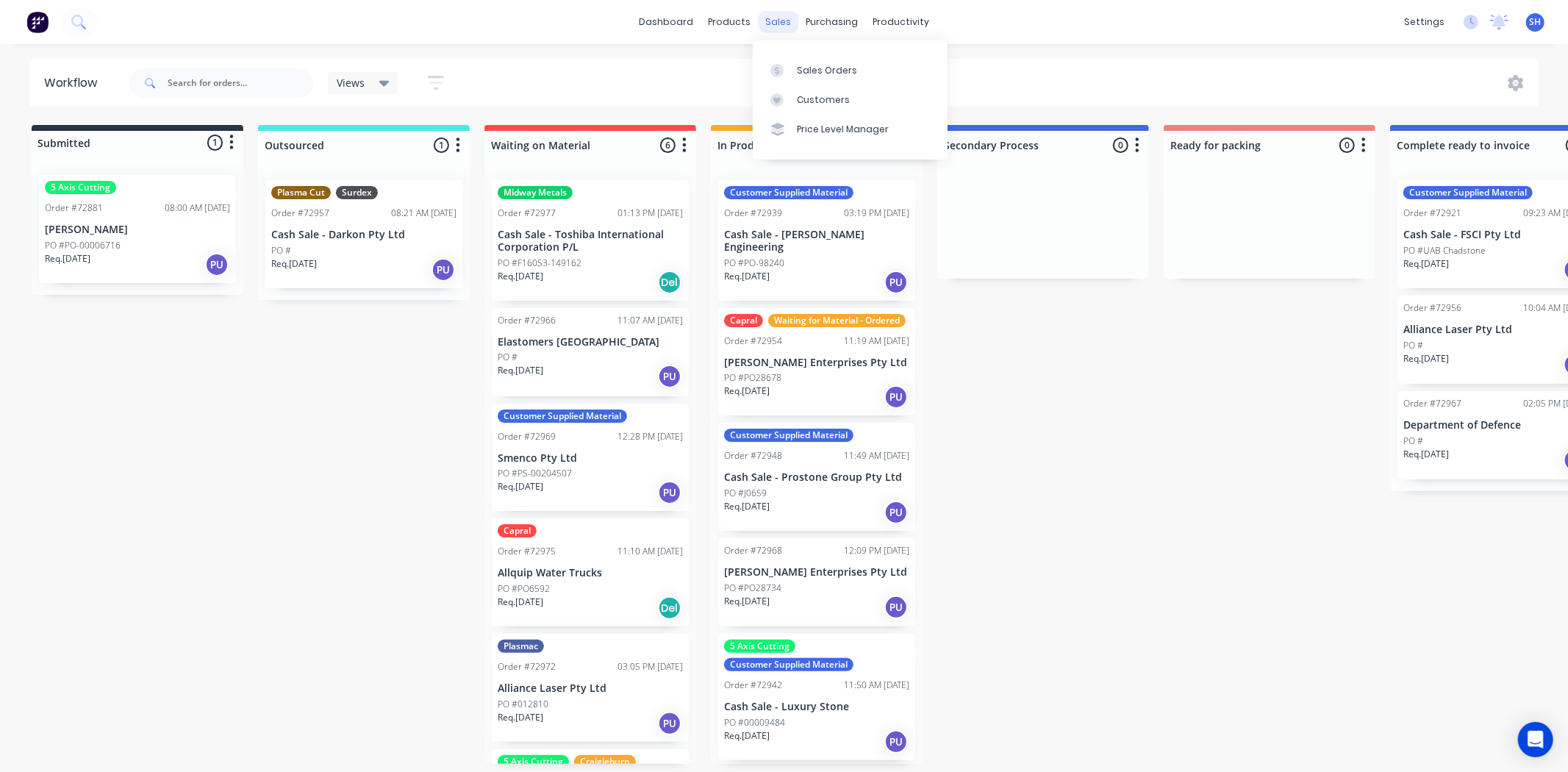
click at [784, 26] on div "sales" at bounding box center [778, 22] width 41 height 22
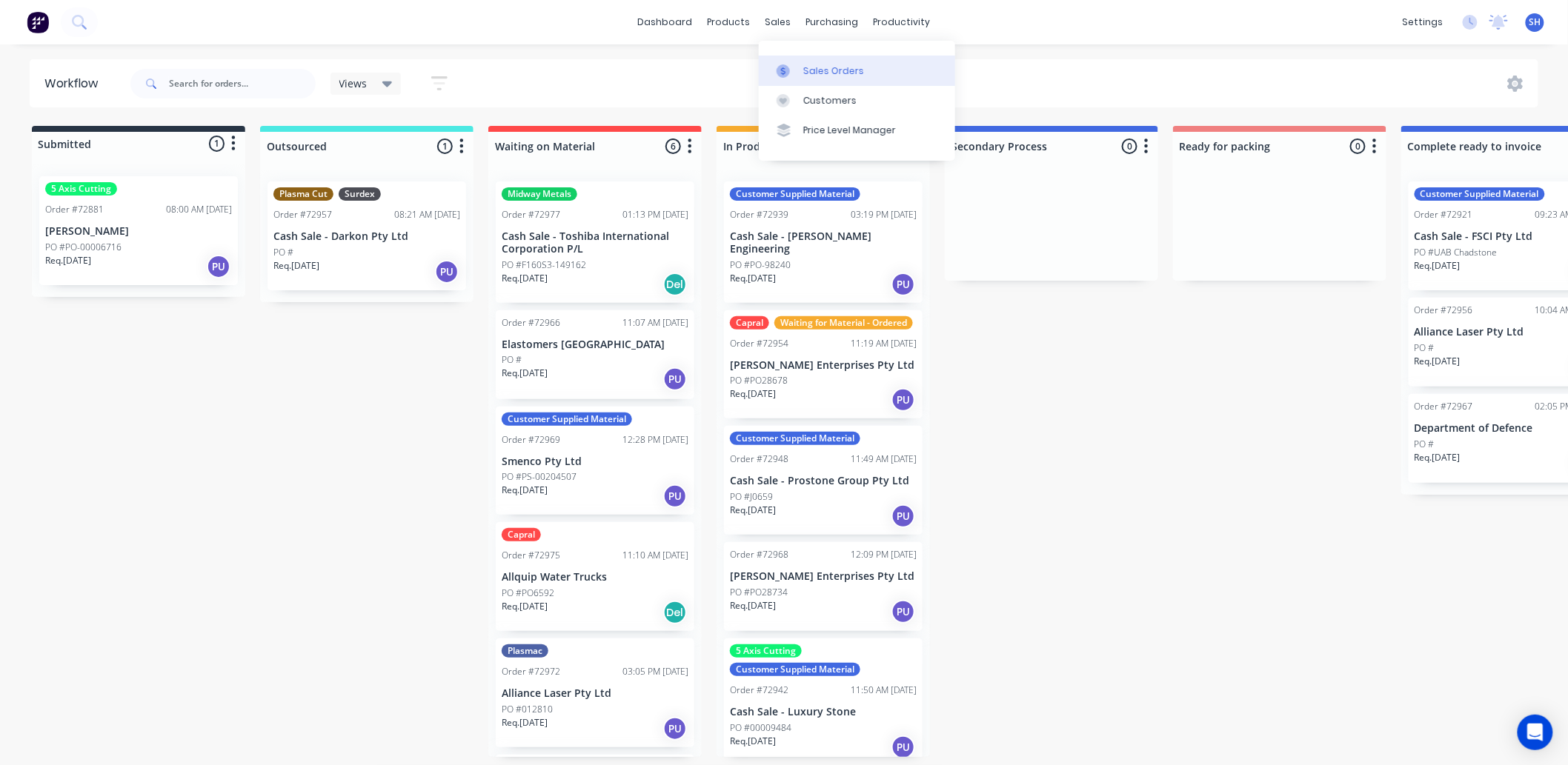
click at [820, 76] on div "Sales Orders" at bounding box center [834, 71] width 60 height 13
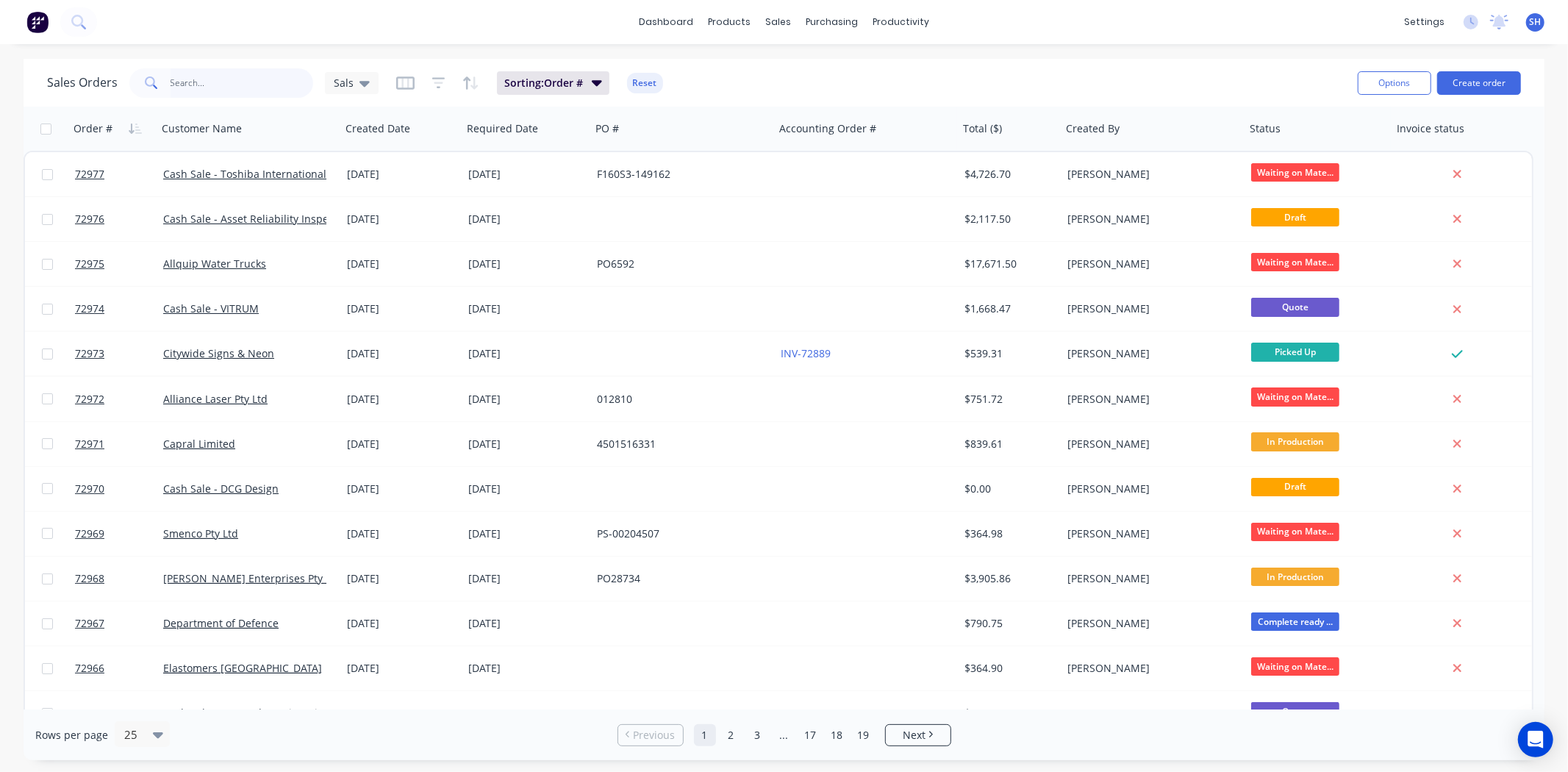
click at [175, 84] on input "text" at bounding box center [242, 83] width 144 height 29
type input "fsci"
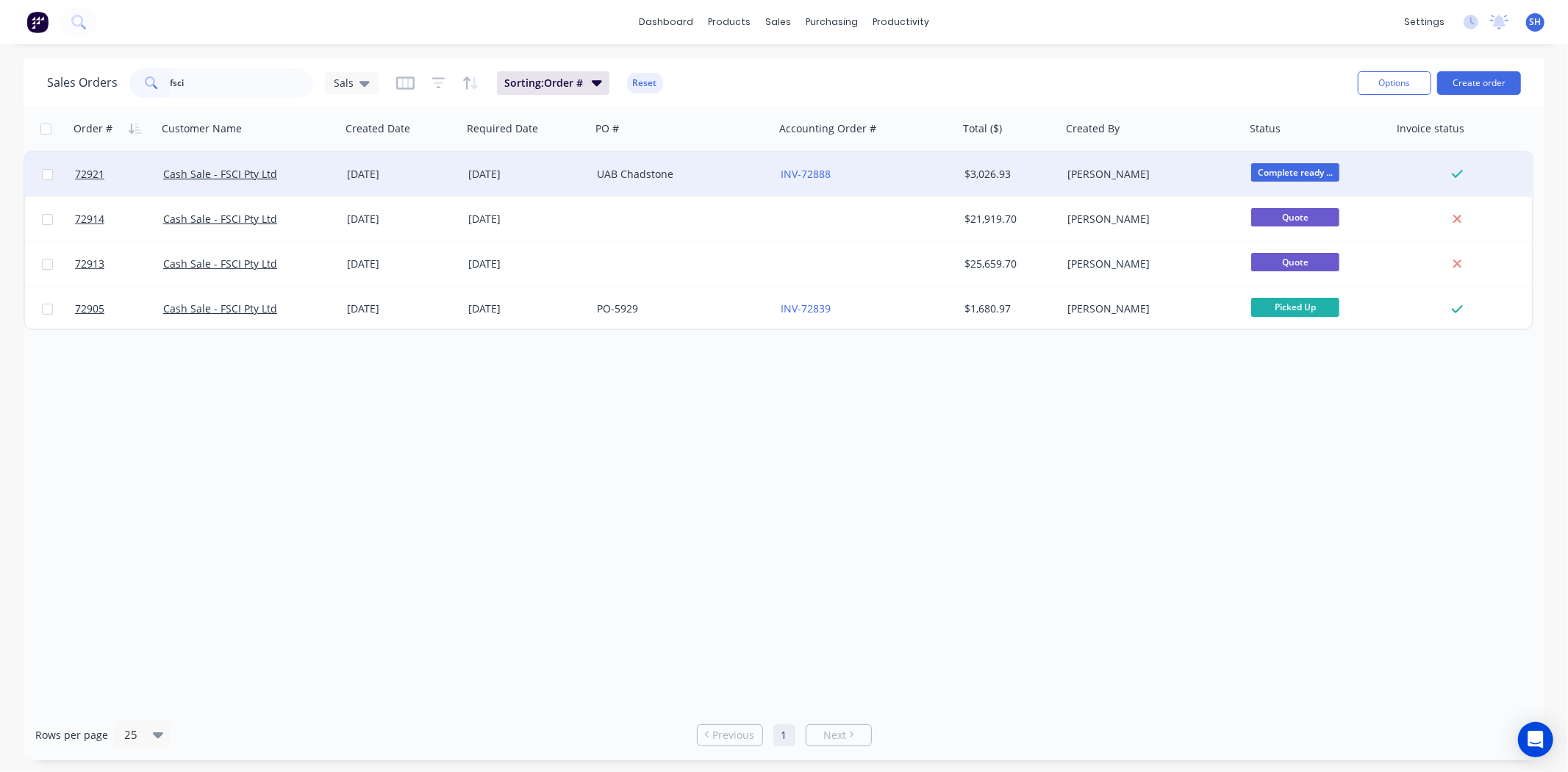
click at [615, 178] on div "UAB Chadstone" at bounding box center [678, 174] width 163 height 15
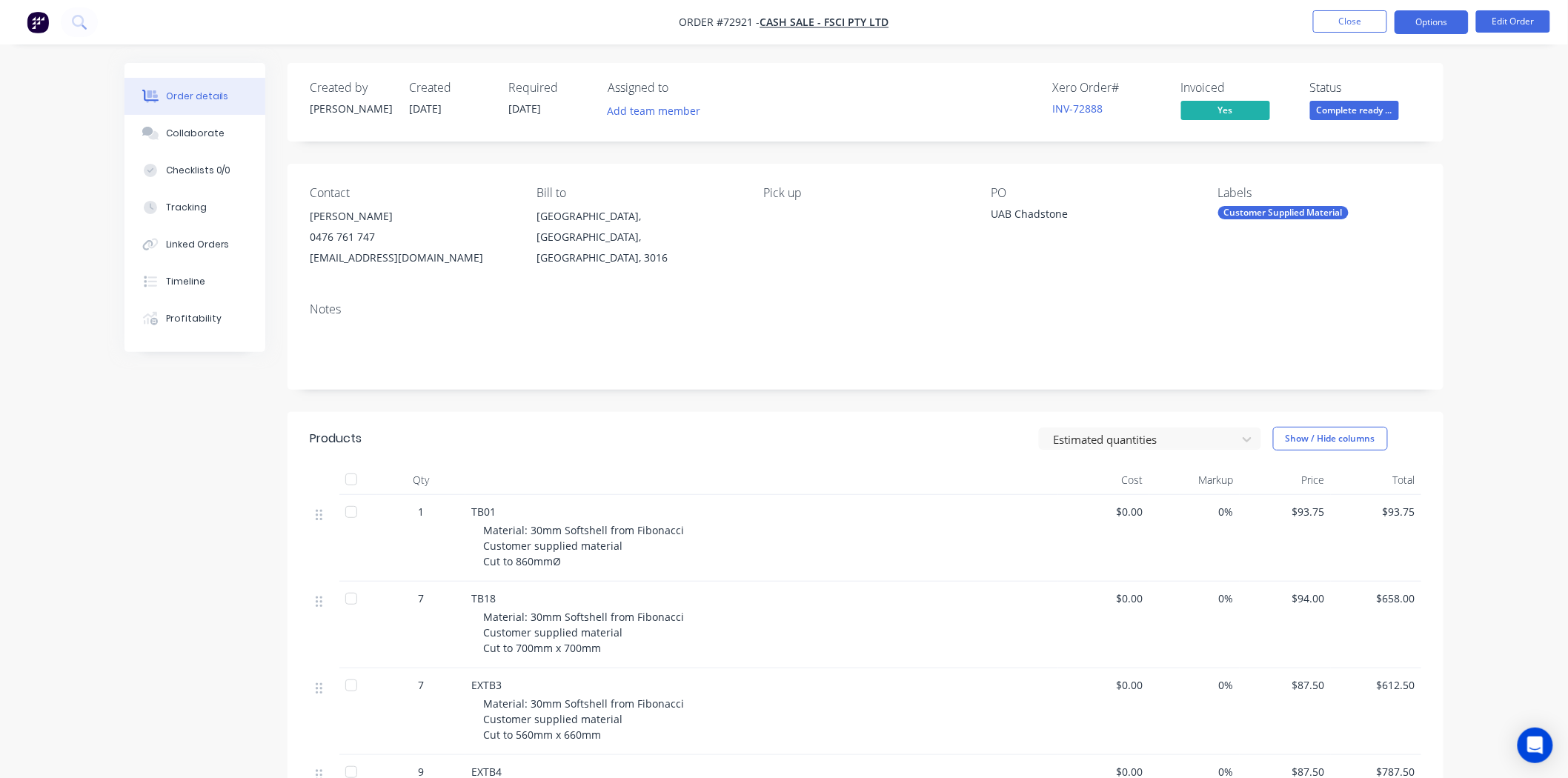
click at [1402, 28] on button "Options" at bounding box center [1431, 22] width 74 height 24
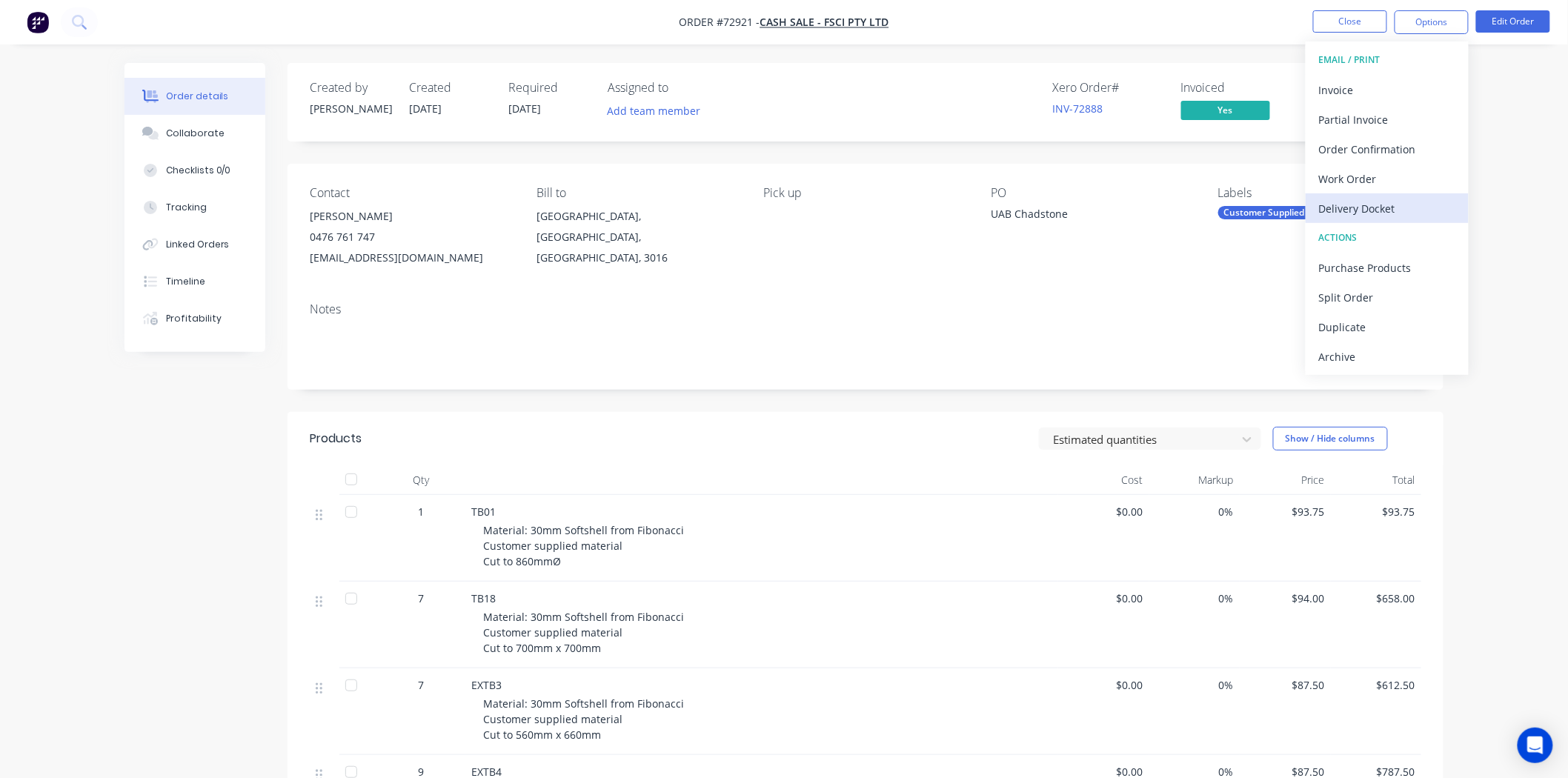
click at [1378, 198] on div "Delivery Docket" at bounding box center [1387, 209] width 136 height 21
click at [1374, 150] on div "Without pricing" at bounding box center [1387, 149] width 136 height 21
drag, startPoint x: 180, startPoint y: 128, endPoint x: 194, endPoint y: 147, distance: 23.6
click at [180, 128] on div "Collaborate" at bounding box center [196, 133] width 59 height 13
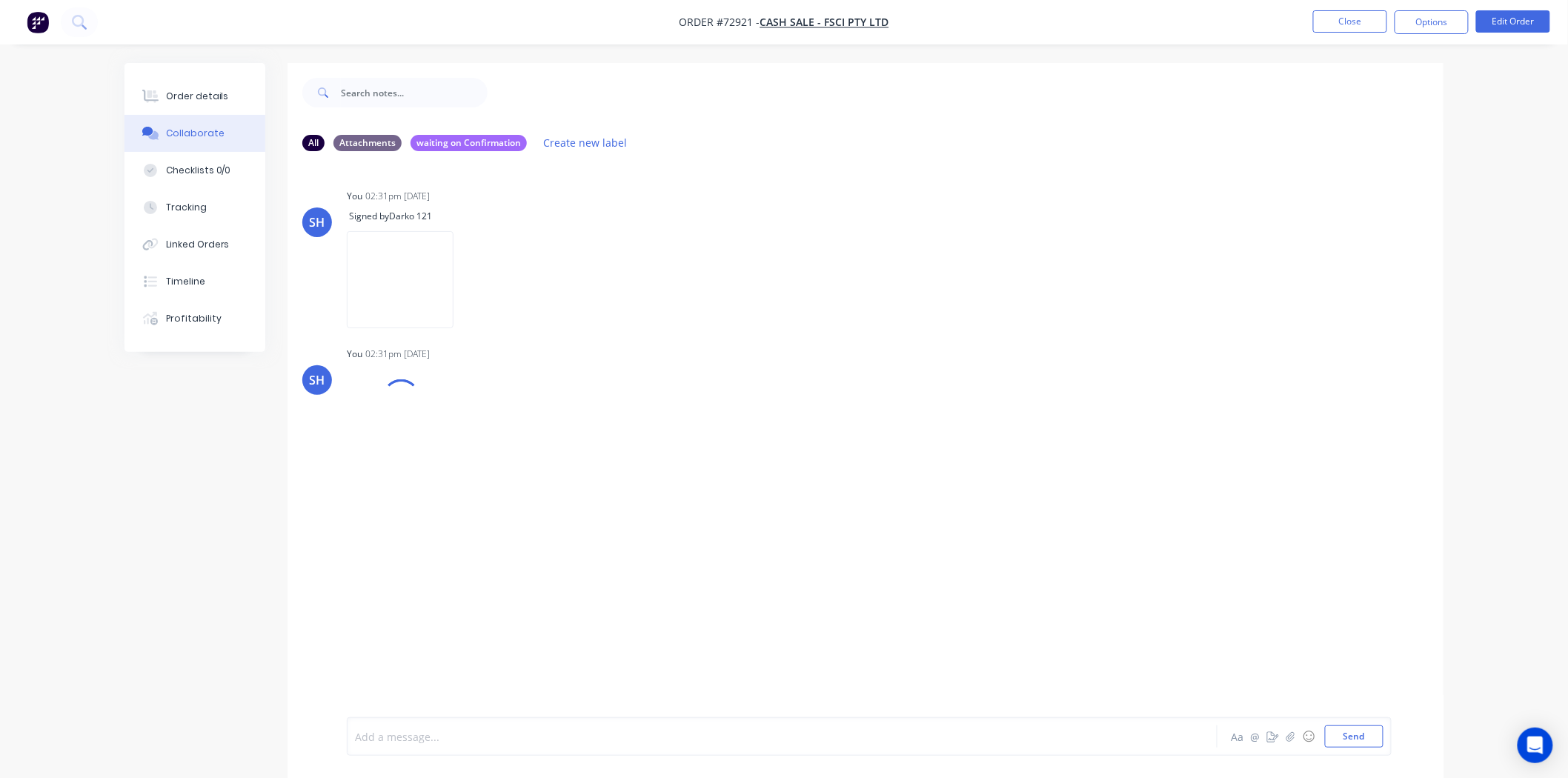
click at [505, 734] on div at bounding box center [740, 737] width 771 height 16
click at [1314, 28] on button "Close" at bounding box center [1349, 21] width 74 height 22
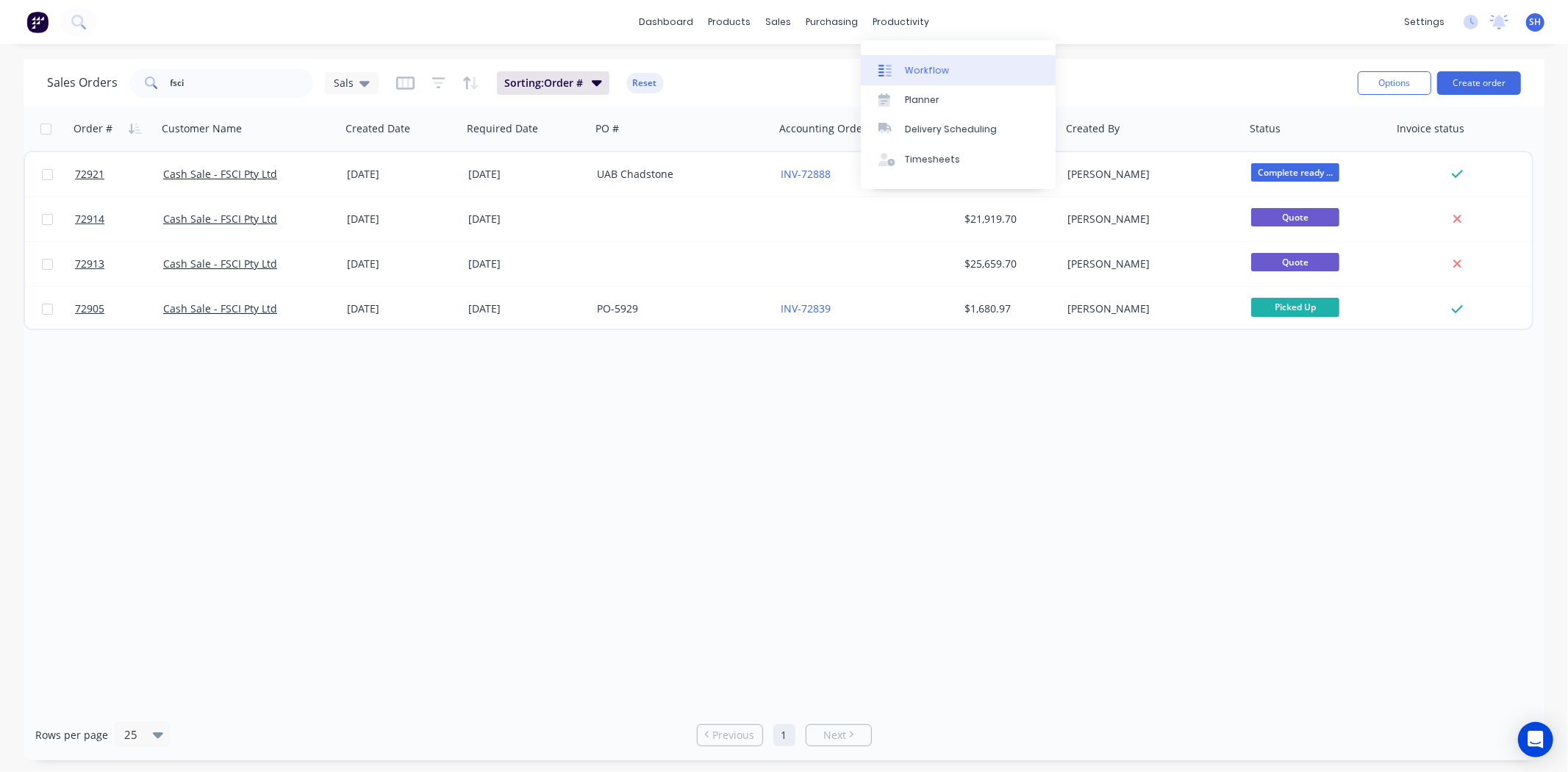
click at [916, 62] on link "Workflow" at bounding box center [958, 70] width 195 height 29
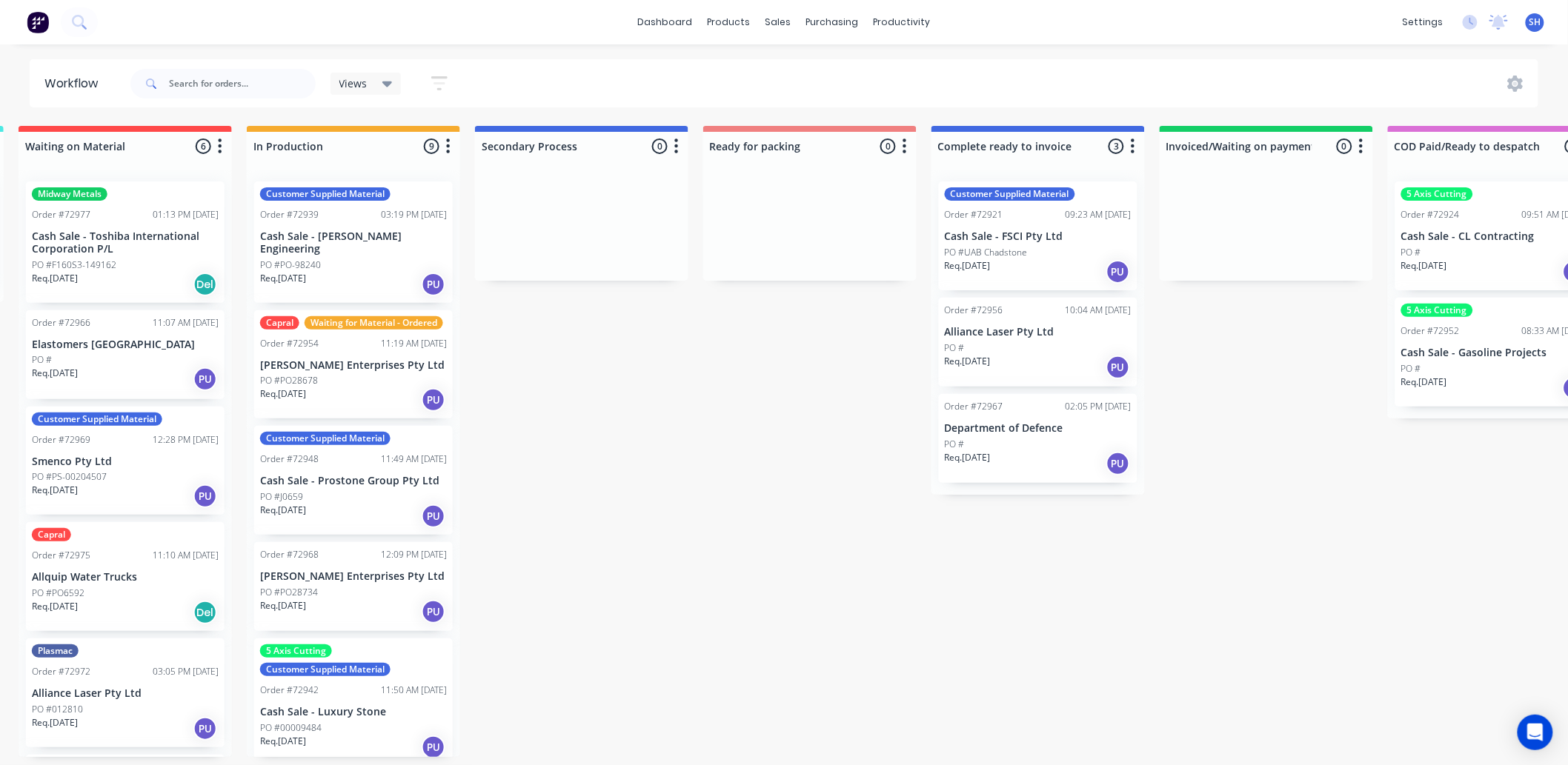
scroll to position [0, 425]
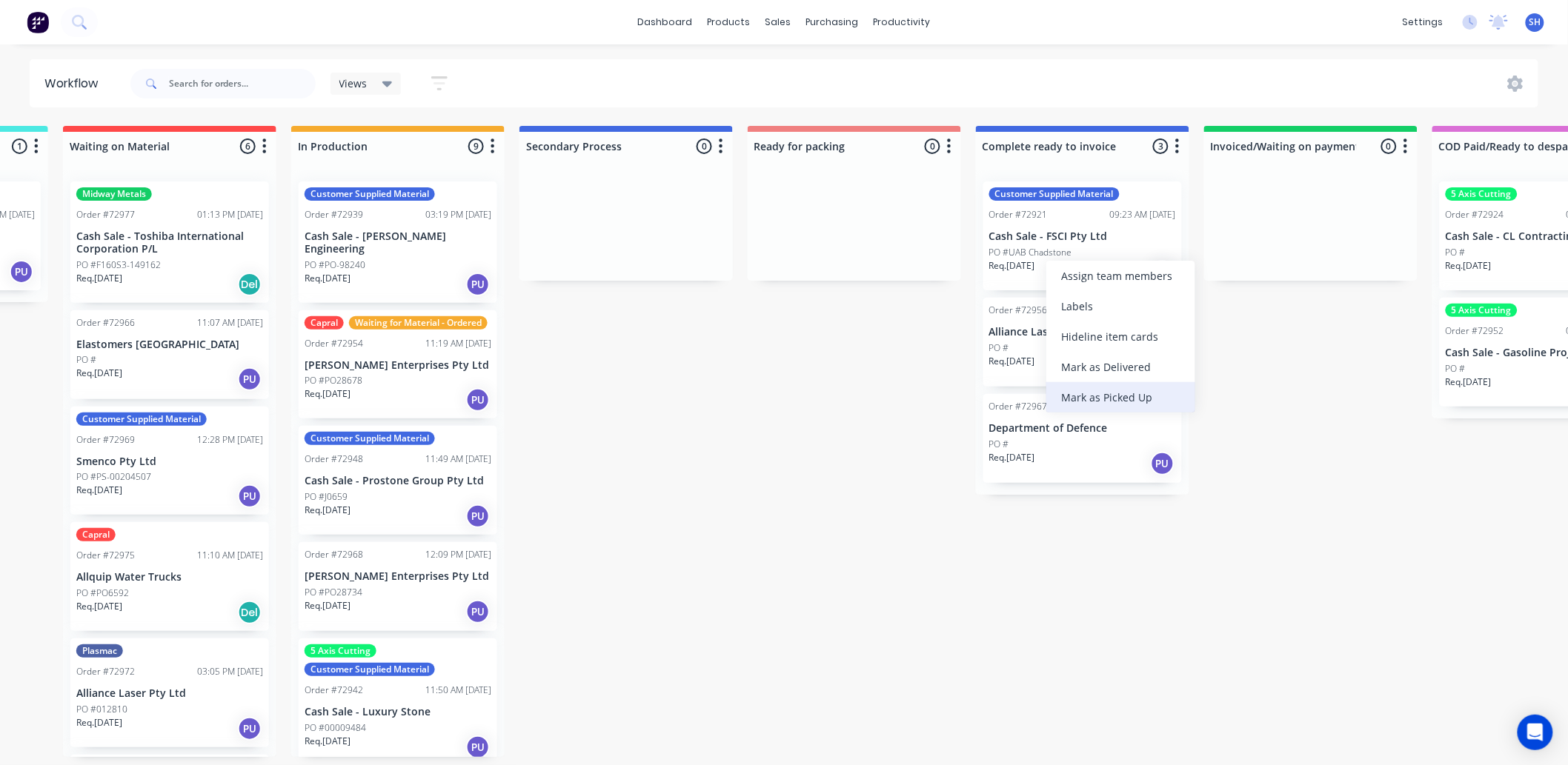
click at [1088, 394] on div "Mark as Picked Up" at bounding box center [1121, 397] width 149 height 30
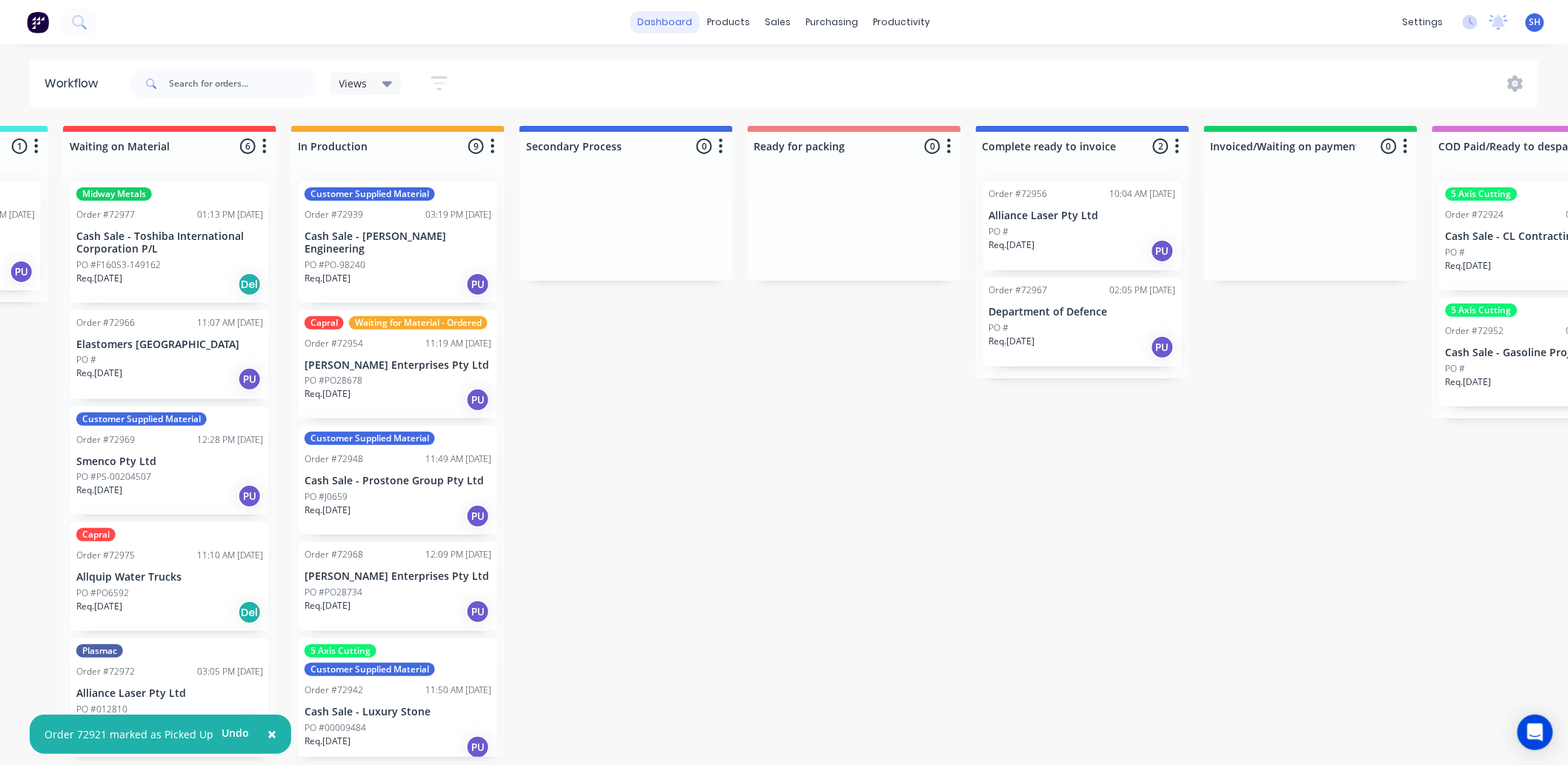
click at [692, 23] on link "dashboard" at bounding box center [665, 22] width 69 height 22
